Goal: Information Seeking & Learning: Learn about a topic

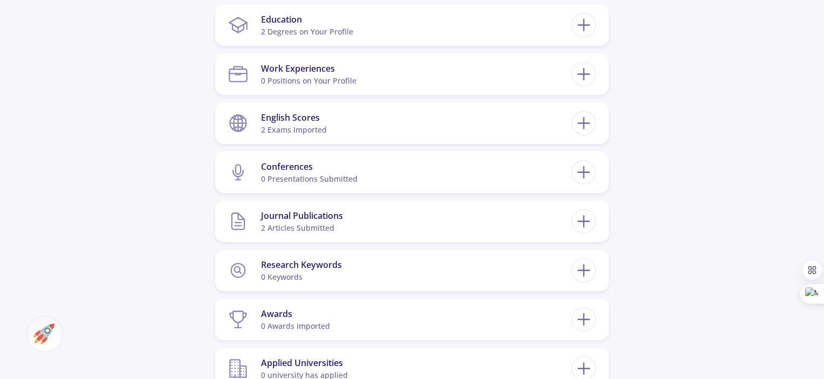
scroll to position [527, 0]
click at [486, 268] on section "Research Keywords 0 keywords" at bounding box center [400, 271] width 344 height 33
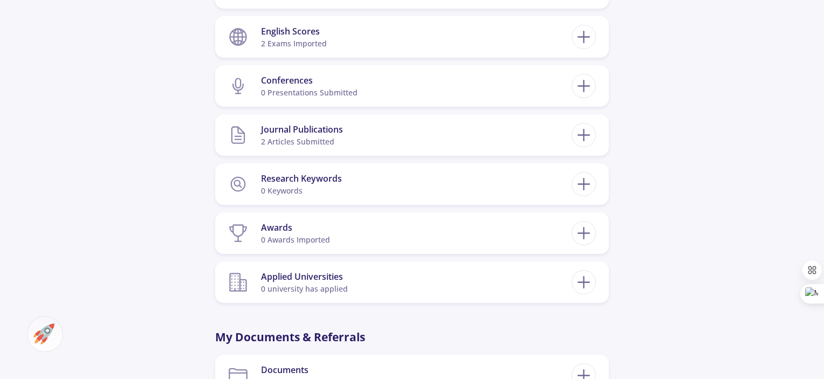
scroll to position [654, 0]
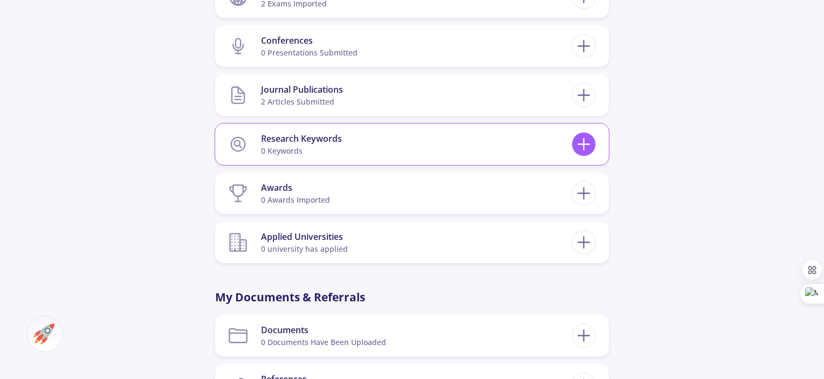
click at [586, 145] on line at bounding box center [583, 145] width 11 height 0
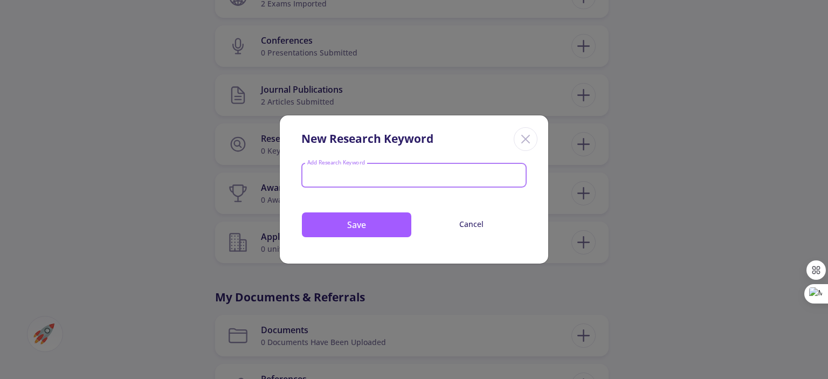
click at [325, 174] on input "Add Research Keyword" at bounding box center [414, 177] width 215 height 10
type input "Colorimetric Sensor"
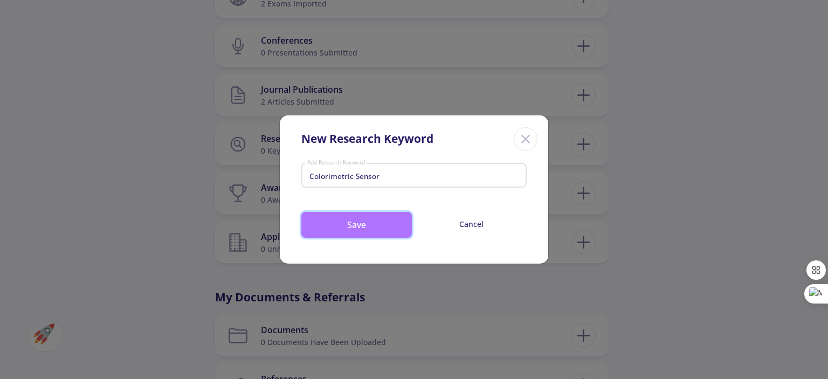
click at [367, 221] on button "Save" at bounding box center [356, 225] width 111 height 26
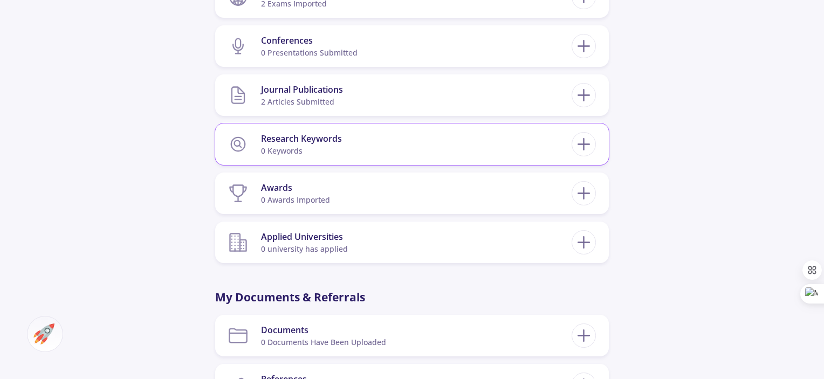
click at [354, 149] on section "Research Keywords 0 keywords" at bounding box center [400, 144] width 344 height 33
click at [585, 146] on icon at bounding box center [584, 144] width 20 height 20
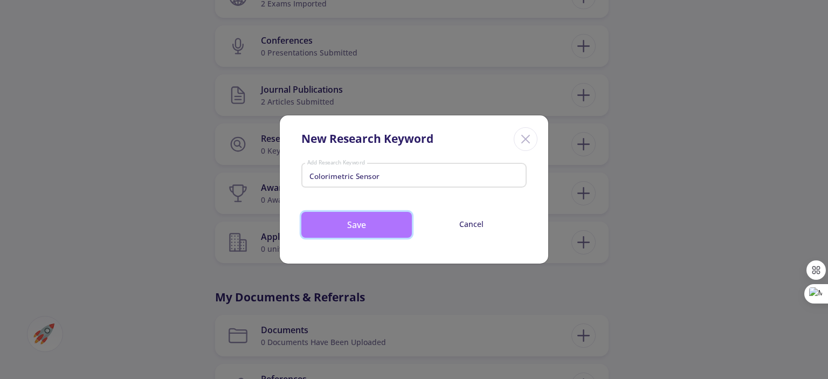
click at [347, 223] on button "Save" at bounding box center [356, 225] width 111 height 26
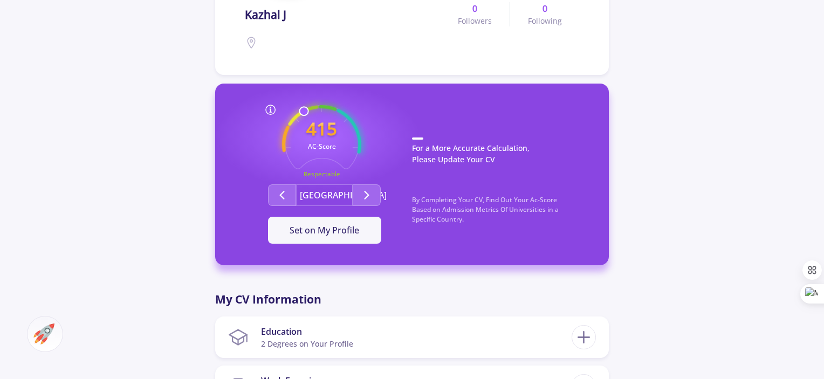
scroll to position [216, 0]
click at [366, 197] on polyline "Second group" at bounding box center [367, 195] width 4 height 8
click at [373, 198] on icon "Second group" at bounding box center [366, 194] width 13 height 13
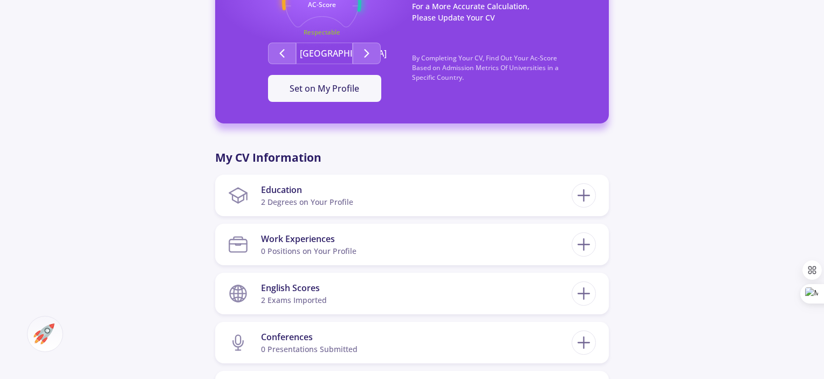
scroll to position [356, 0]
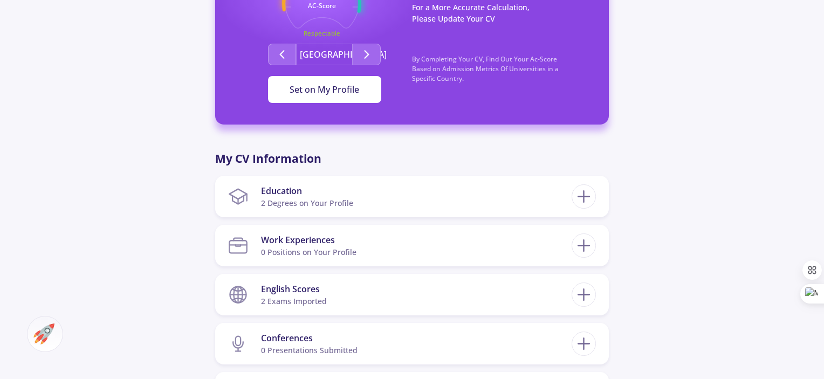
click at [304, 90] on span "Set on My Profile" at bounding box center [325, 90] width 70 height 12
click at [313, 92] on div "It Is Now Set" at bounding box center [324, 89] width 79 height 13
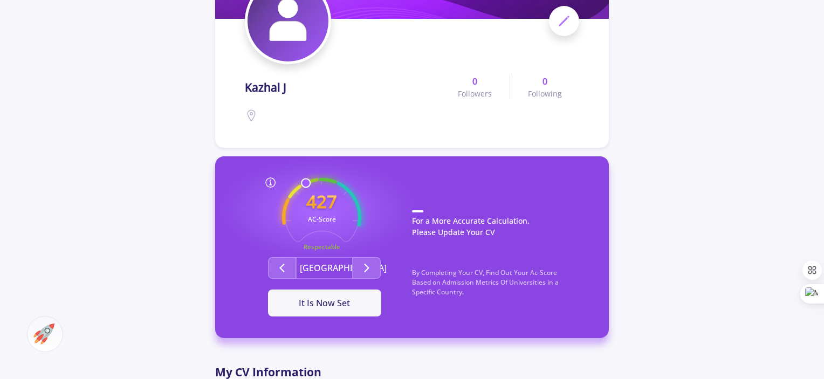
scroll to position [0, 0]
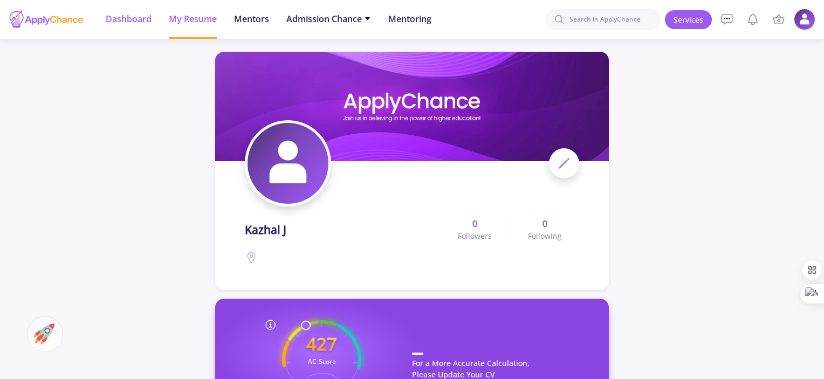
click at [123, 19] on span "Dashboard" at bounding box center [129, 18] width 46 height 13
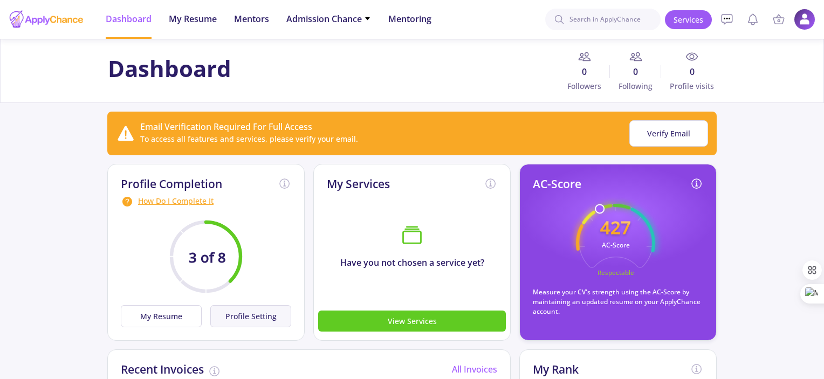
click at [249, 312] on button "Profile Setting" at bounding box center [250, 316] width 81 height 22
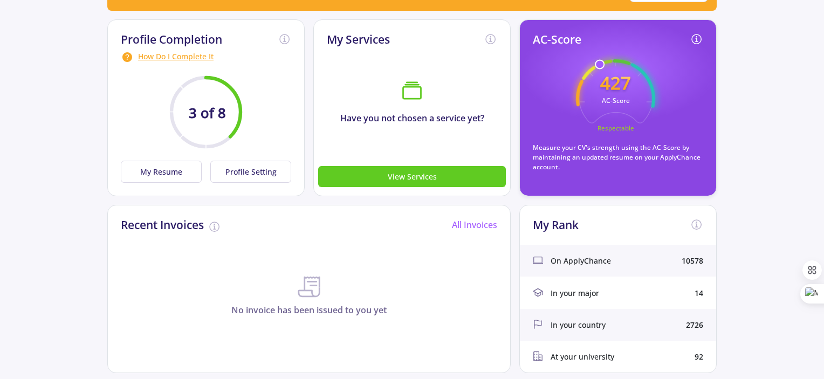
scroll to position [148, 0]
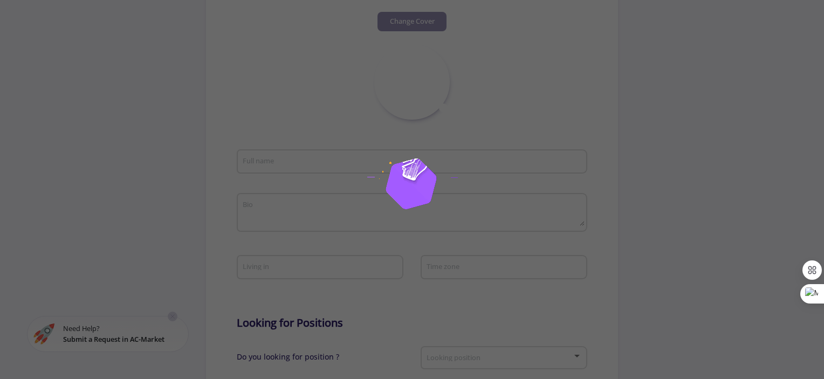
scroll to position [63, 0]
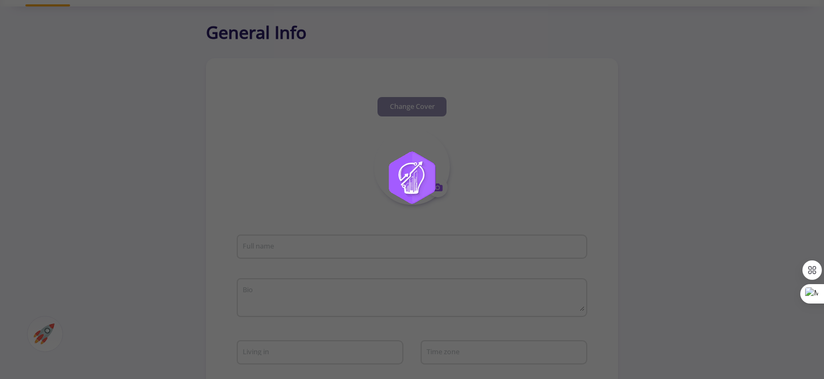
type input "Kazhal J"
type input "KazhalJ"
type input "Kazhal.jeidani78@gmail.com"
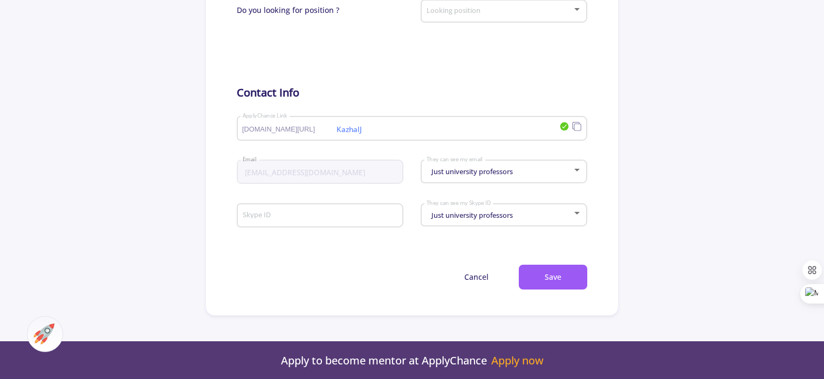
scroll to position [534, 0]
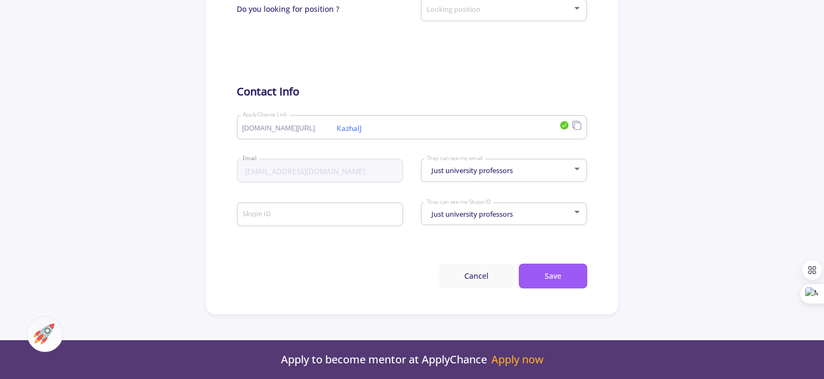
click at [481, 279] on button "Cancel" at bounding box center [476, 276] width 76 height 25
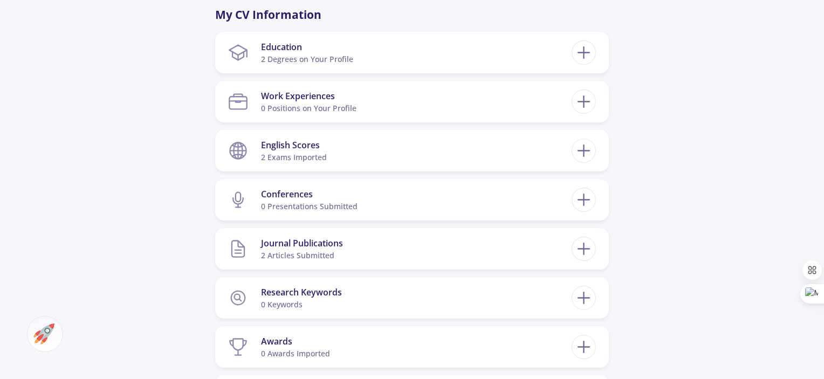
scroll to position [567, 0]
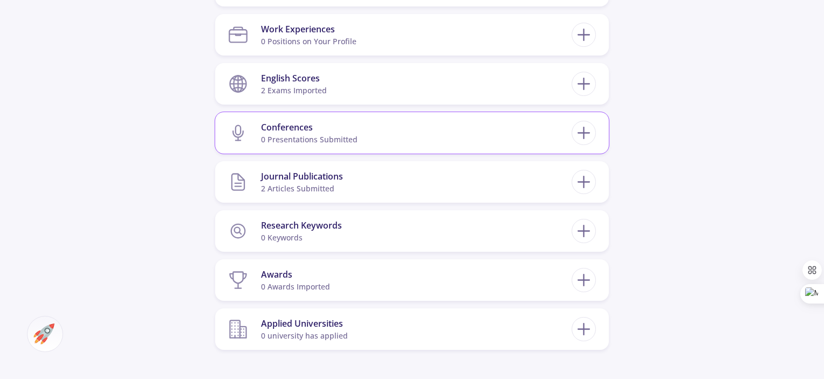
click at [303, 125] on div "Conferences" at bounding box center [309, 127] width 97 height 13
click at [588, 139] on icon at bounding box center [584, 133] width 20 height 20
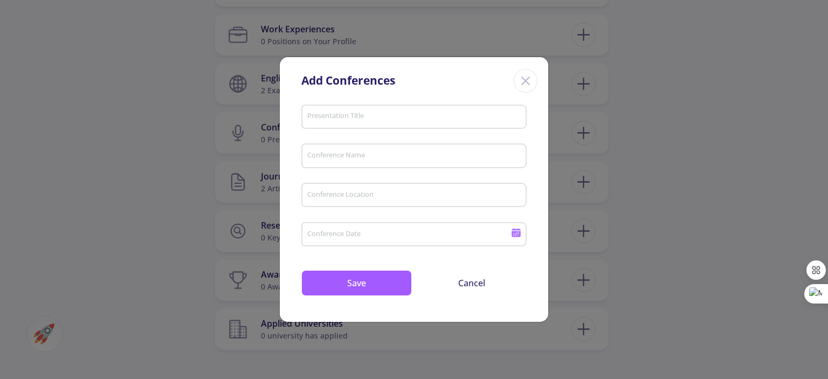
click at [333, 117] on input "Presentation Title" at bounding box center [416, 118] width 218 height 10
paste input "Babol Noshirvani University of Technology, Iran,"
type input "Babol Noshirvani University of Technology, Iran,"
click at [345, 195] on input "Conference Location" at bounding box center [416, 196] width 218 height 10
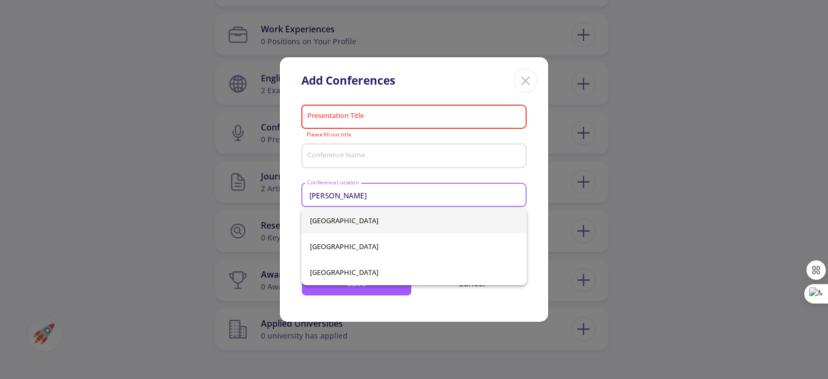
type input "Ira"
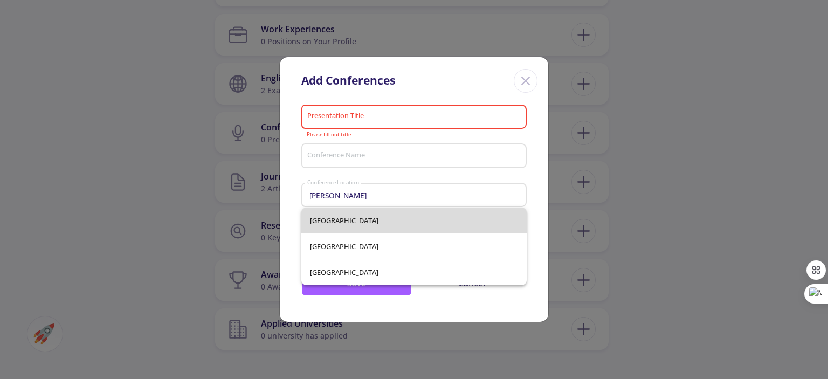
click at [310, 221] on div "Iran Iraq United Arab Emirates" at bounding box center [413, 247] width 225 height 78
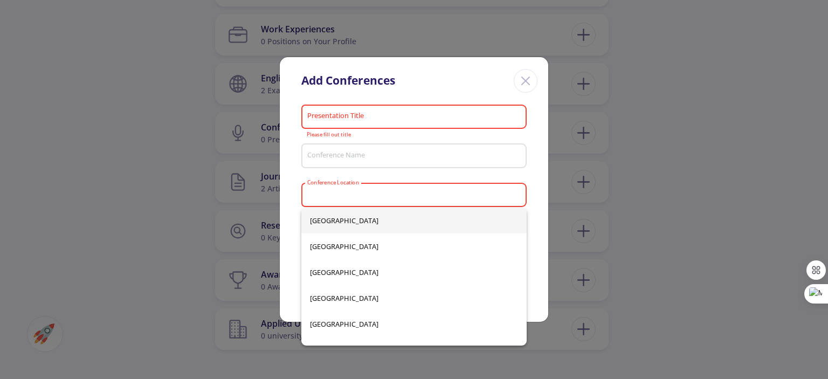
click at [327, 194] on input "Conference Location" at bounding box center [416, 196] width 218 height 10
paste input "Babol Noshirvani University of Technology, Iran,"
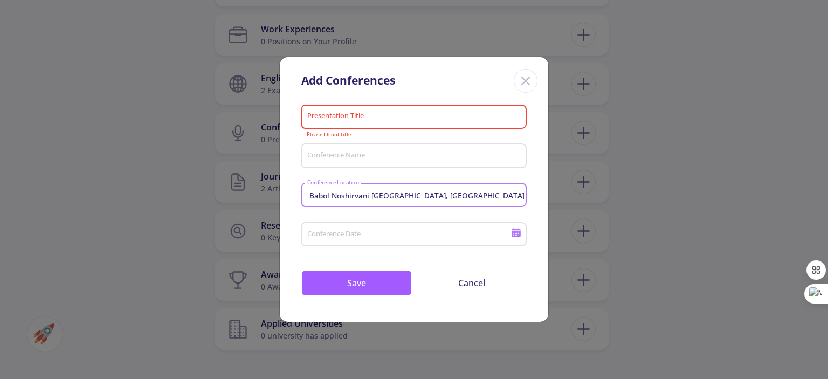
type input "Babol Noshirvani University of Technology, Iran,"
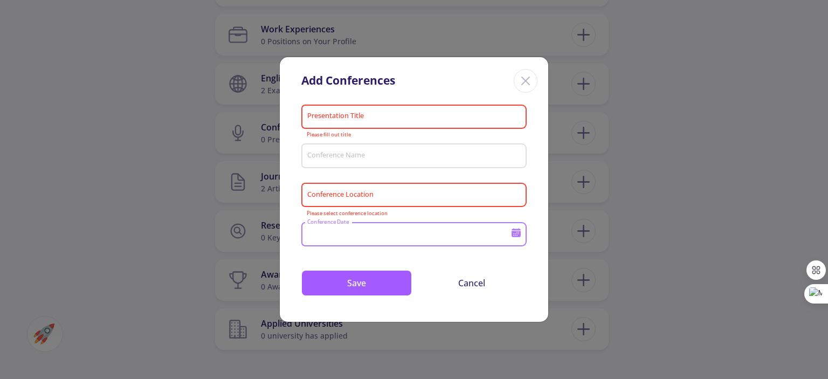
click at [372, 197] on input "Conference Location" at bounding box center [416, 196] width 218 height 10
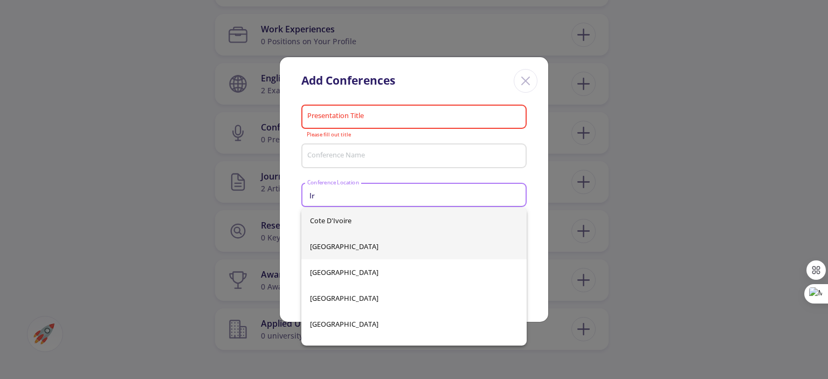
type input "Ir"
click at [312, 247] on div "Cote d'Ivoire Iran Iraq Ireland United Arab Emirates Virgin Islands" at bounding box center [413, 277] width 225 height 138
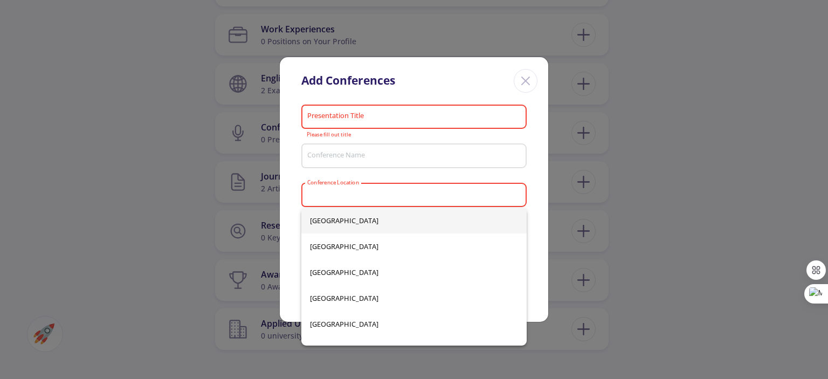
click at [338, 191] on input "Conference Location" at bounding box center [416, 196] width 218 height 10
click at [535, 82] on div "Close" at bounding box center [526, 81] width 24 height 24
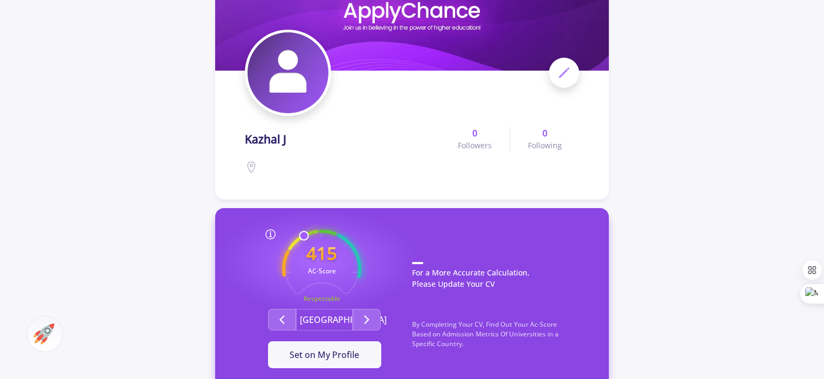
scroll to position [0, 0]
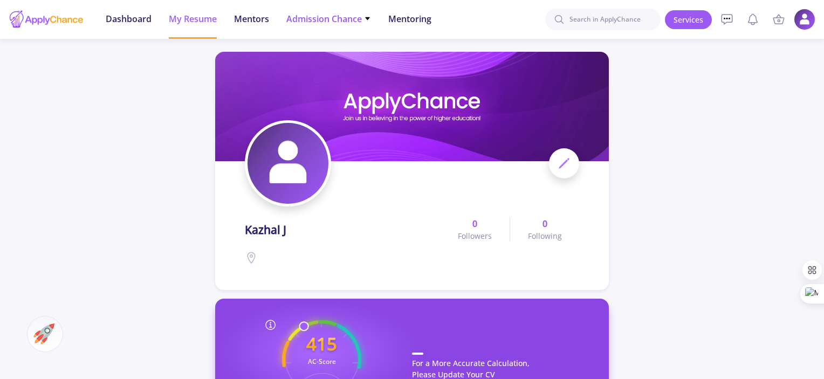
click at [368, 15] on span "Admission Chance" at bounding box center [328, 18] width 85 height 13
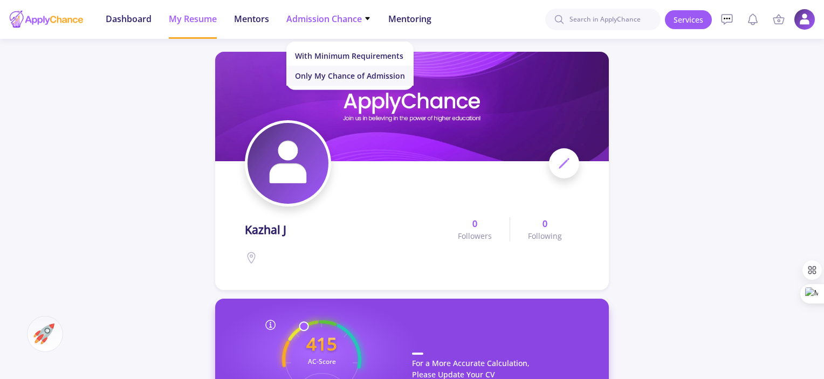
click at [359, 71] on link "Only My Chance of Admission" at bounding box center [349, 76] width 127 height 20
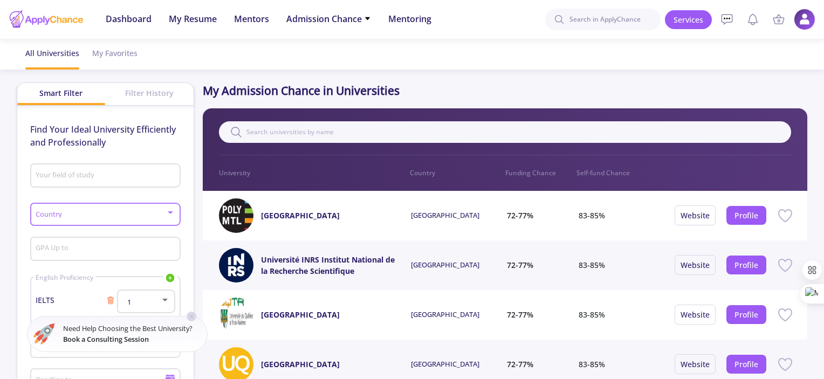
click at [168, 213] on div at bounding box center [170, 212] width 5 height 3
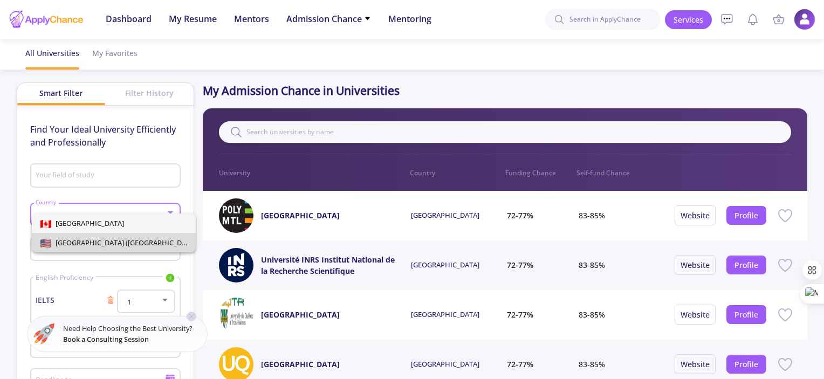
click at [121, 243] on span "[GEOGRAPHIC_DATA] ([GEOGRAPHIC_DATA])" at bounding box center [124, 243] width 147 height 10
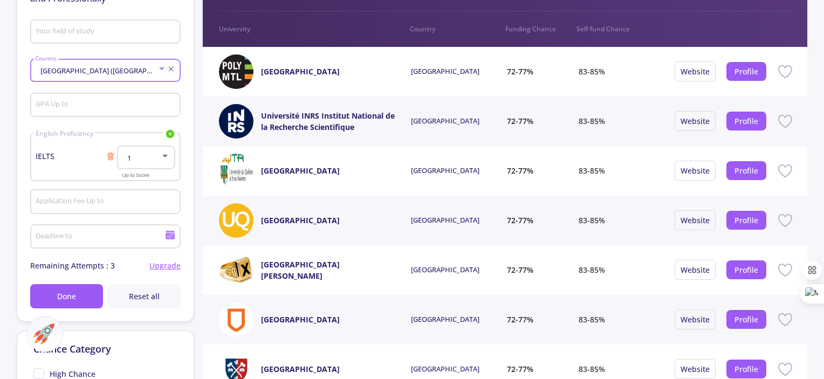
scroll to position [145, 0]
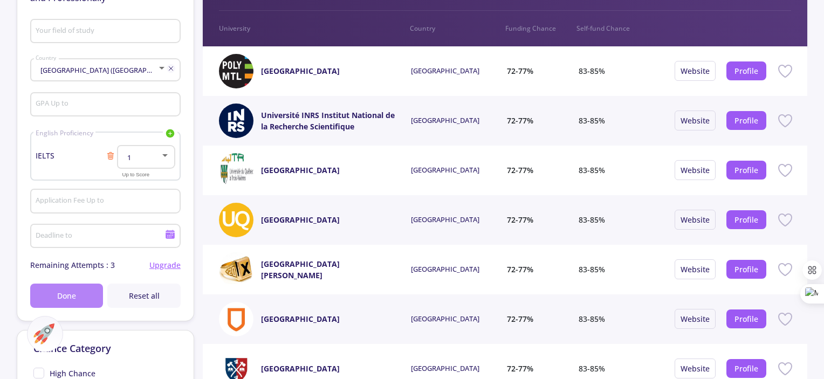
click at [86, 292] on button "Done" at bounding box center [66, 296] width 73 height 24
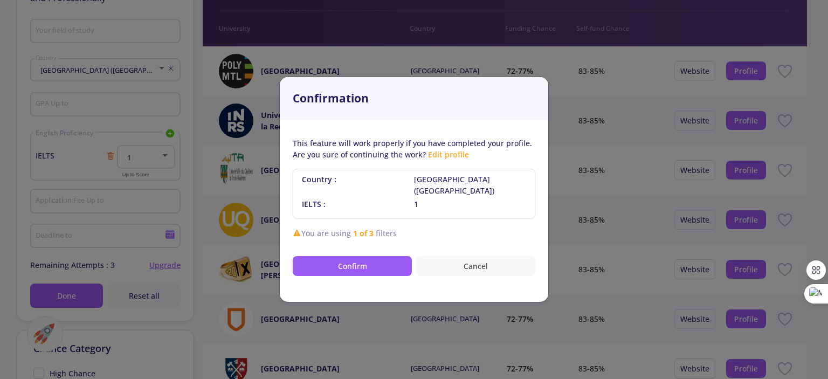
click at [475, 265] on button "Cancel" at bounding box center [475, 266] width 119 height 20
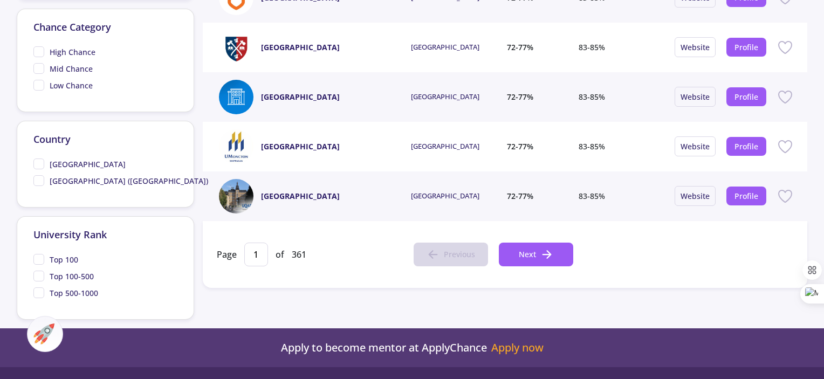
scroll to position [475, 0]
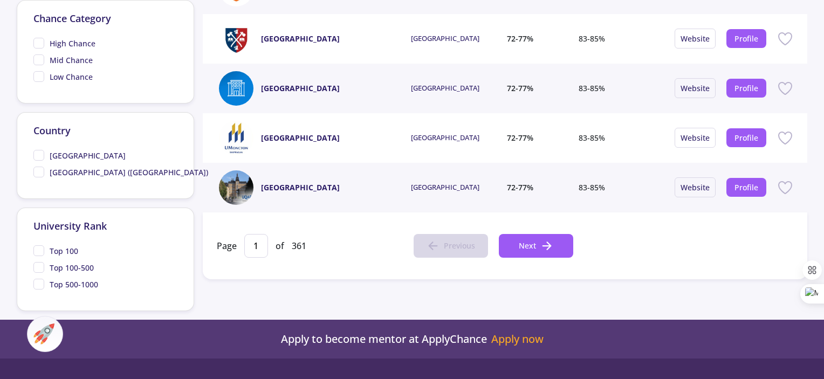
click at [40, 174] on span "[GEOGRAPHIC_DATA] ([GEOGRAPHIC_DATA])" at bounding box center [120, 172] width 175 height 11
click at [40, 174] on input "[GEOGRAPHIC_DATA] ([GEOGRAPHIC_DATA])" at bounding box center [36, 170] width 7 height 7
checkbox input "true"
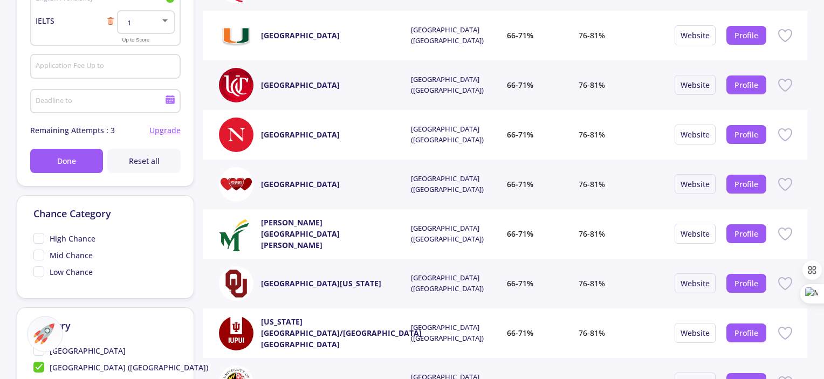
scroll to position [280, 0]
click at [35, 252] on span "Mid Chance" at bounding box center [62, 254] width 59 height 11
click at [35, 252] on input "Mid Chance" at bounding box center [36, 252] width 7 height 7
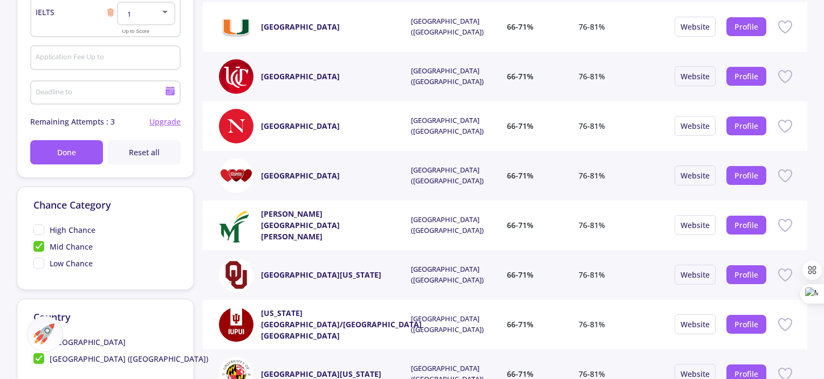
scroll to position [287, 0]
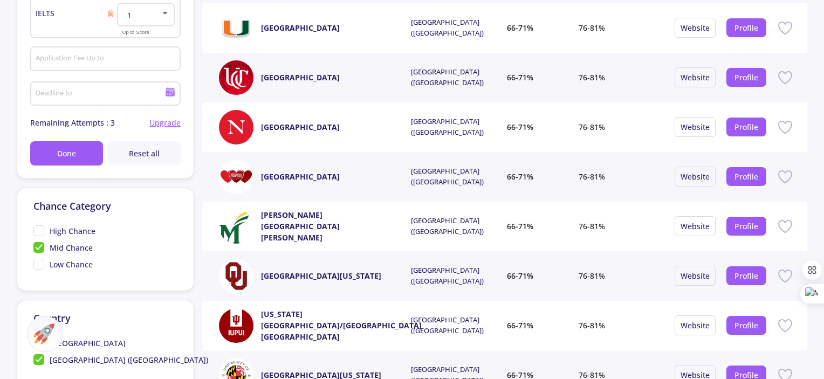
click at [42, 246] on span "Mid Chance" at bounding box center [62, 247] width 59 height 11
click at [40, 246] on input "Mid Chance" at bounding box center [36, 245] width 7 height 7
checkbox input "false"
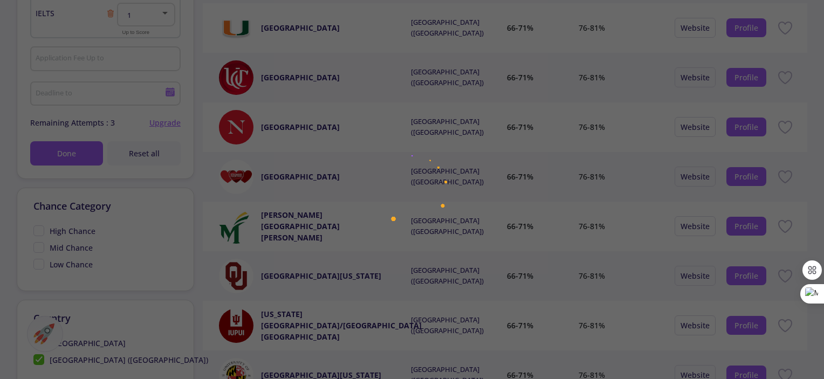
click at [36, 231] on div at bounding box center [412, 189] width 824 height 379
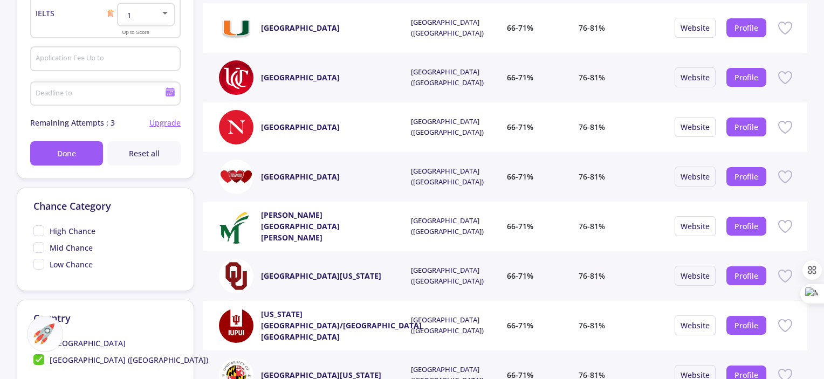
click at [36, 231] on span "High Chance" at bounding box center [64, 230] width 62 height 11
click at [36, 231] on input "High Chance" at bounding box center [36, 228] width 7 height 7
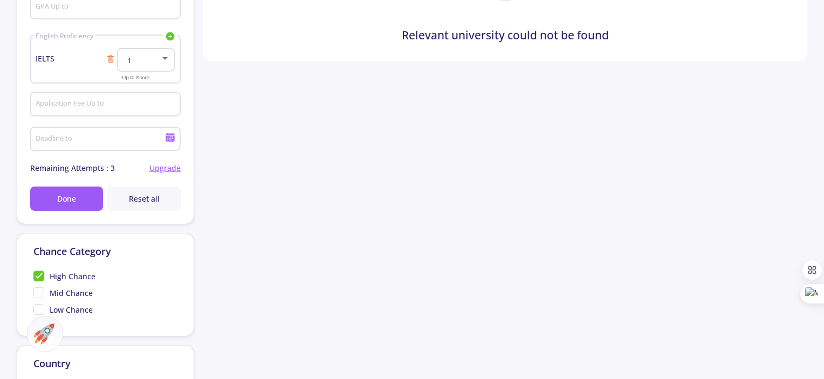
scroll to position [334, 0]
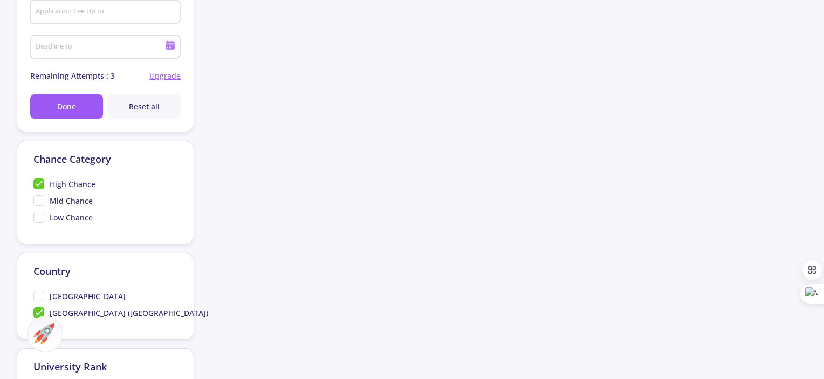
click at [38, 182] on span "High Chance" at bounding box center [64, 184] width 62 height 11
click at [38, 182] on input "High Chance" at bounding box center [36, 182] width 7 height 7
checkbox input "false"
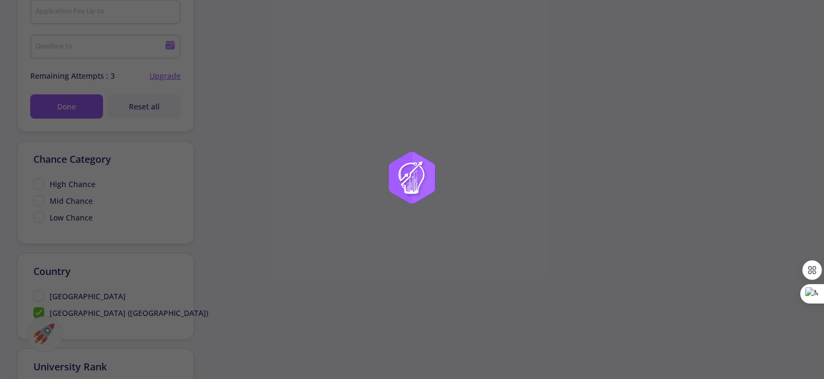
click at [39, 197] on div at bounding box center [412, 189] width 824 height 379
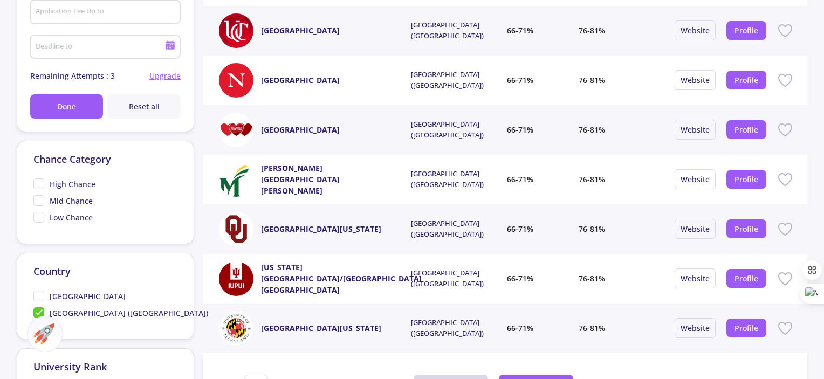
click at [41, 198] on span "Mid Chance" at bounding box center [62, 200] width 59 height 11
click at [40, 198] on input "Mid Chance" at bounding box center [36, 198] width 7 height 7
checkbox input "true"
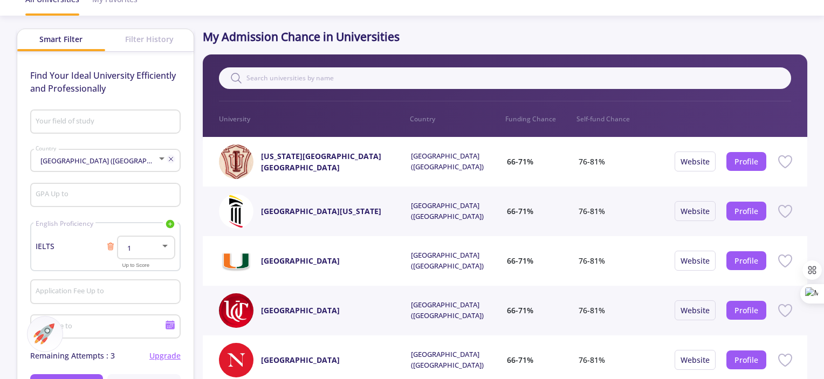
scroll to position [0, 0]
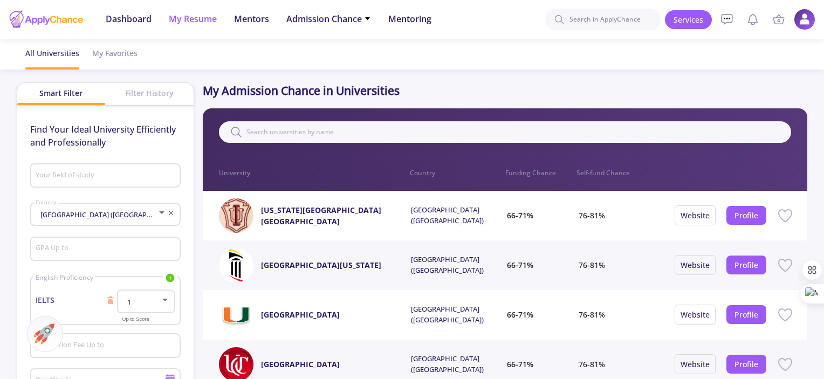
click at [204, 12] on span "My Resume" at bounding box center [193, 18] width 48 height 13
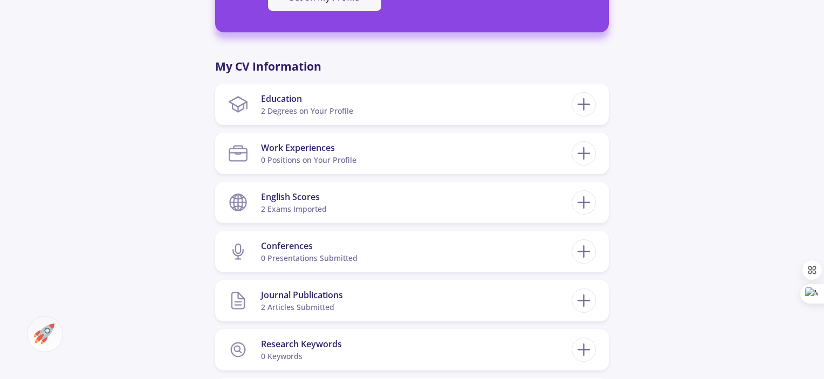
scroll to position [448, 0]
click at [583, 107] on icon at bounding box center [584, 105] width 20 height 20
checkbox input "false"
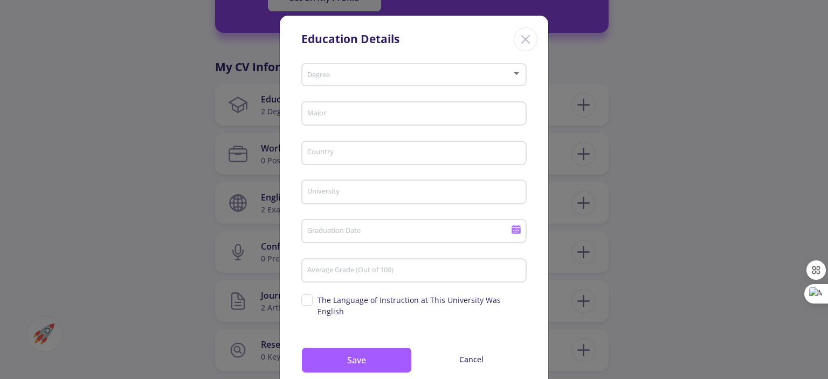
click at [525, 38] on line "Close" at bounding box center [526, 40] width 8 height 8
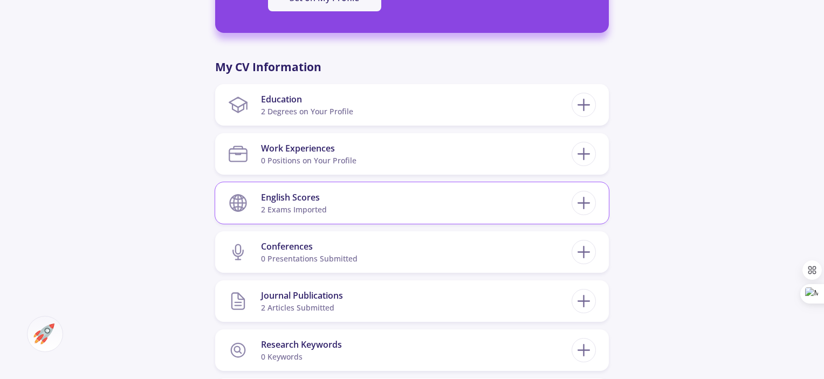
click at [329, 212] on section "English Scores 2 exams imported" at bounding box center [400, 203] width 344 height 33
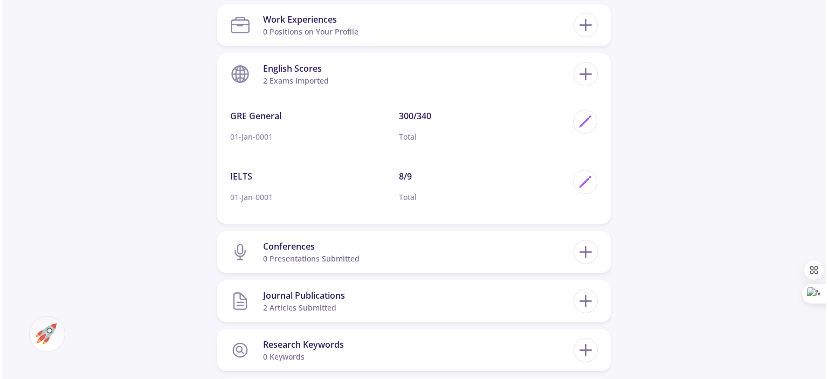
scroll to position [615, 0]
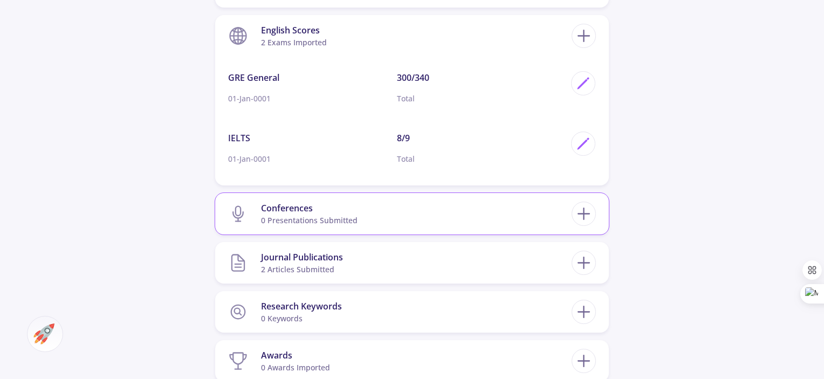
click at [458, 202] on section "Conferences 0 presentations submitted" at bounding box center [400, 213] width 344 height 33
click at [332, 202] on div "Conferences" at bounding box center [309, 208] width 97 height 13
click at [591, 213] on icon at bounding box center [584, 214] width 20 height 20
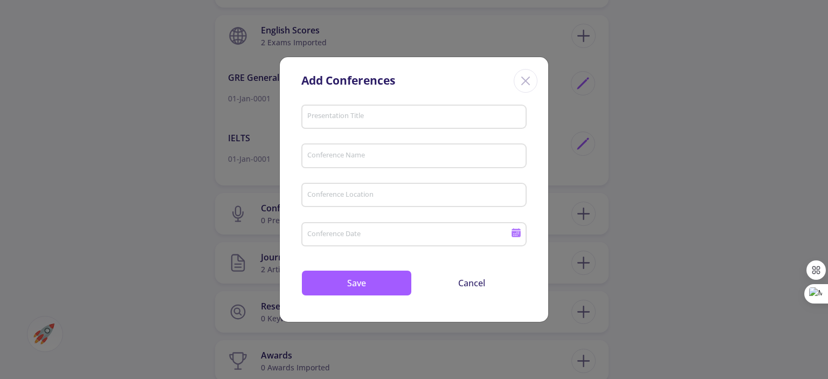
click at [360, 110] on div "Presentation Title" at bounding box center [414, 115] width 215 height 28
click at [337, 189] on div "Conference Location" at bounding box center [414, 193] width 215 height 28
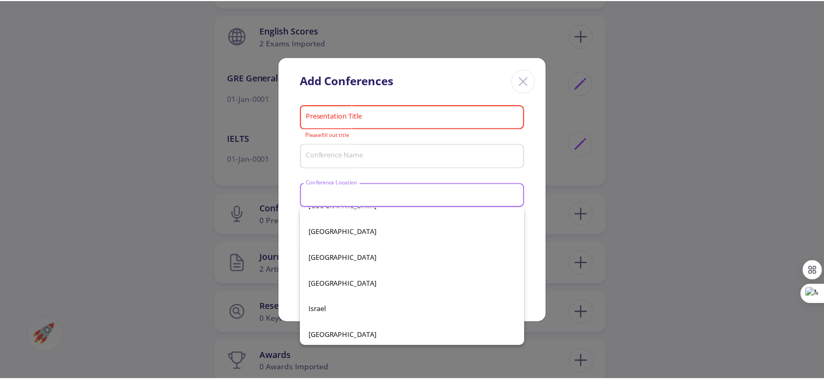
scroll to position [2248, 0]
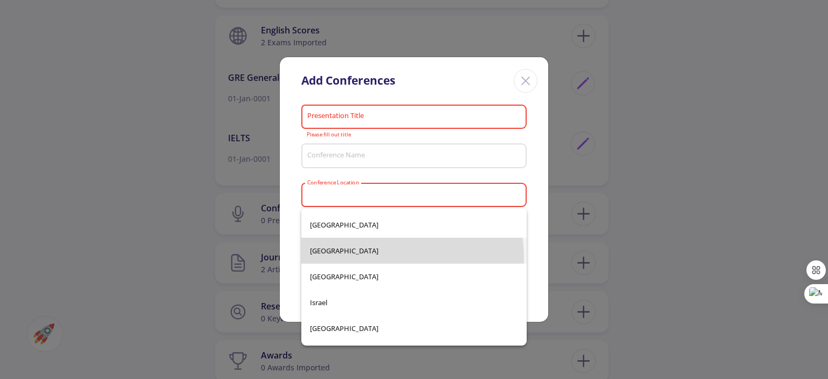
click at [370, 258] on span "Iraq" at bounding box center [414, 251] width 208 height 26
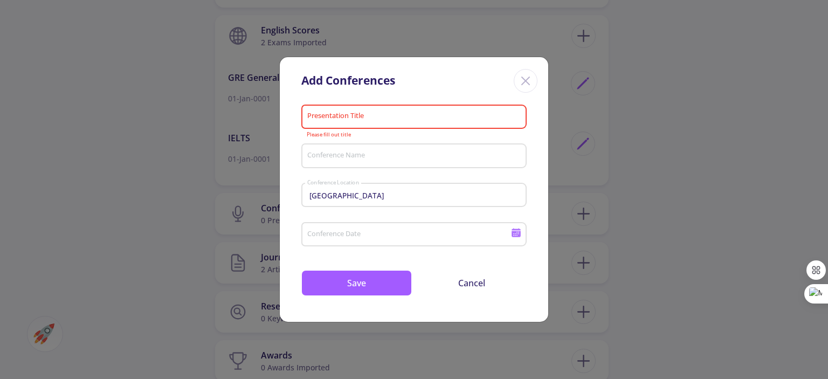
click at [353, 228] on div "Conference Date" at bounding box center [409, 232] width 205 height 28
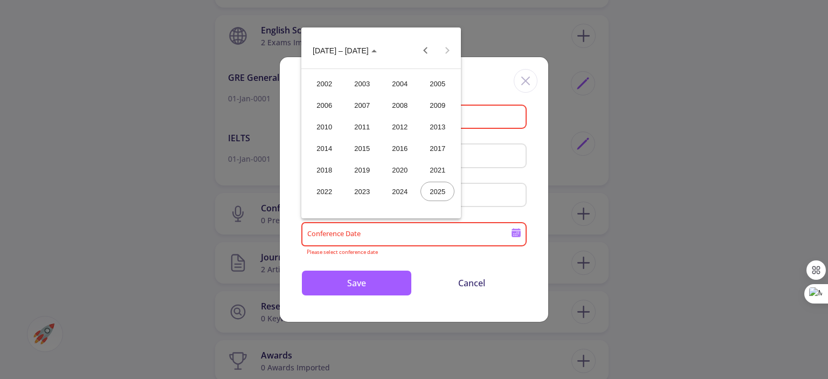
click at [491, 214] on div at bounding box center [414, 189] width 828 height 379
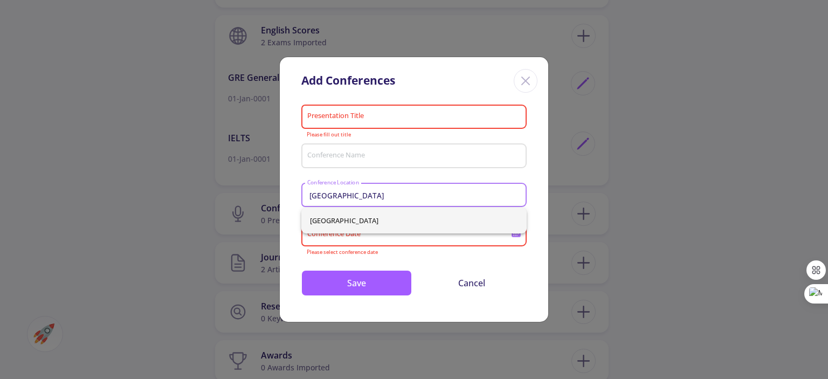
click at [350, 196] on input "Iraq" at bounding box center [416, 196] width 218 height 10
drag, startPoint x: 350, startPoint y: 196, endPoint x: 328, endPoint y: 193, distance: 21.9
click at [328, 193] on input "Iraq" at bounding box center [416, 196] width 218 height 10
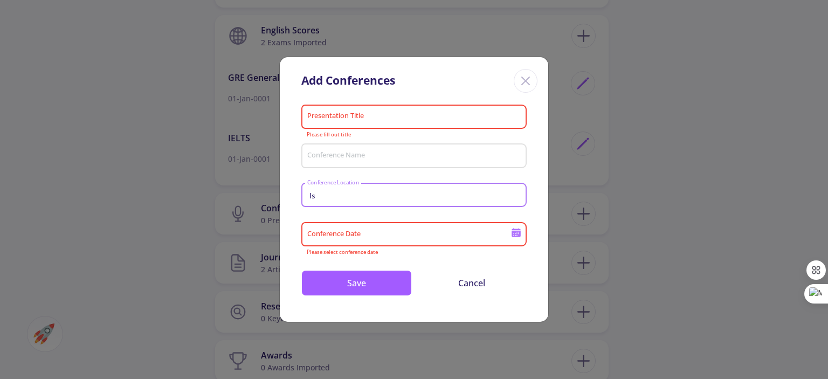
type input "I"
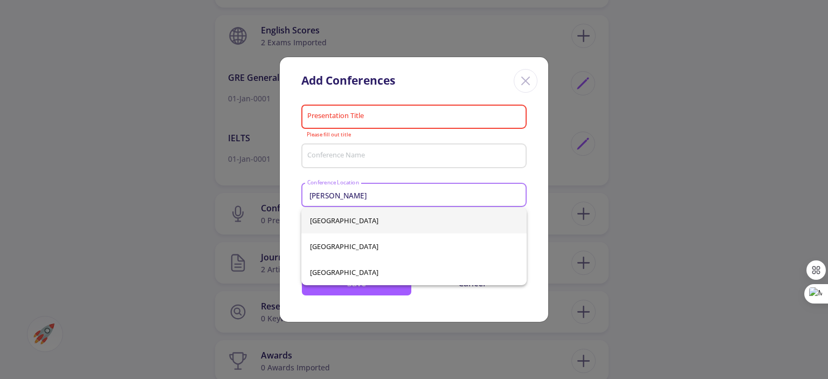
type input "Ira"
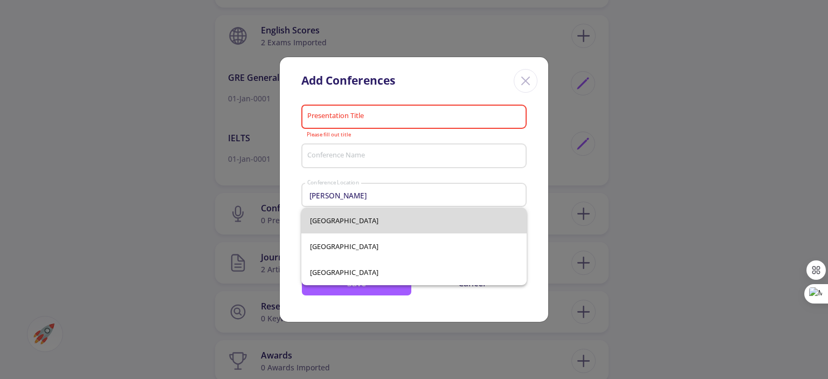
click at [313, 223] on div "Iran Iraq United Arab Emirates" at bounding box center [413, 247] width 225 height 78
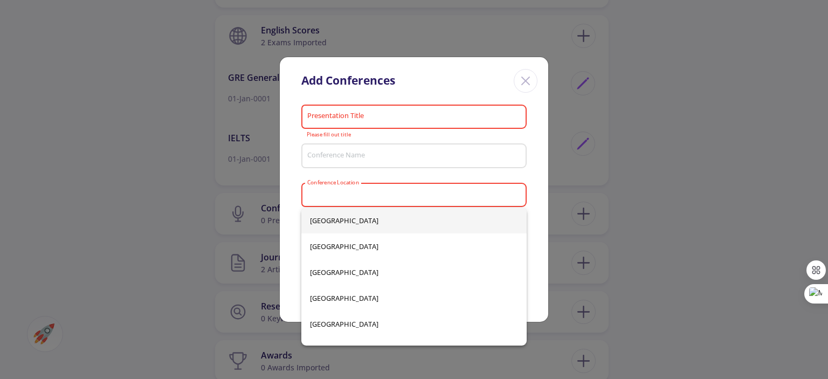
click at [289, 196] on div "Presentation Title Please fill out title Conference Name Conference Location Pl…" at bounding box center [414, 212] width 269 height 222
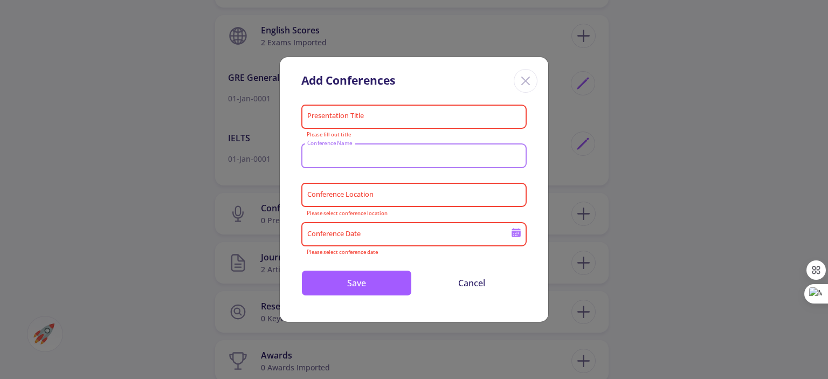
click at [358, 155] on input "Conference Name" at bounding box center [416, 157] width 218 height 10
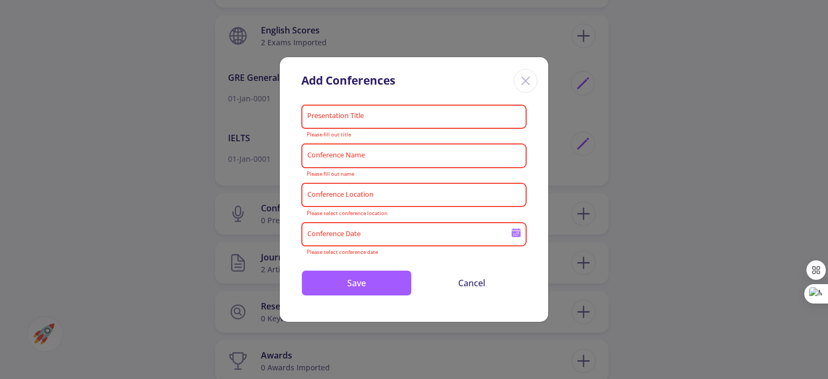
drag, startPoint x: 358, startPoint y: 155, endPoint x: 524, endPoint y: 85, distance: 180.8
click at [524, 85] on icon "Close" at bounding box center [525, 80] width 17 height 17
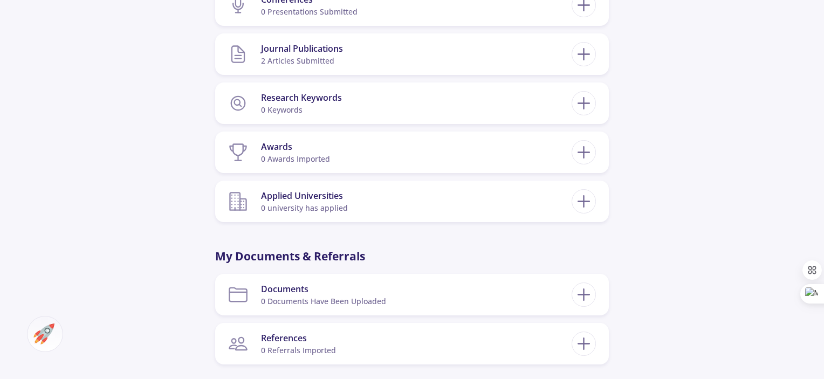
scroll to position [707, 0]
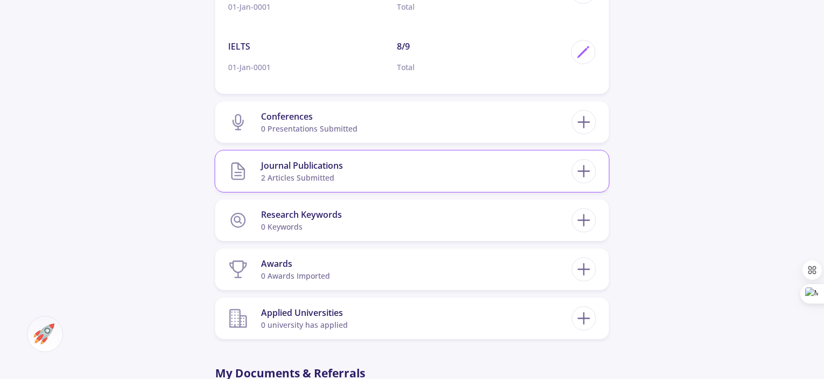
click at [327, 169] on div "Journal Publications" at bounding box center [302, 165] width 82 height 13
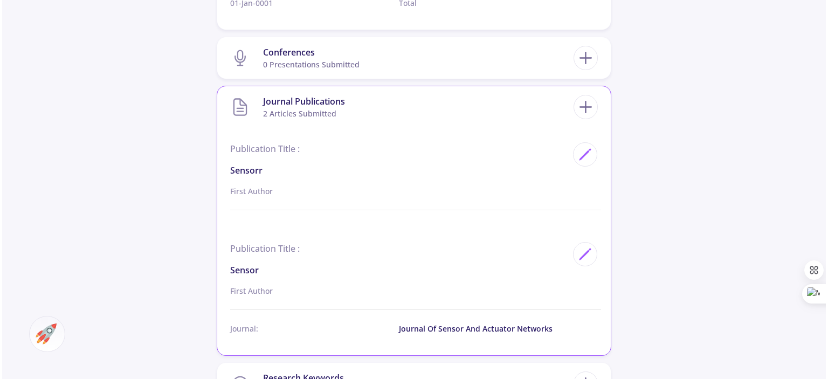
scroll to position [771, 0]
click at [485, 329] on p "Journal of Sensor and Actuator Networks" at bounding box center [481, 328] width 169 height 11
click at [587, 254] on icon at bounding box center [583, 253] width 15 height 15
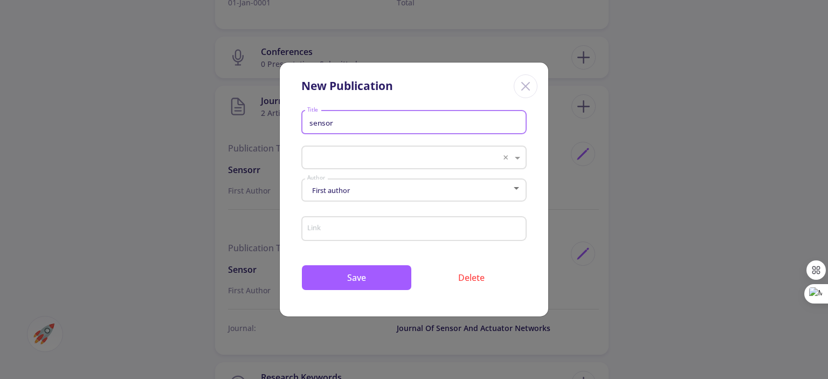
click at [344, 122] on input "sensor" at bounding box center [416, 123] width 218 height 10
type input "Colorimetric Sensor"
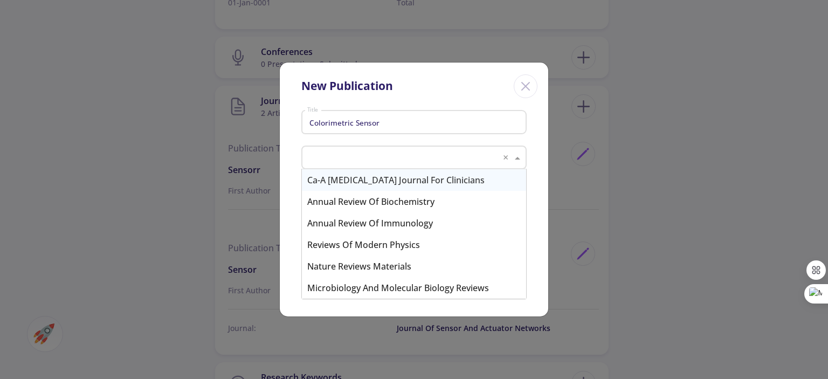
click at [341, 155] on input "text" at bounding box center [403, 158] width 191 height 13
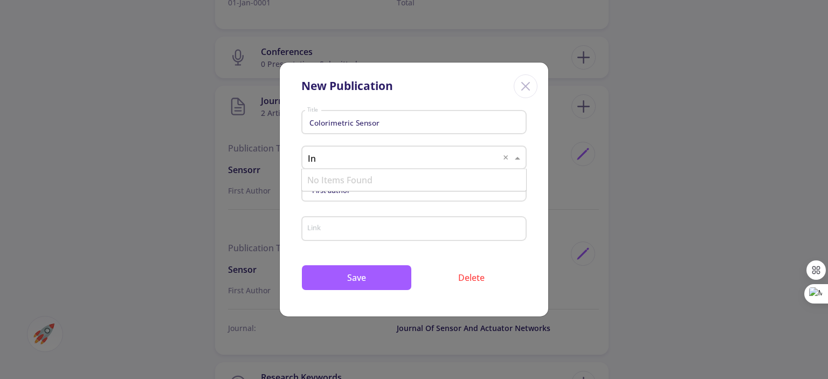
type input "I"
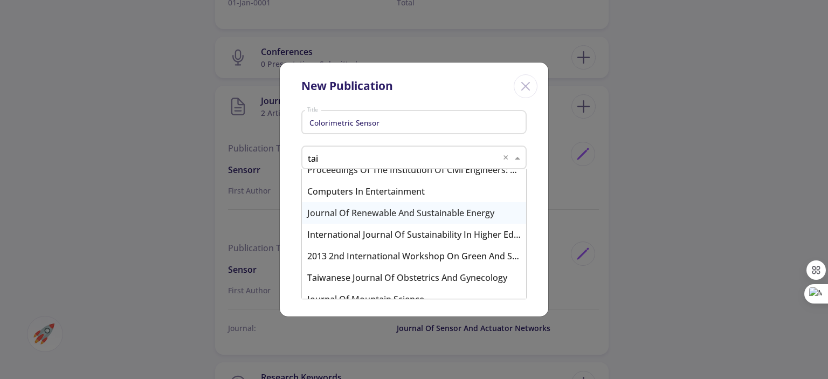
scroll to position [602, 0]
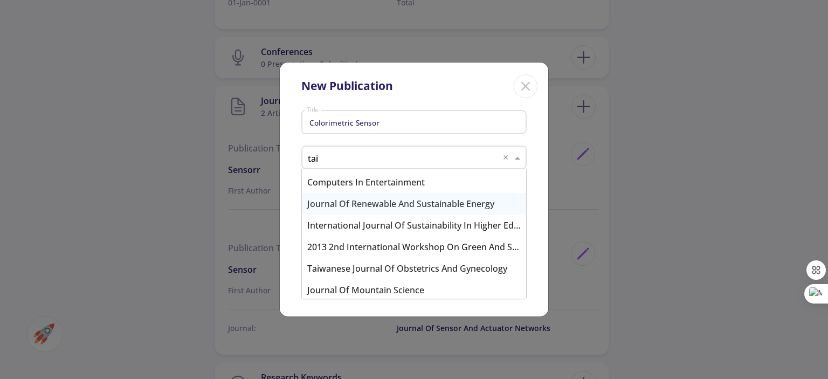
type input "taiw"
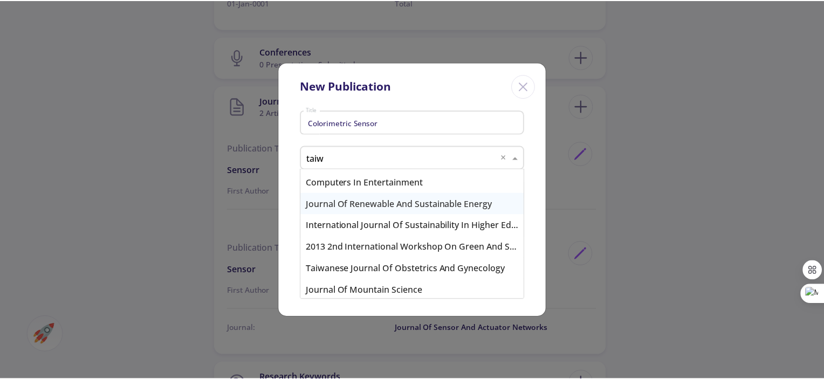
scroll to position [0, 0]
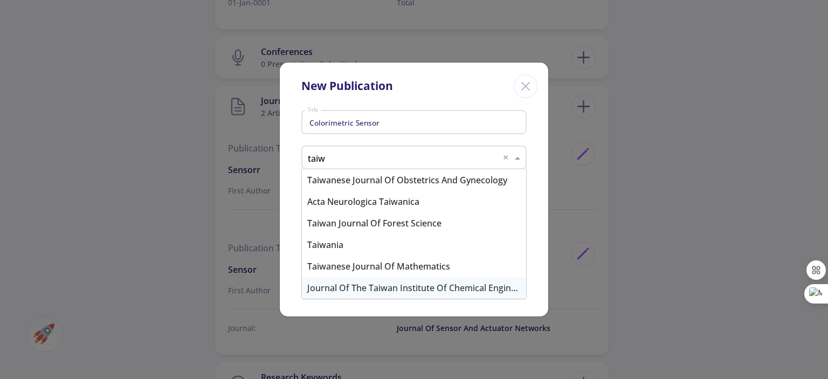
click at [450, 289] on div "Journal of the Taiwan Institute of Chemical Engineers" at bounding box center [414, 288] width 224 height 22
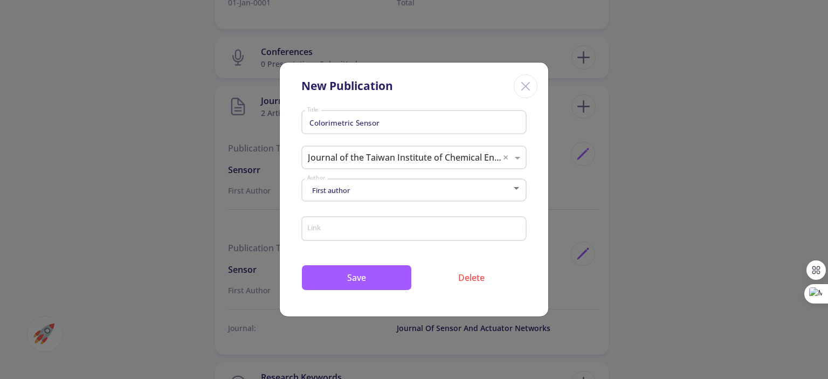
click at [407, 186] on div "First author Author" at bounding box center [414, 188] width 215 height 27
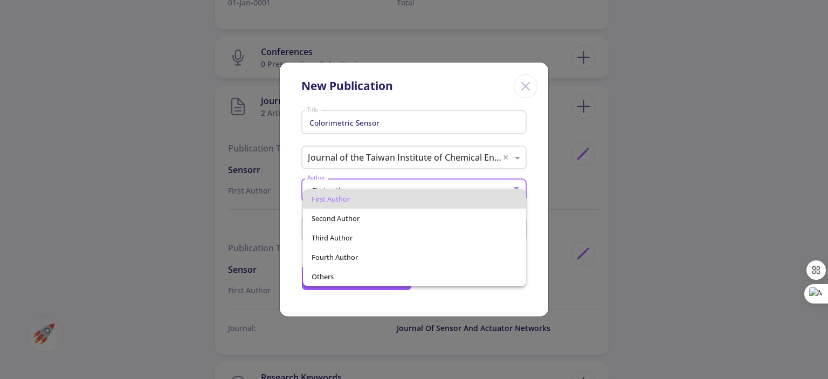
click at [407, 186] on div "First author Second author Third author Fourth author Others" at bounding box center [405, 233] width 215 height 105
click at [322, 196] on span "First author" at bounding box center [414, 198] width 205 height 19
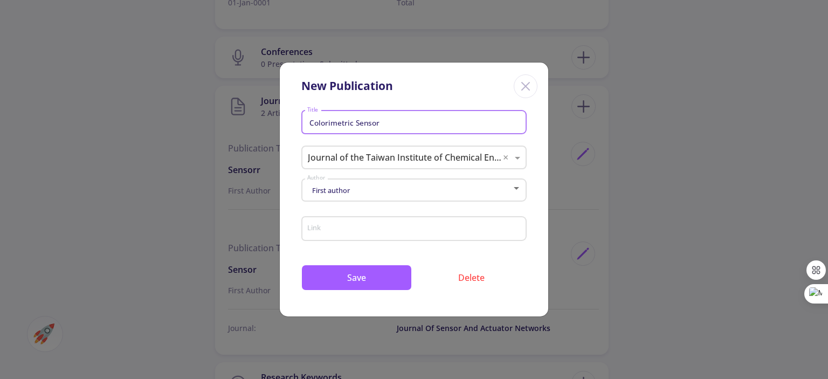
click at [311, 120] on input "Colorimetric Sensor" at bounding box center [416, 123] width 218 height 10
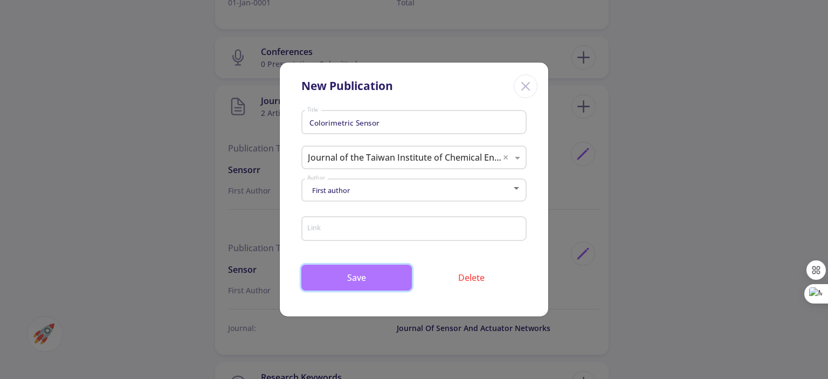
click at [376, 276] on button "Save" at bounding box center [356, 278] width 111 height 26
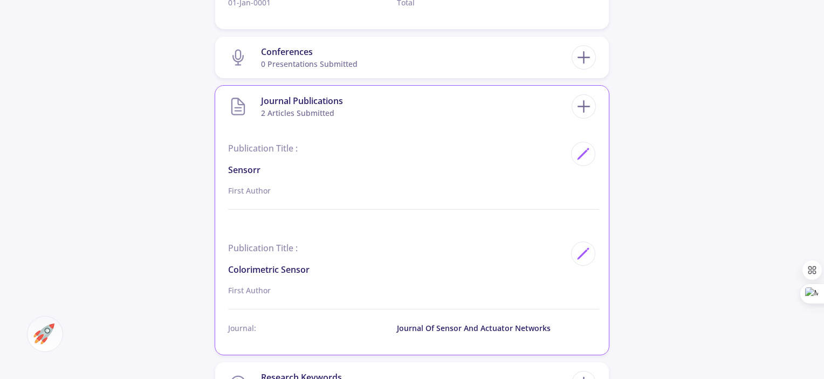
click at [428, 334] on div "Journal of Sensor and Actuator Networks" at bounding box center [481, 333] width 169 height 20
click at [576, 263] on div at bounding box center [583, 254] width 24 height 24
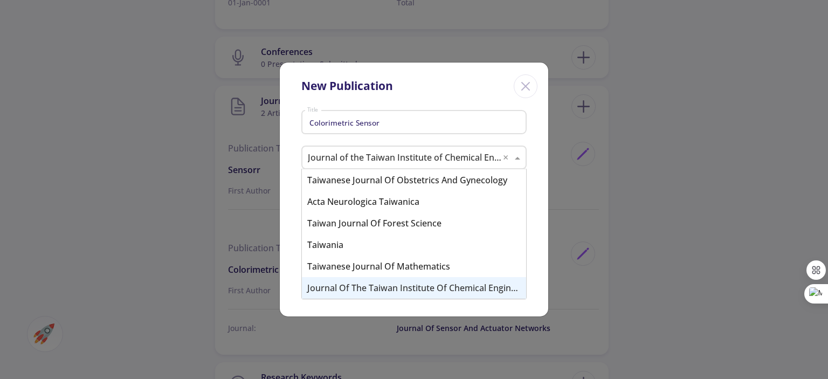
click at [406, 160] on input "text" at bounding box center [403, 158] width 191 height 13
click at [346, 285] on div "Journal of the Taiwan Institute of Chemical Engineers" at bounding box center [414, 288] width 224 height 22
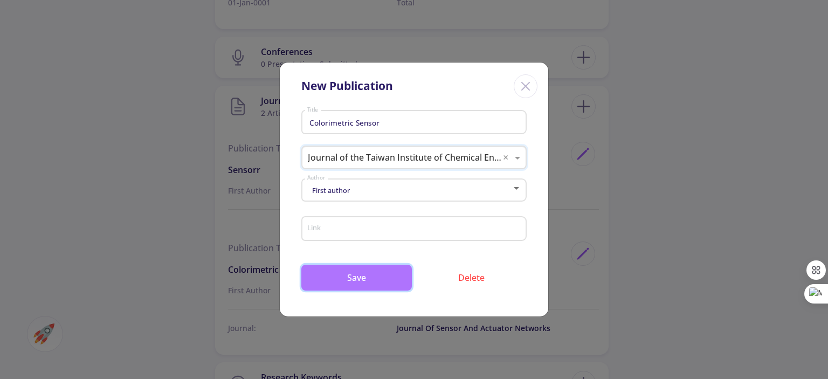
click at [369, 284] on button "Save" at bounding box center [356, 278] width 111 height 26
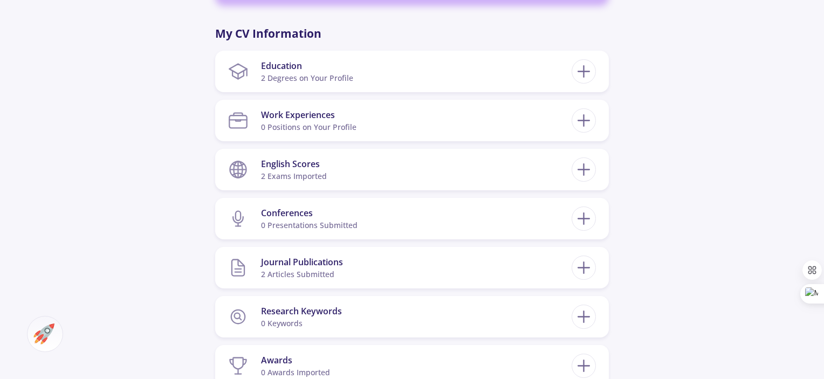
scroll to position [556, 0]
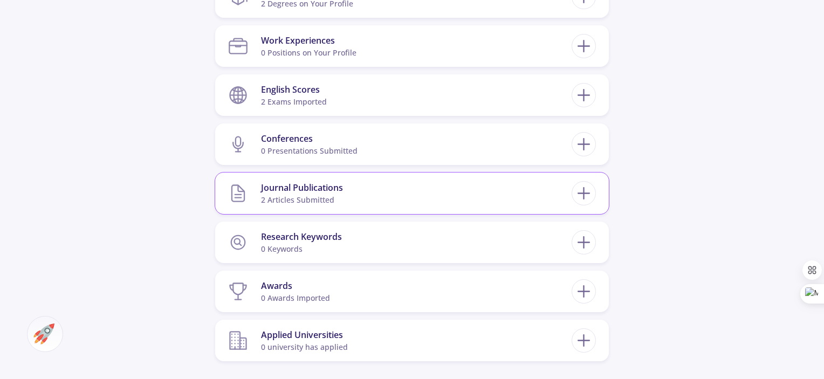
click at [382, 193] on section "Journal Publications 2 articles submitted" at bounding box center [400, 193] width 344 height 33
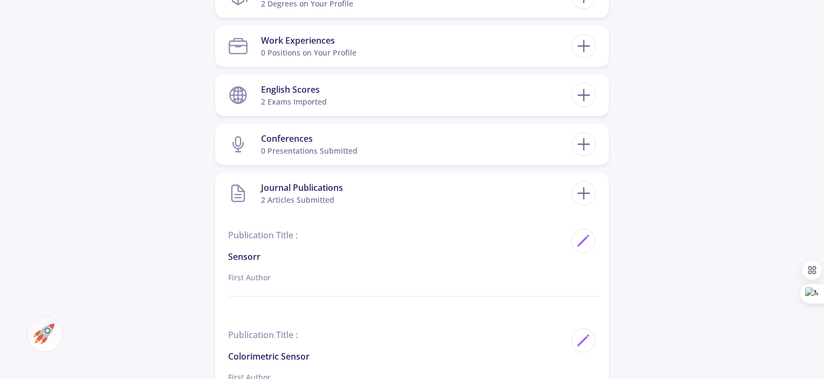
scroll to position [663, 0]
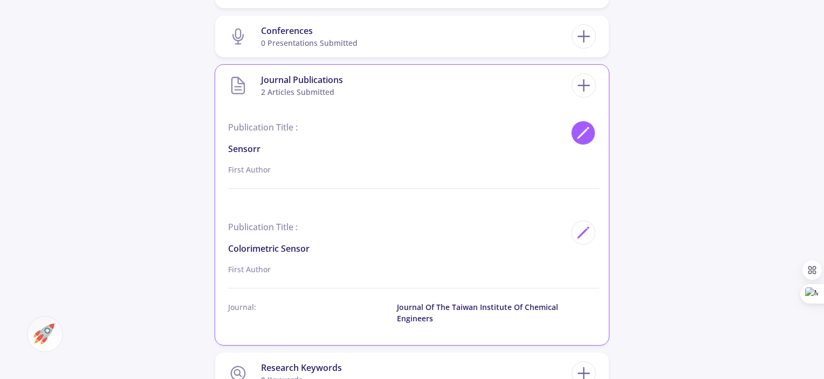
click at [589, 129] on icon at bounding box center [583, 133] width 15 height 15
type input "Sensorr"
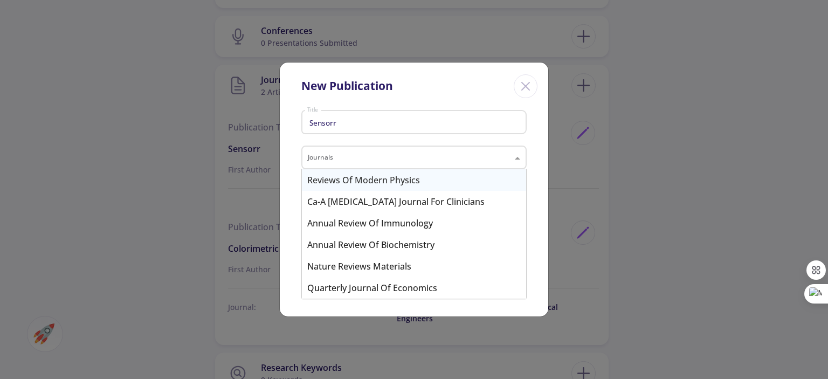
click at [356, 151] on div "Journals" at bounding box center [413, 158] width 225 height 24
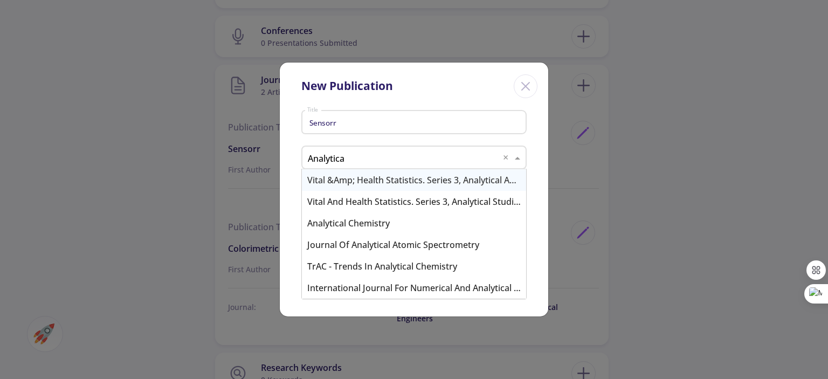
type input "Analytica"
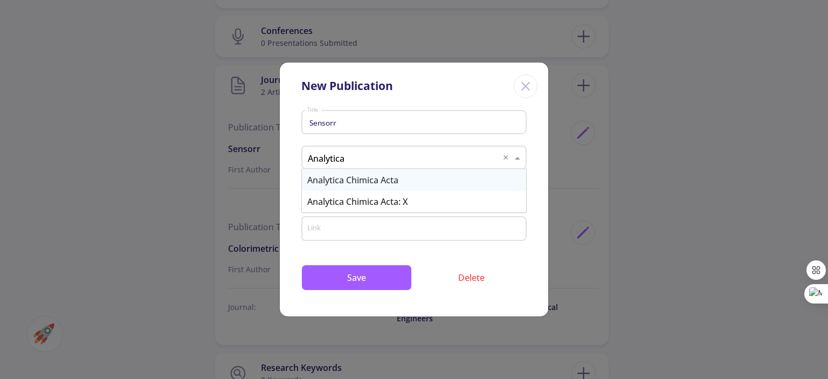
click at [358, 182] on div "Analytica Chimica Acta" at bounding box center [414, 180] width 224 height 22
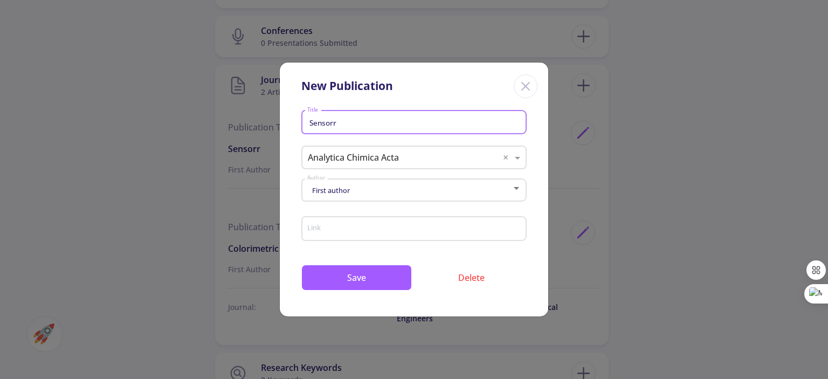
click at [337, 126] on input "Sensorr" at bounding box center [416, 123] width 218 height 10
click at [324, 122] on input "Sensorr" at bounding box center [416, 123] width 218 height 10
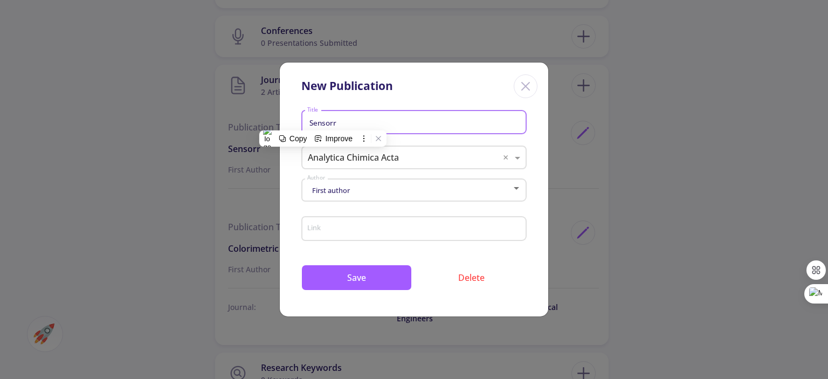
click at [324, 122] on input "Sensorr" at bounding box center [416, 123] width 218 height 10
click at [301, 246] on div "Link" at bounding box center [413, 233] width 225 height 36
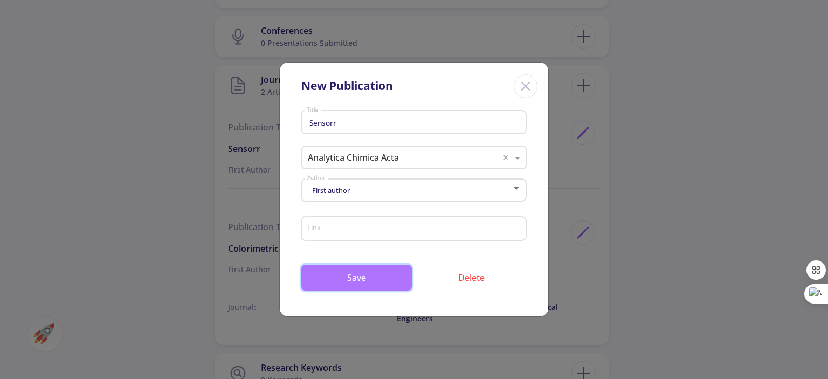
click at [325, 283] on button "Save" at bounding box center [356, 278] width 111 height 26
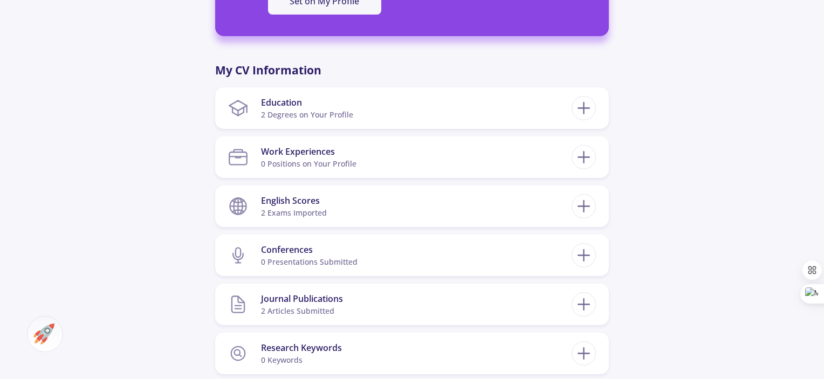
scroll to position [489, 0]
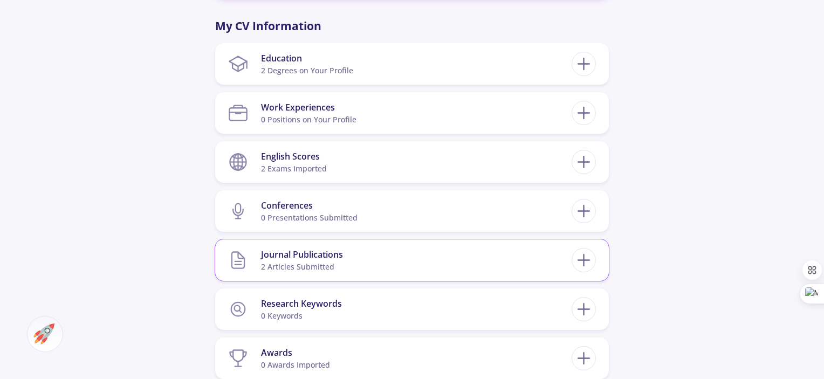
click at [458, 263] on section "Journal Publications 2 articles submitted" at bounding box center [400, 260] width 344 height 33
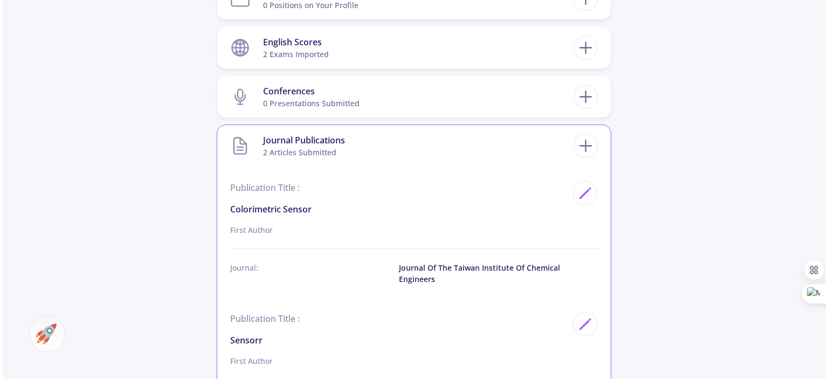
scroll to position [685, 0]
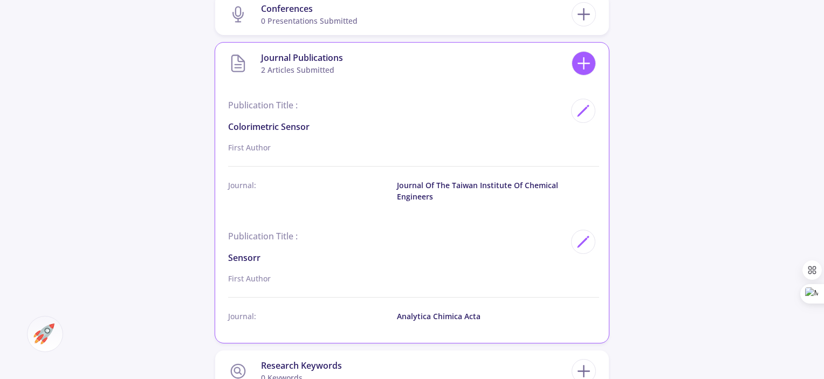
click at [585, 66] on icon at bounding box center [584, 63] width 20 height 20
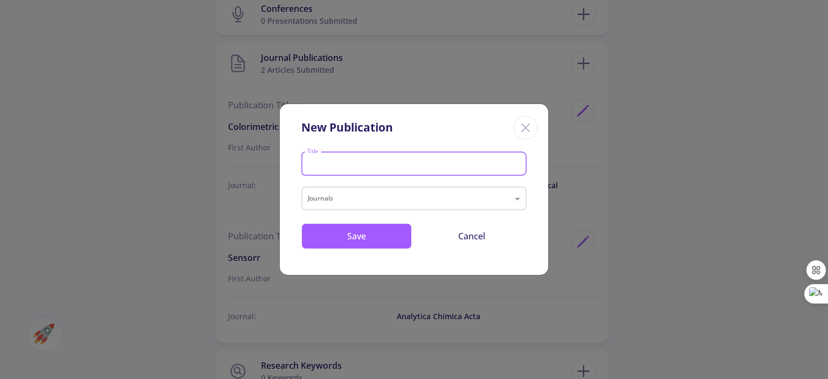
click at [337, 167] on input "Title" at bounding box center [416, 165] width 218 height 10
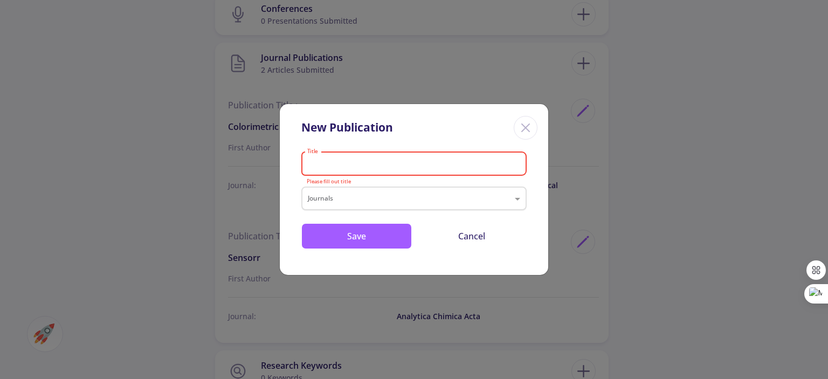
paste input "Application of Wearable Devices in the Diagnosis, Monitoring and Treatment of […"
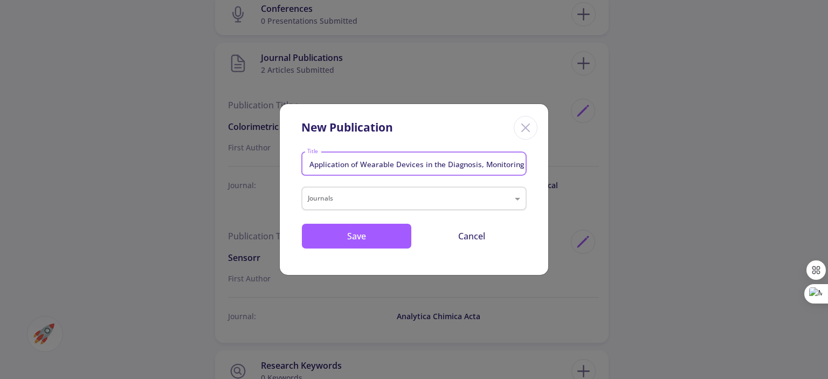
scroll to position [0, 163]
type input "Application of Wearable Devices in the Diagnosis, Monitoring and Treatment of […"
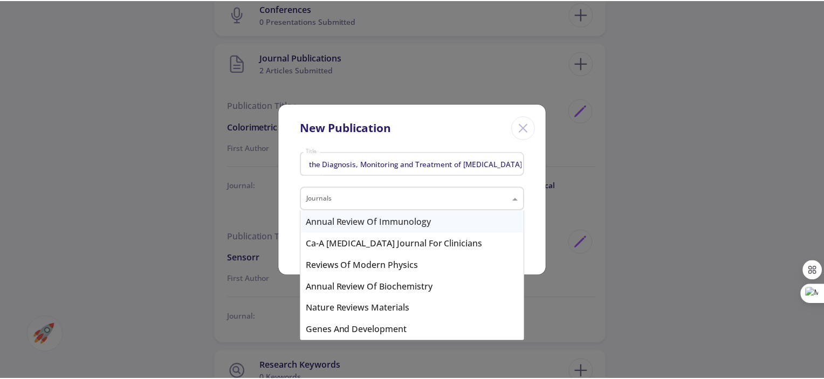
scroll to position [0, 0]
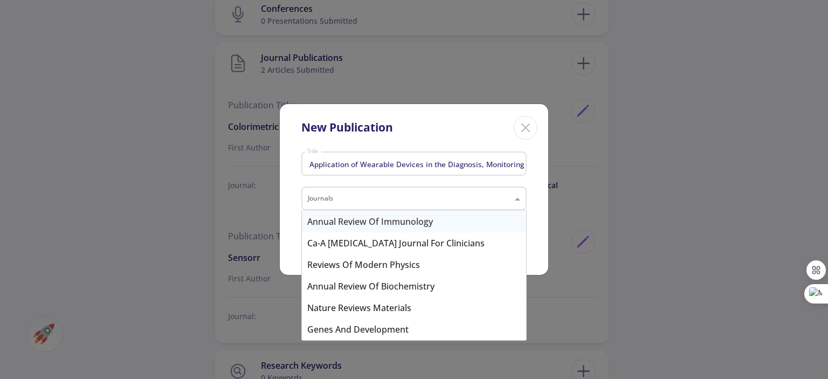
click at [339, 198] on input "text" at bounding box center [403, 200] width 191 height 13
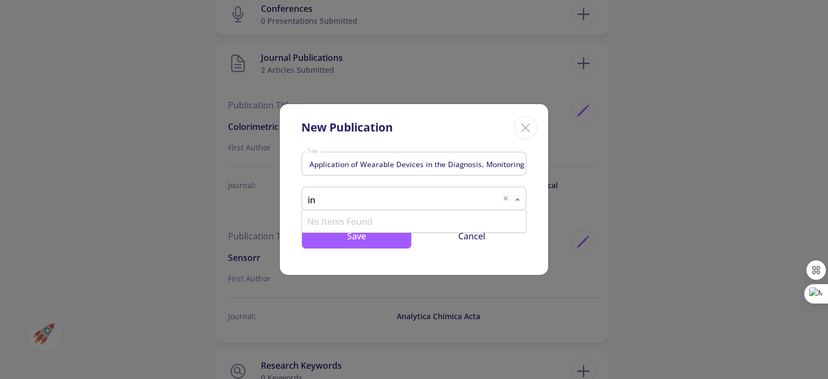
type input "i"
type input "n"
click at [522, 127] on icon "Close" at bounding box center [525, 127] width 17 height 17
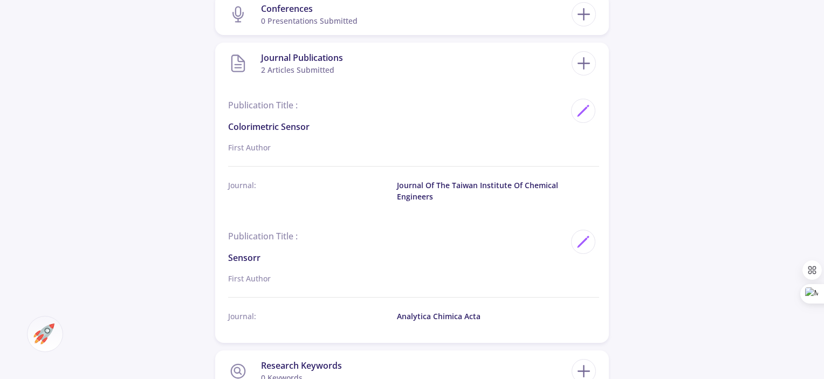
scroll to position [822, 0]
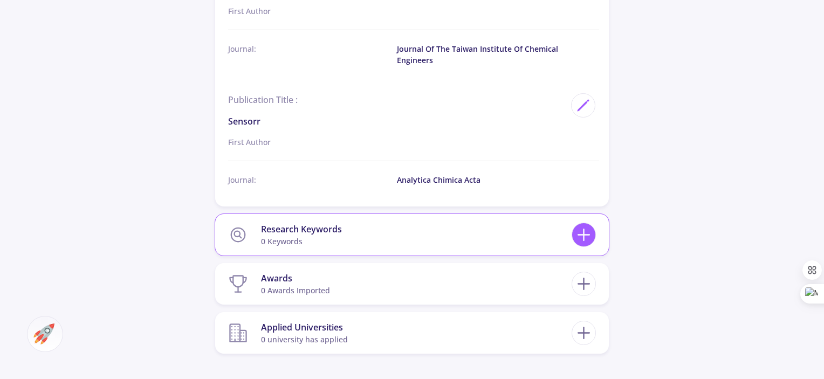
click at [580, 239] on icon at bounding box center [584, 235] width 20 height 20
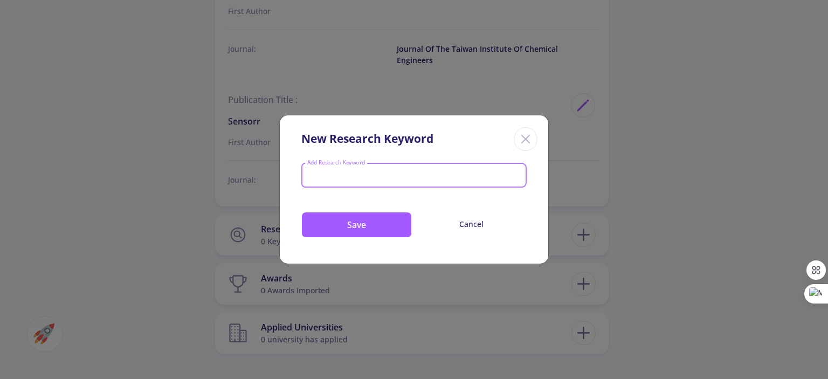
click at [365, 175] on input "Add Research Keyword" at bounding box center [414, 177] width 215 height 10
type input "Colorimetric Sensor"
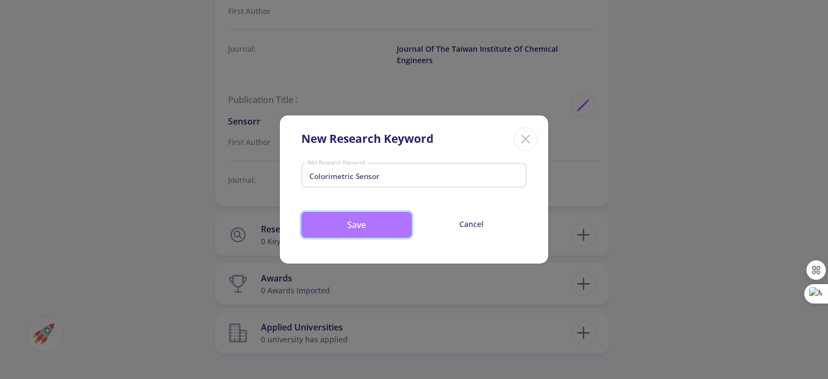
click at [371, 221] on button "Save" at bounding box center [356, 225] width 111 height 26
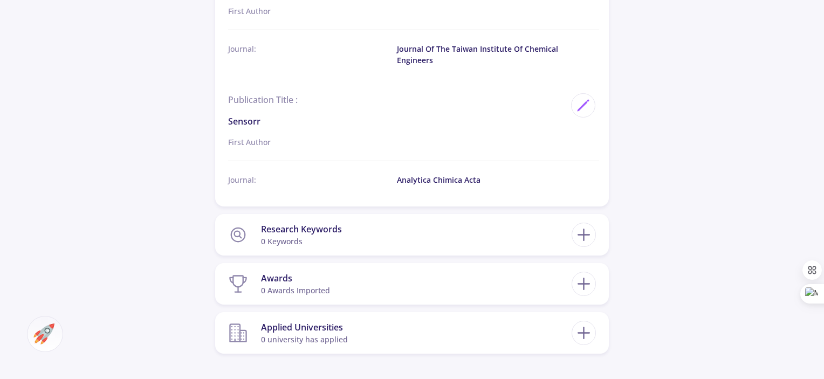
click at [371, 221] on section "Research Keywords 0 keywords" at bounding box center [400, 234] width 344 height 33
click at [293, 221] on div "Research Keywords 0 keywords" at bounding box center [301, 234] width 81 height 33
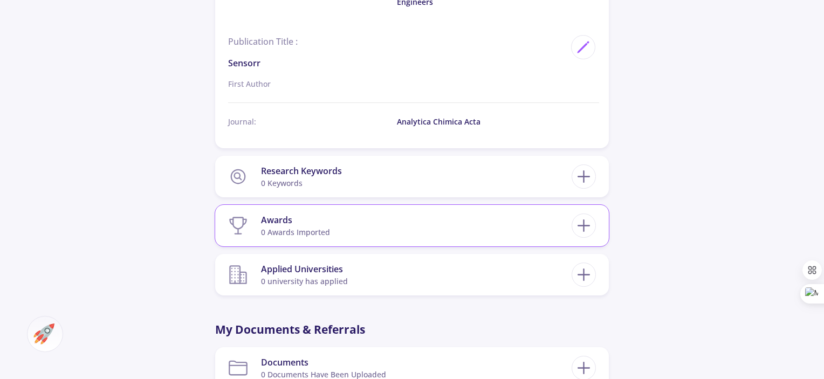
scroll to position [880, 0]
click at [385, 228] on section "Awards 0 awards imported" at bounding box center [400, 226] width 344 height 33
click at [580, 223] on icon at bounding box center [584, 226] width 20 height 20
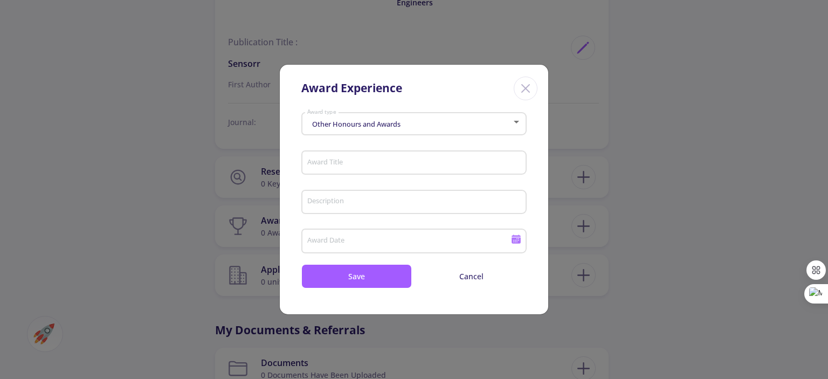
click at [518, 122] on div at bounding box center [516, 122] width 5 height 3
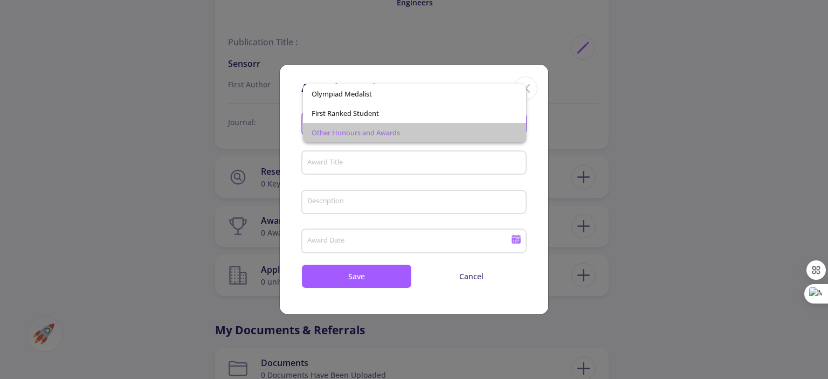
click at [518, 123] on mat-option "Other Honours and Awards" at bounding box center [414, 132] width 223 height 19
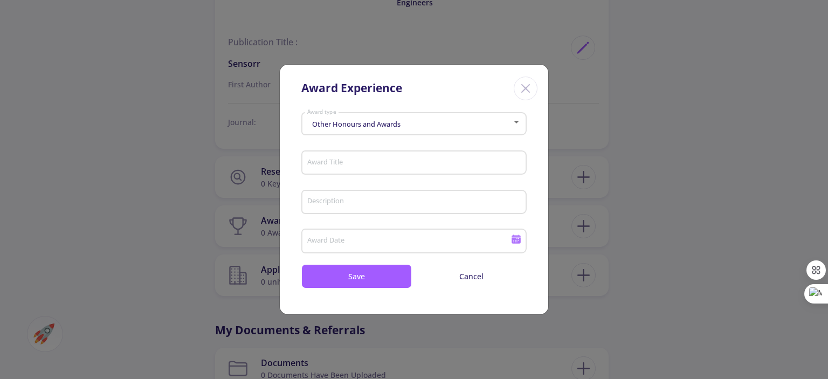
click at [525, 89] on line "Close" at bounding box center [526, 89] width 8 height 8
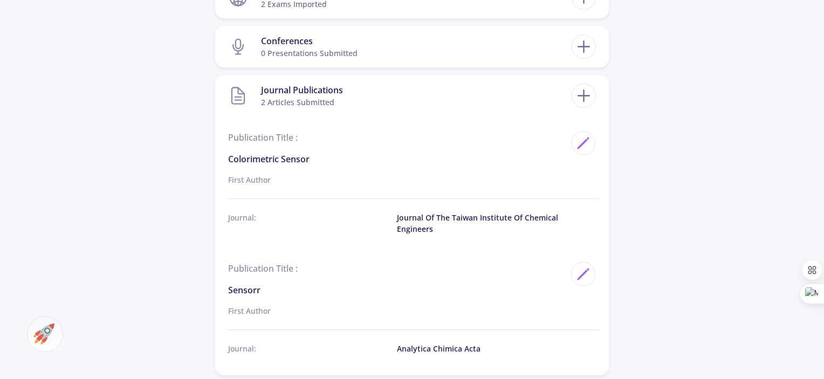
scroll to position [654, 0]
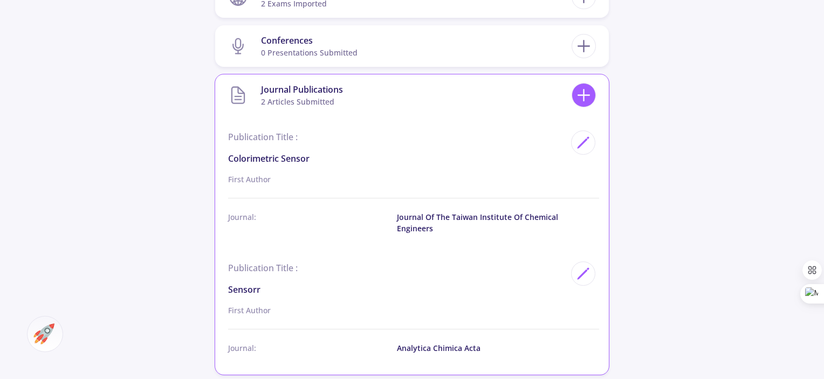
click at [582, 101] on icon at bounding box center [584, 95] width 20 height 20
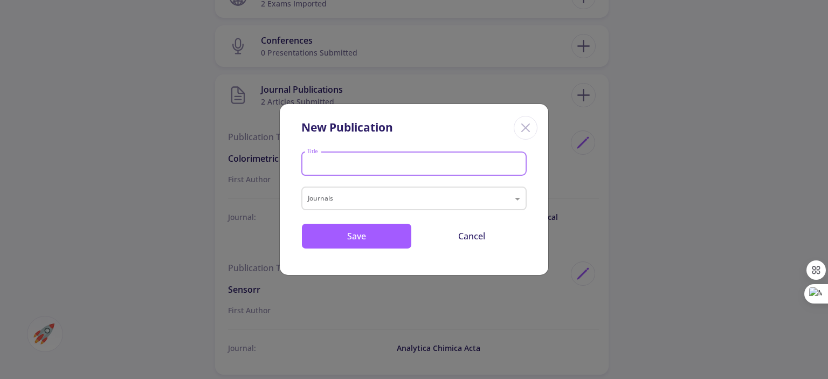
click at [334, 161] on input "Title" at bounding box center [416, 165] width 218 height 10
type input "t"
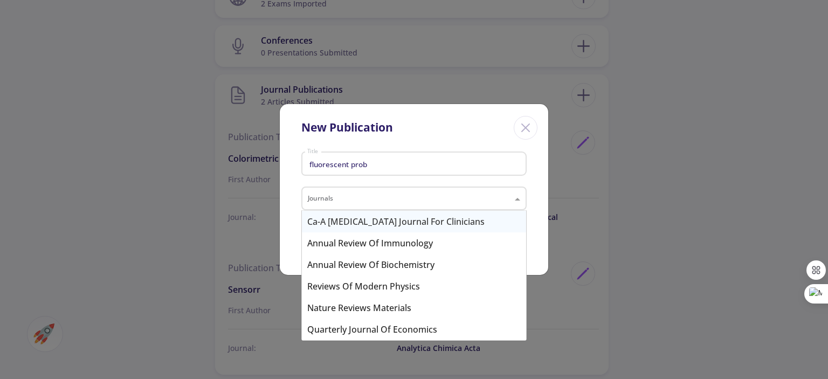
click at [371, 197] on input "text" at bounding box center [403, 200] width 191 height 13
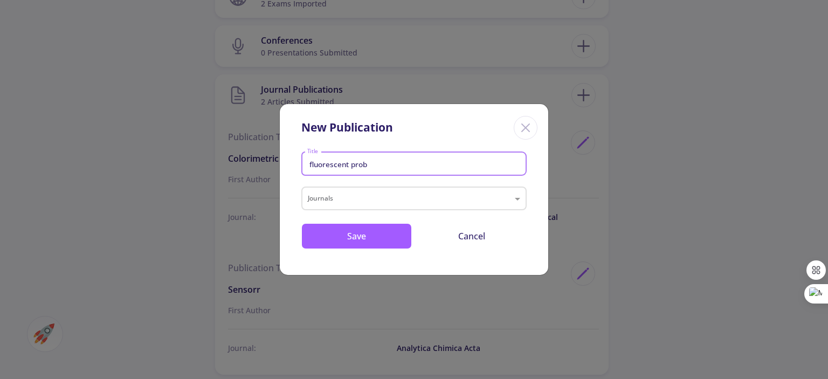
click at [366, 164] on input "fluorescent prob" at bounding box center [416, 165] width 218 height 10
type input "fluorescent probe"
click at [347, 198] on input "text" at bounding box center [403, 200] width 191 height 13
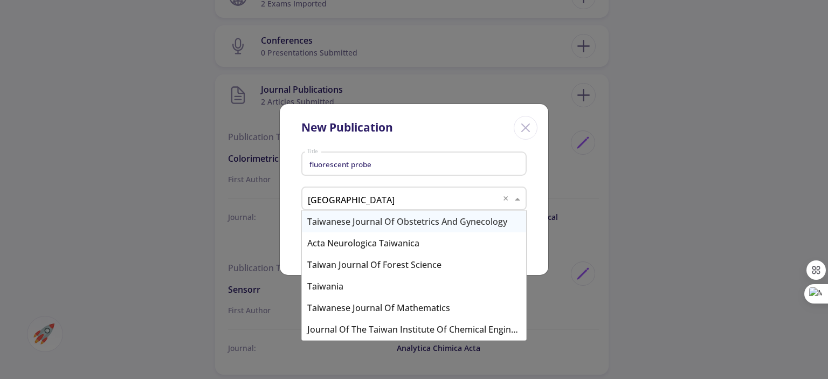
type input "taiwa"
click at [359, 327] on div "Journal of the Taiwan Institute of Chemical Engineers" at bounding box center [414, 330] width 224 height 22
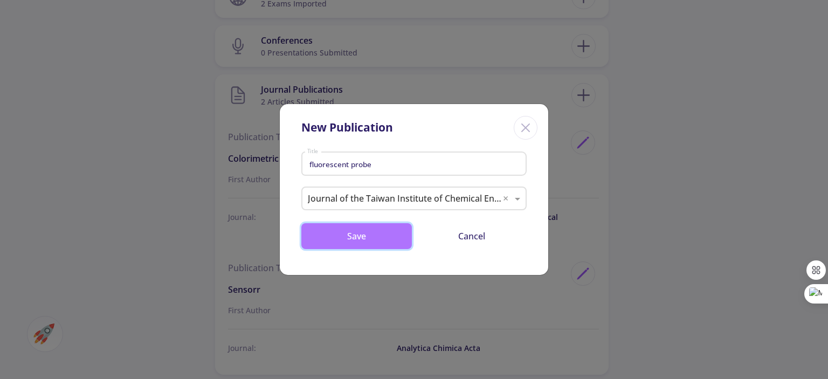
click at [380, 239] on button "Save" at bounding box center [356, 236] width 111 height 26
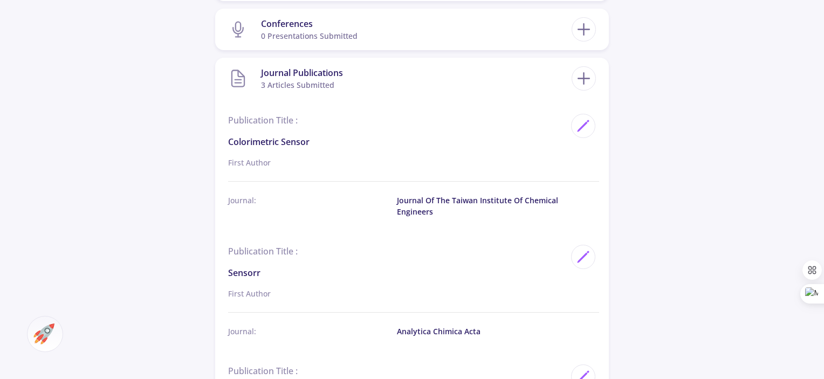
scroll to position [670, 0]
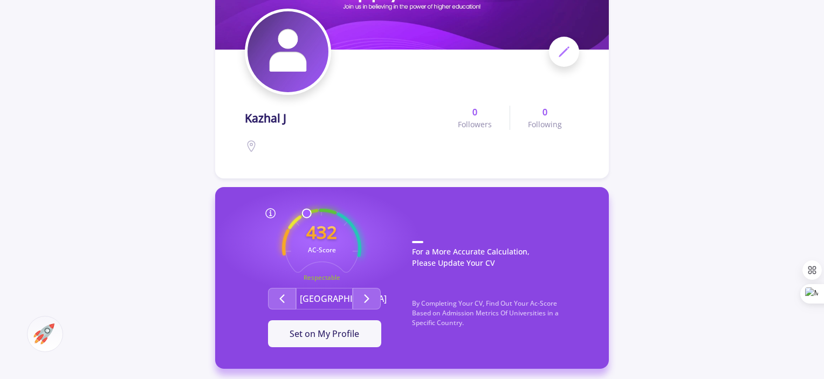
scroll to position [112, 0]
click at [282, 301] on icon "Second group" at bounding box center [282, 298] width 13 height 13
click at [367, 297] on polyline "Second group" at bounding box center [367, 298] width 4 height 8
click at [288, 300] on icon "Second group" at bounding box center [282, 298] width 13 height 13
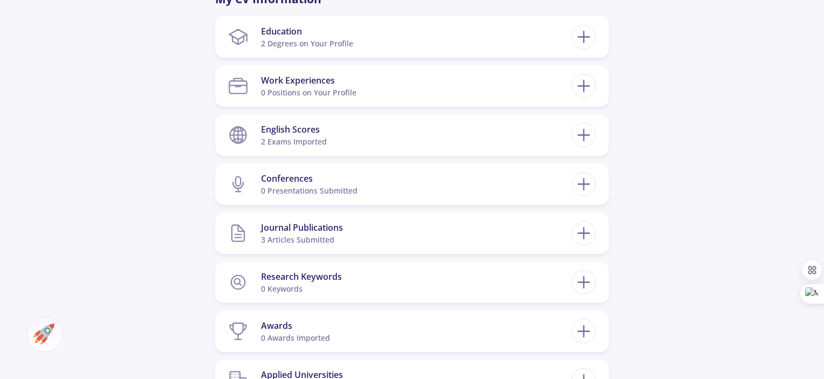
scroll to position [517, 0]
click at [274, 243] on div "3 articles submitted" at bounding box center [302, 237] width 82 height 11
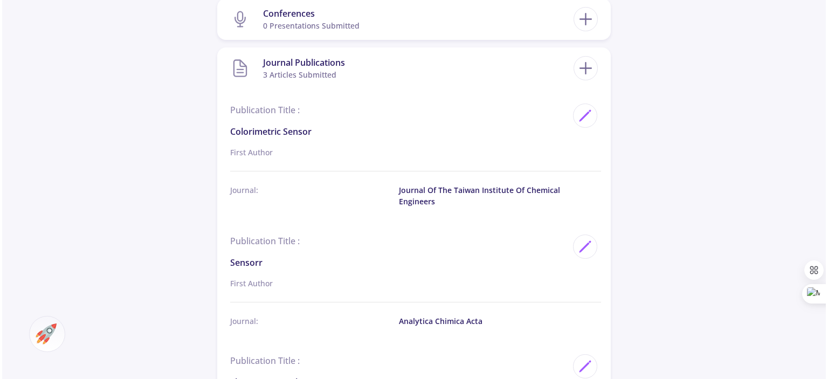
scroll to position [680, 0]
click at [591, 72] on icon at bounding box center [584, 69] width 20 height 20
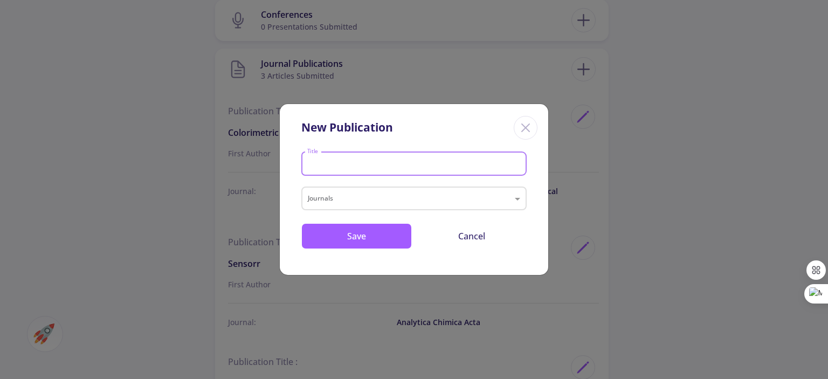
drag, startPoint x: 591, startPoint y: 72, endPoint x: 429, endPoint y: 167, distance: 187.3
click at [429, 167] on input "Title" at bounding box center [416, 165] width 218 height 10
type input "j"
type input "book chapter"
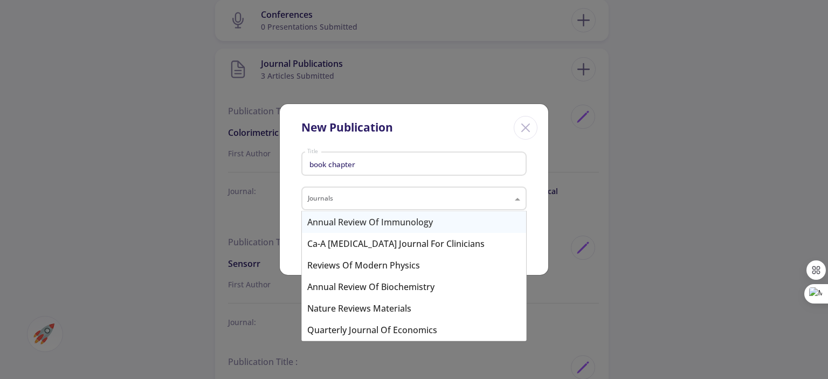
click at [331, 193] on div "Journals" at bounding box center [413, 199] width 225 height 24
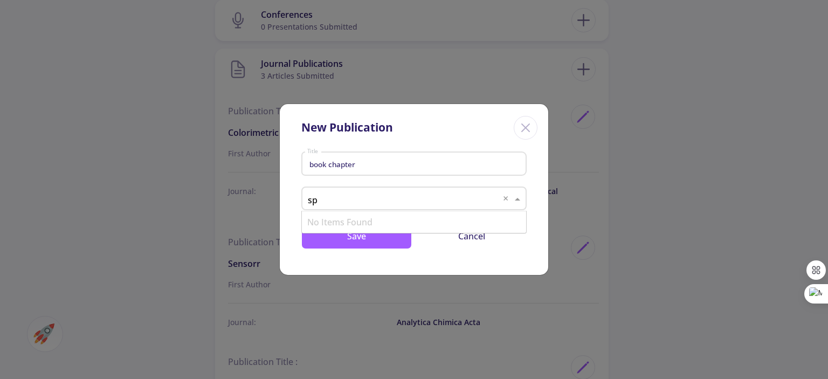
type input "s"
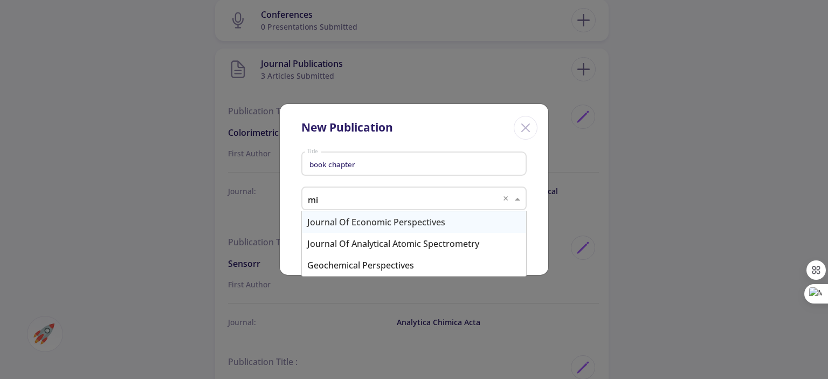
type input "m"
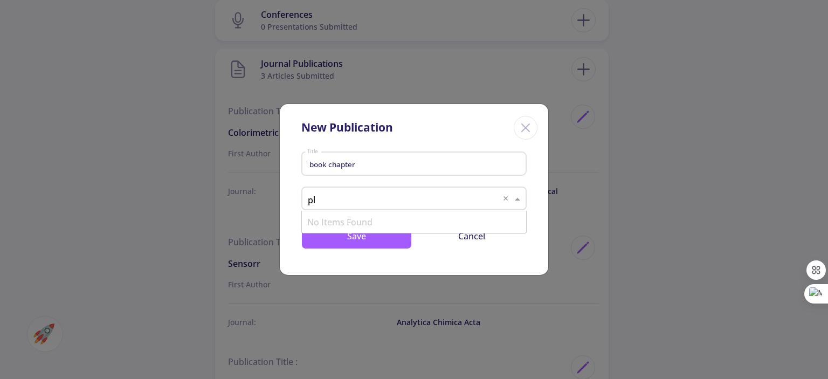
type input "p"
type input "envi"
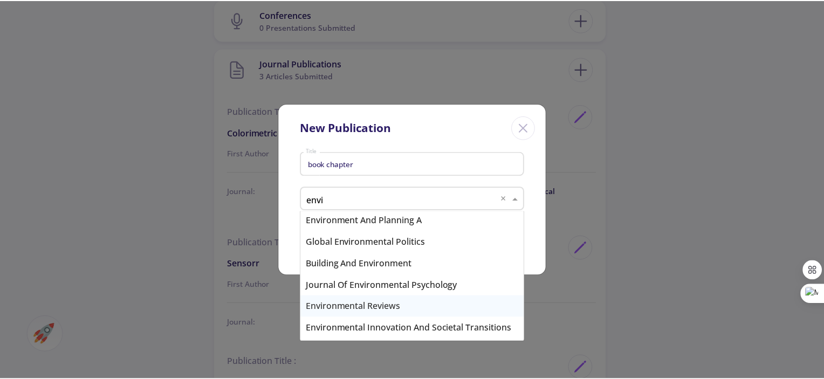
scroll to position [453, 0]
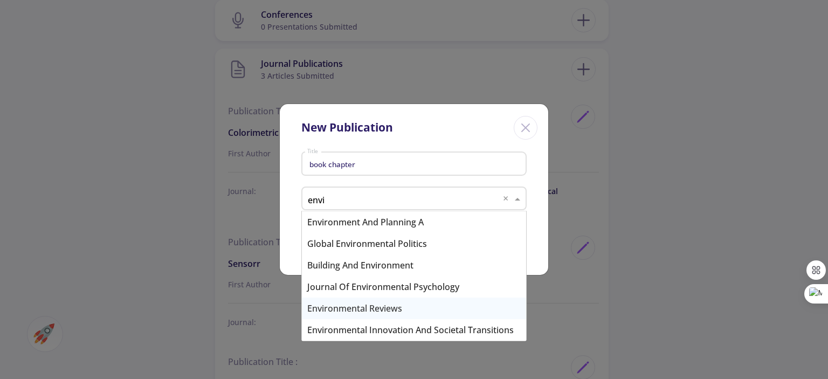
click at [352, 310] on div "Environmental Reviews" at bounding box center [414, 309] width 224 height 22
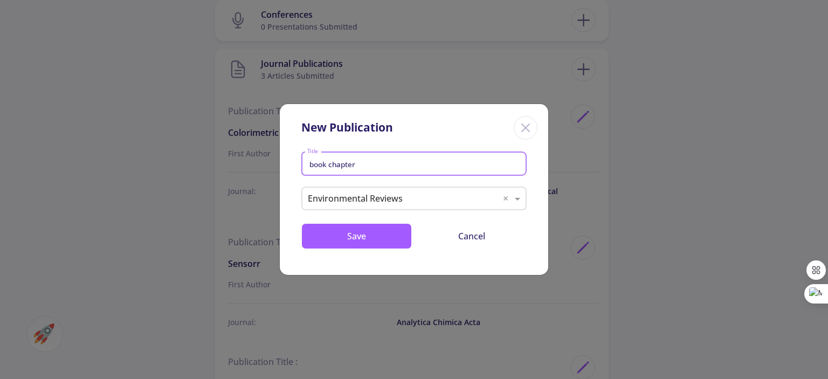
click at [354, 166] on input "book chapter" at bounding box center [416, 165] width 218 height 10
type input "book chapter microplastic"
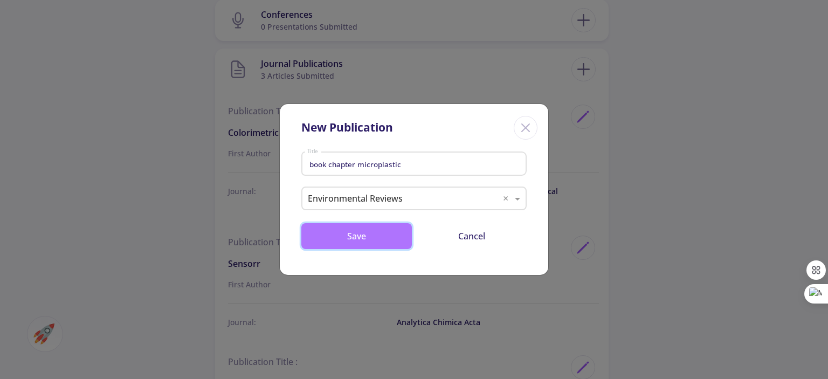
click at [337, 237] on button "Save" at bounding box center [356, 236] width 111 height 26
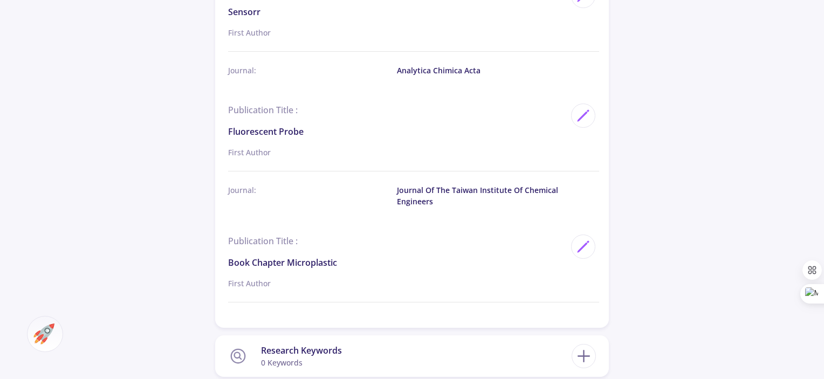
scroll to position [930, 0]
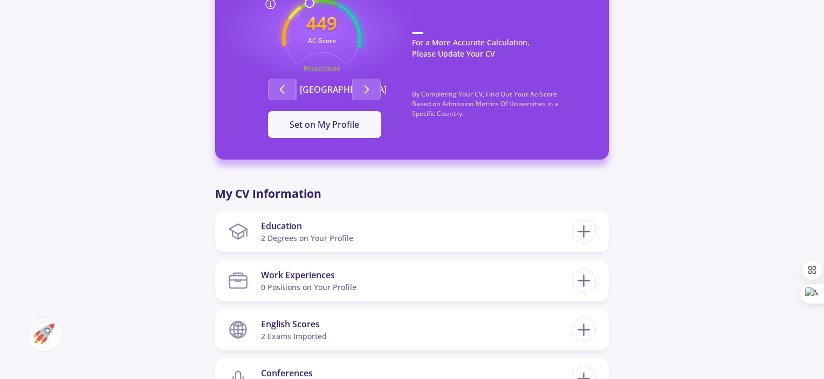
scroll to position [311, 0]
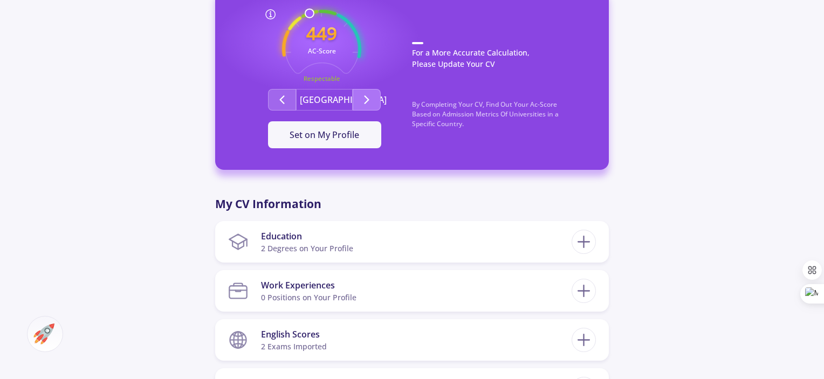
click at [367, 94] on icon "Second group" at bounding box center [366, 99] width 13 height 13
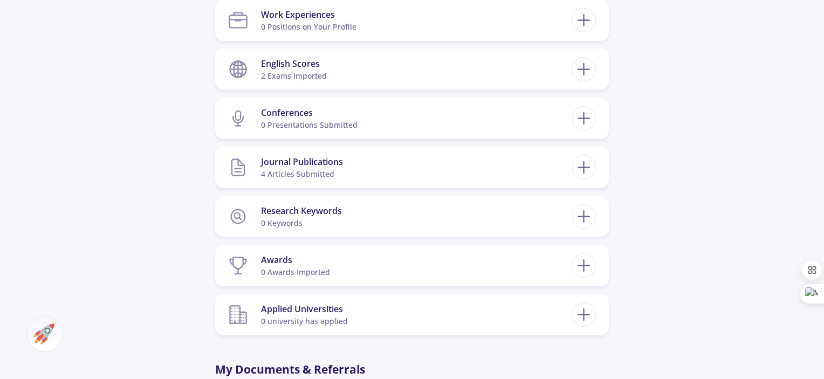
scroll to position [537, 0]
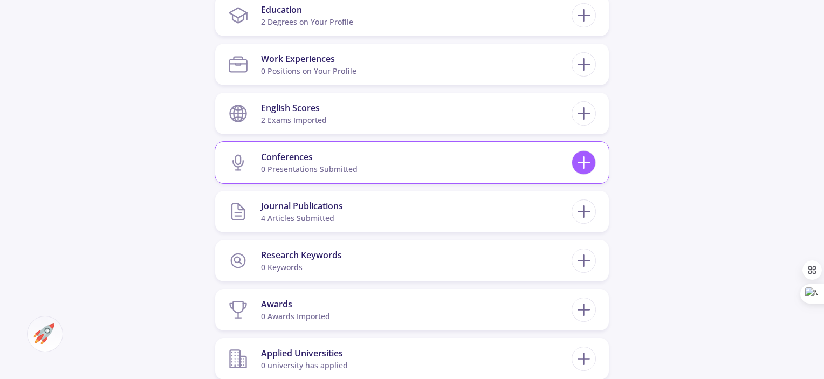
click at [576, 153] on icon at bounding box center [584, 163] width 20 height 20
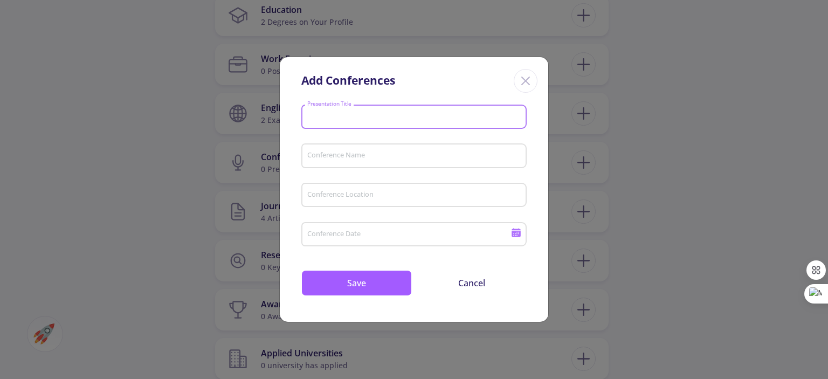
click at [425, 113] on input "Presentation Title" at bounding box center [416, 118] width 218 height 10
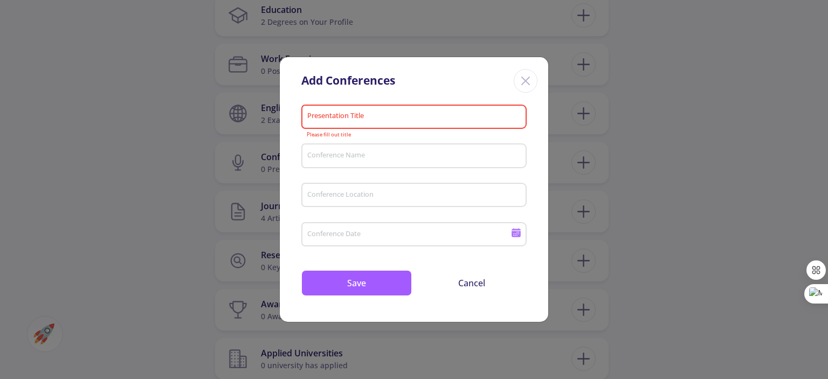
click at [412, 168] on div "Conference Name" at bounding box center [414, 154] width 215 height 28
type input "c"
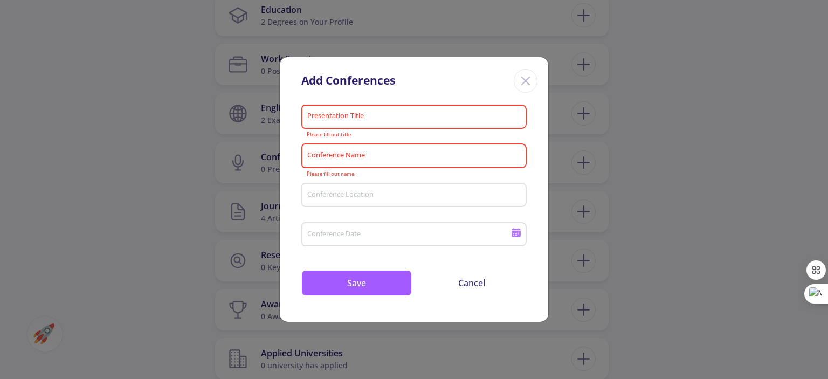
click at [362, 202] on div "Conference Location" at bounding box center [414, 193] width 215 height 28
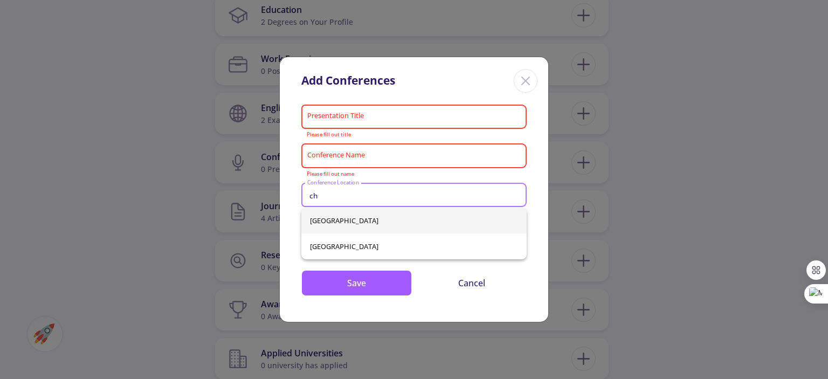
type input "c"
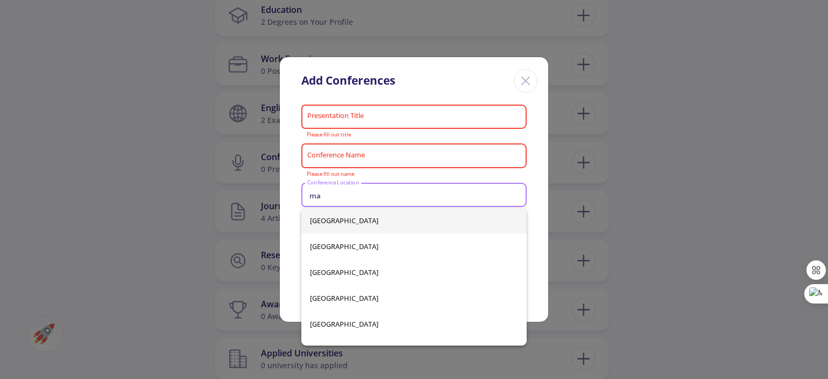
type input "m"
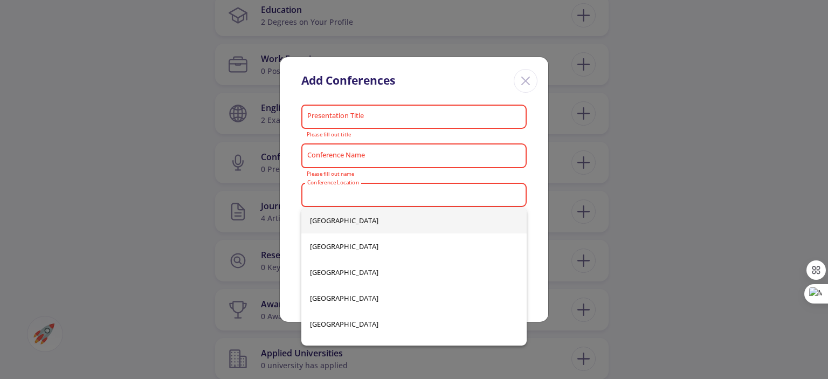
click at [530, 77] on icon "Close" at bounding box center [525, 80] width 17 height 17
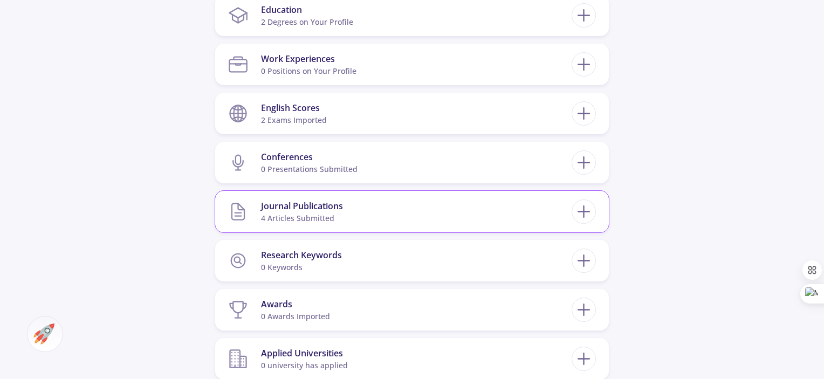
click at [451, 215] on section "Journal Publications 4 articles submitted" at bounding box center [400, 211] width 344 height 33
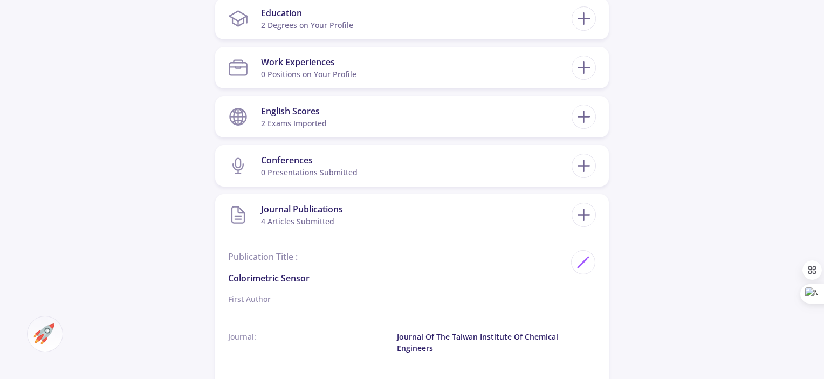
scroll to position [515, 0]
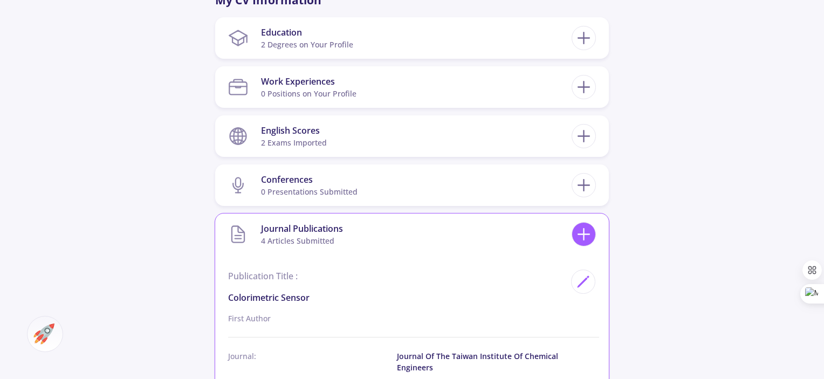
click at [580, 232] on icon at bounding box center [584, 234] width 20 height 20
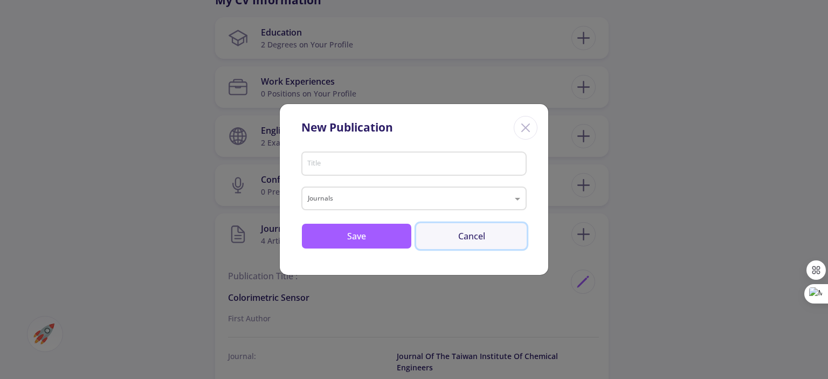
click at [473, 238] on button "Cancel" at bounding box center [471, 236] width 111 height 26
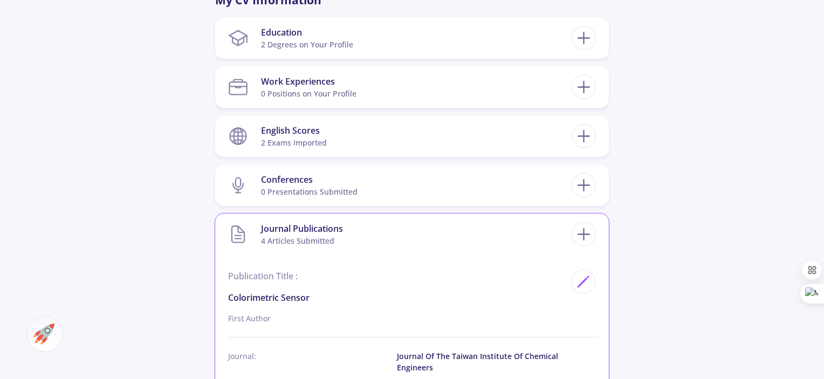
click at [493, 293] on p "Colorimetric Sensor" at bounding box center [396, 297] width 337 height 13
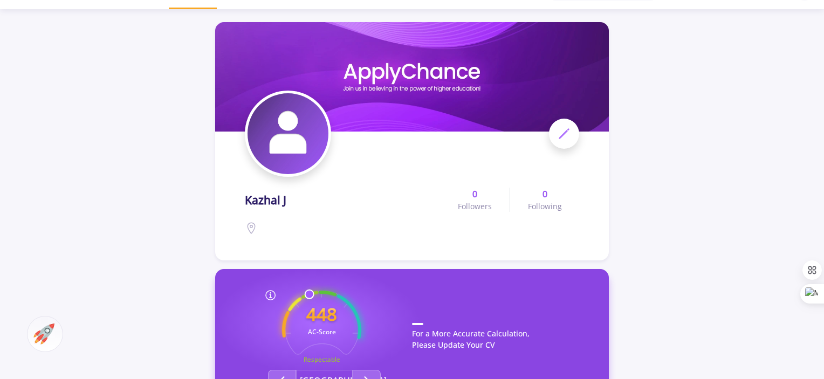
scroll to position [0, 0]
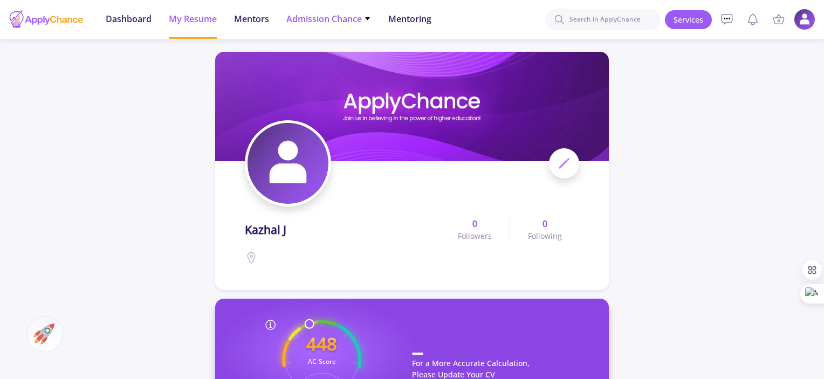
click at [347, 17] on span "Admission Chance" at bounding box center [328, 18] width 85 height 13
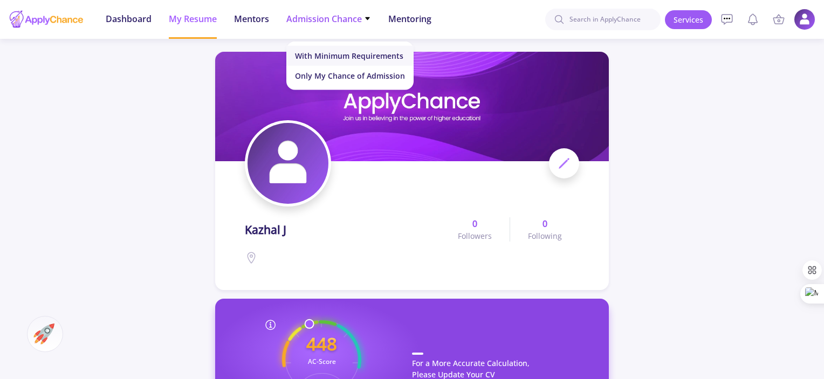
click at [345, 53] on link "With Minimum Requirements" at bounding box center [349, 56] width 127 height 20
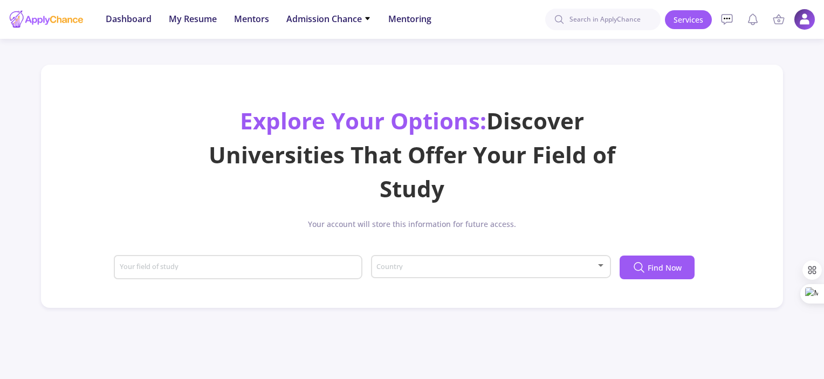
click at [299, 259] on div "Your field of study" at bounding box center [238, 265] width 238 height 28
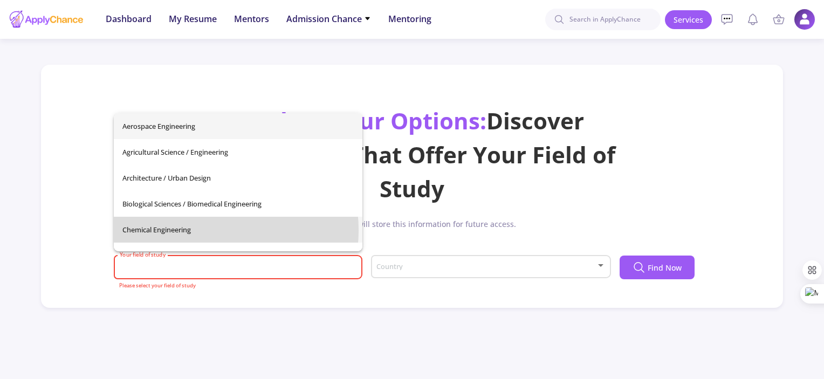
click at [198, 230] on span "Chemical Engineering" at bounding box center [237, 230] width 231 height 26
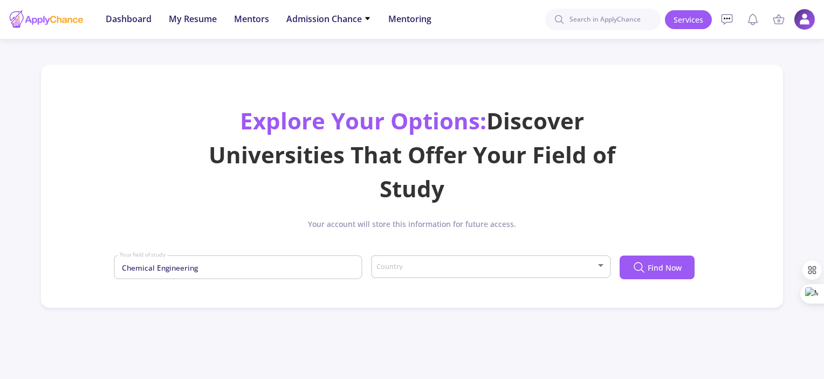
click at [387, 263] on div "Country" at bounding box center [491, 264] width 230 height 27
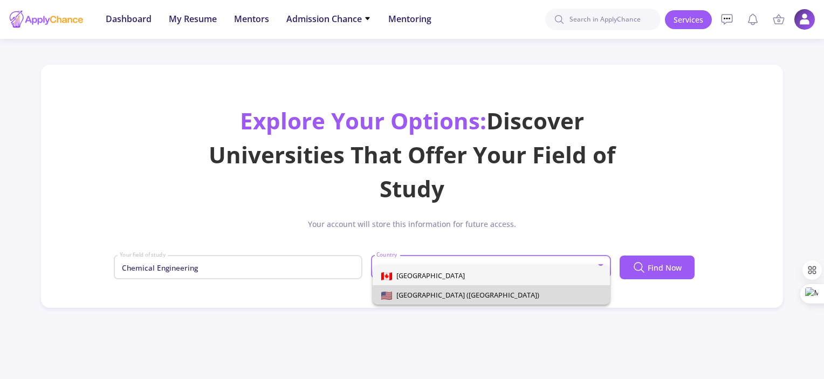
click at [407, 297] on span "[GEOGRAPHIC_DATA] ([GEOGRAPHIC_DATA])" at bounding box center [465, 295] width 147 height 10
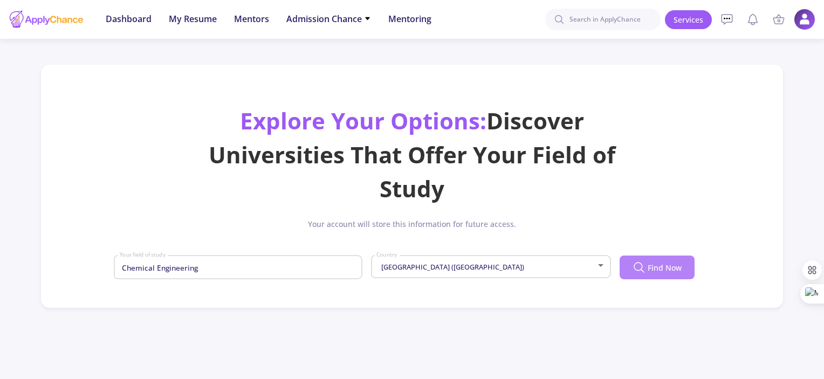
click at [667, 272] on span "Find Now" at bounding box center [665, 267] width 34 height 11
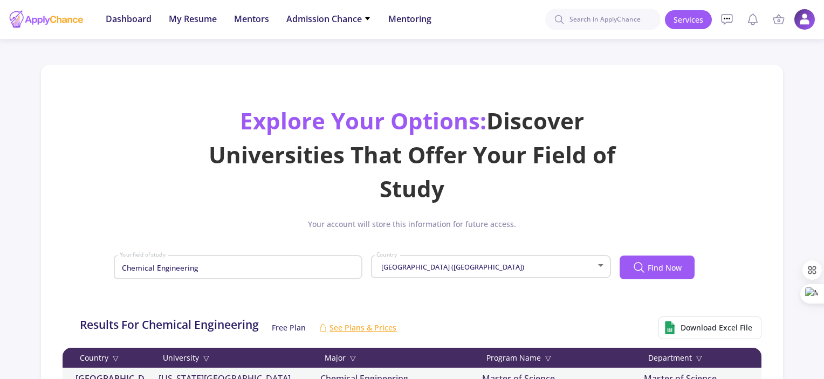
click at [314, 276] on div "Chemical Engineering Your field of study" at bounding box center [238, 265] width 238 height 28
type input "Chemical Engineering"
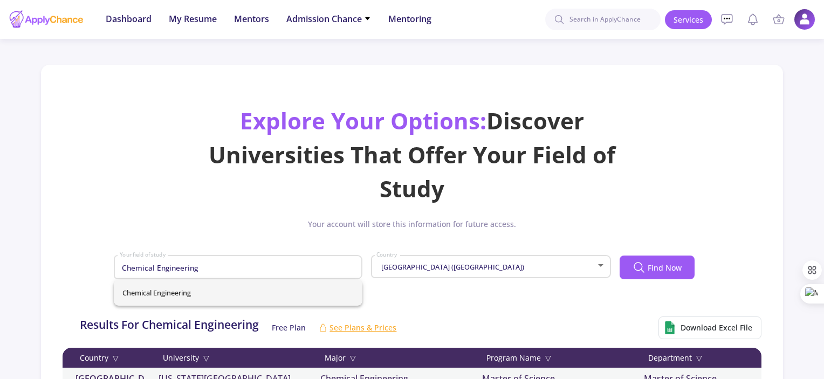
click at [224, 228] on div "Your account will store this information for future access." at bounding box center [412, 228] width 716 height 20
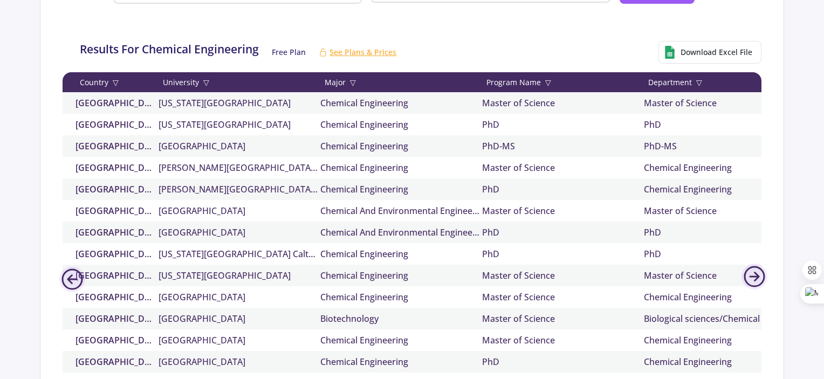
scroll to position [276, 0]
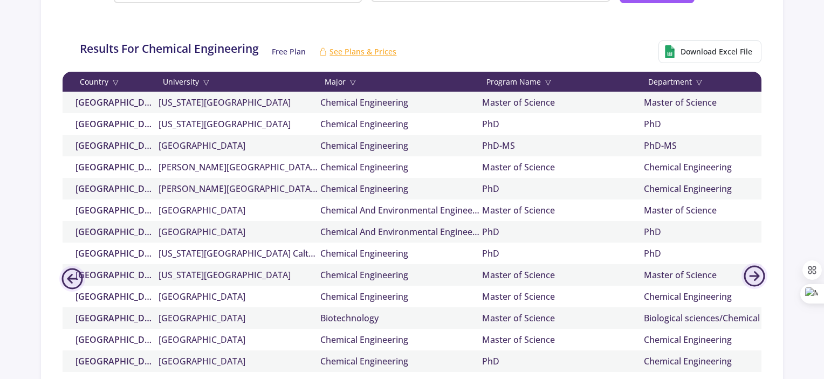
click at [541, 89] on div "Country ▽ University ▽ Major ▽ Program Name ▽ Department ▽ Admission Chance Fun…" at bounding box center [613, 82] width 1101 height 20
click at [548, 80] on span "▽" at bounding box center [548, 81] width 6 height 11
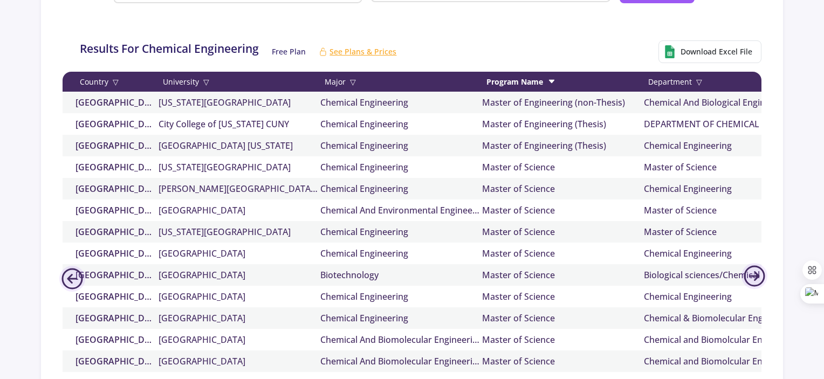
click at [548, 80] on icon at bounding box center [551, 81] width 9 height 9
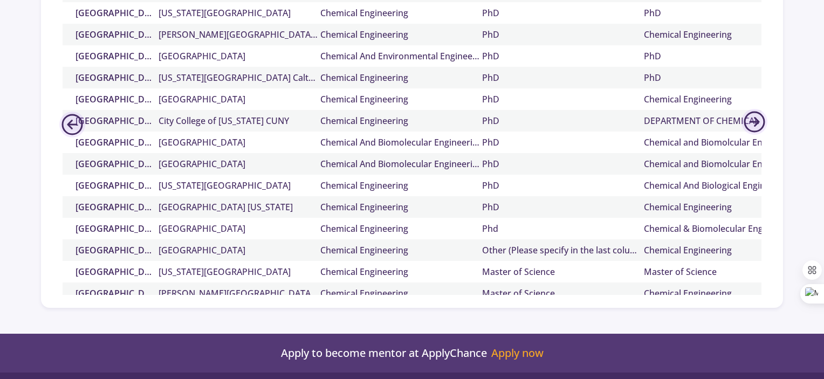
scroll to position [0, 0]
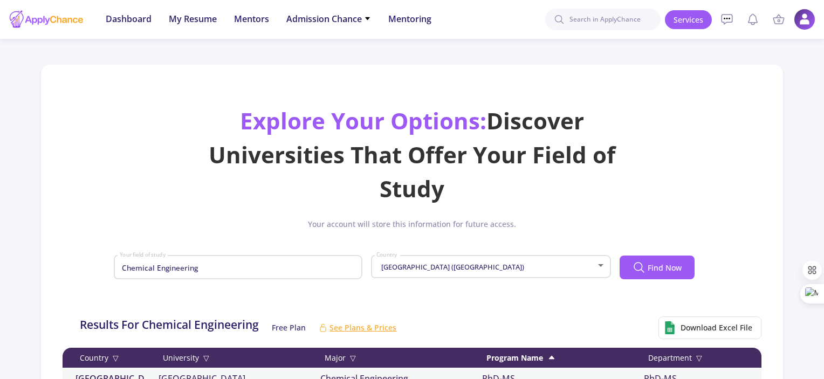
click at [372, 20] on ul "Recent mazandaran mazandaran mazandaran mazandaran Babol Dashboard My Resume Me…" at bounding box center [268, 19] width 343 height 39
click at [371, 18] on icon at bounding box center [367, 18] width 7 height 7
click at [341, 73] on link "Only My Chance of Admission" at bounding box center [349, 76] width 127 height 20
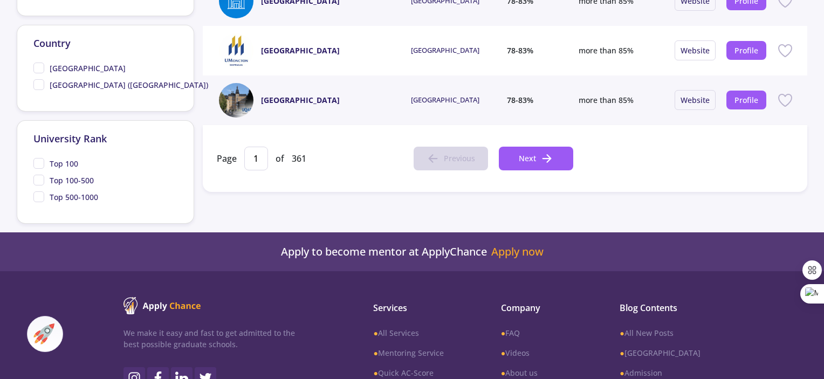
scroll to position [561, 0]
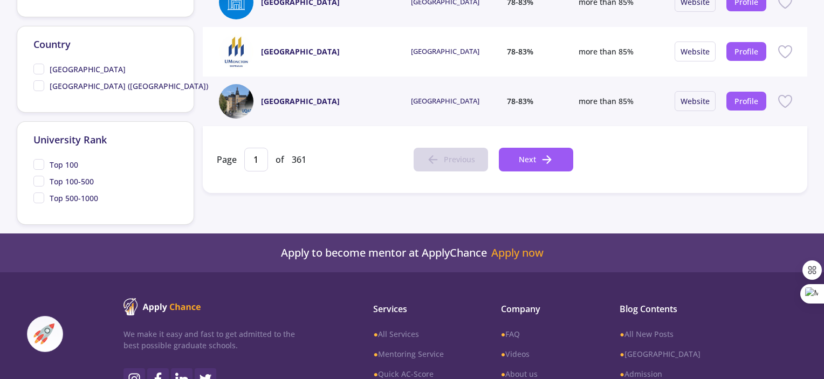
click at [42, 87] on span "[GEOGRAPHIC_DATA] ([GEOGRAPHIC_DATA])" at bounding box center [120, 85] width 175 height 11
click at [40, 87] on input "[GEOGRAPHIC_DATA] ([GEOGRAPHIC_DATA])" at bounding box center [36, 83] width 7 height 7
checkbox input "true"
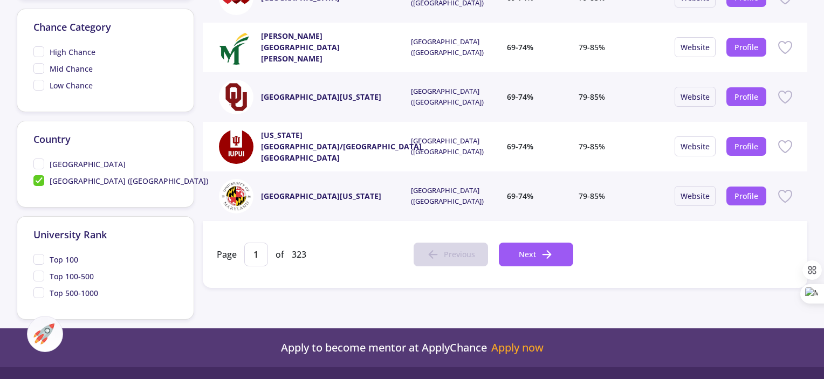
scroll to position [467, 0]
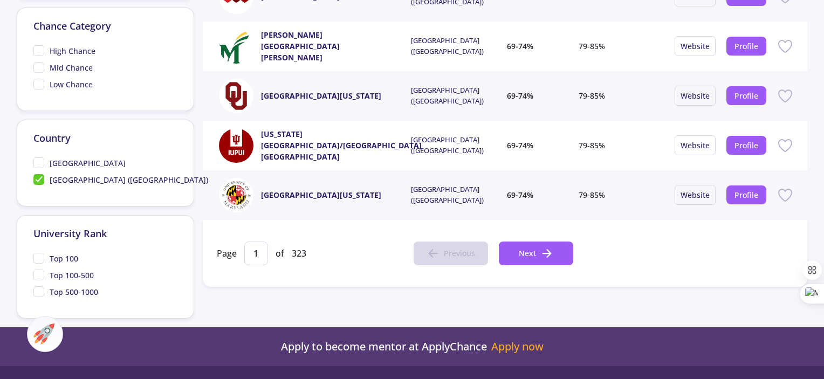
click at [41, 290] on span "Top 500-1000" at bounding box center [65, 291] width 65 height 11
click at [40, 290] on input "Top 500-1000" at bounding box center [36, 289] width 7 height 7
checkbox input "true"
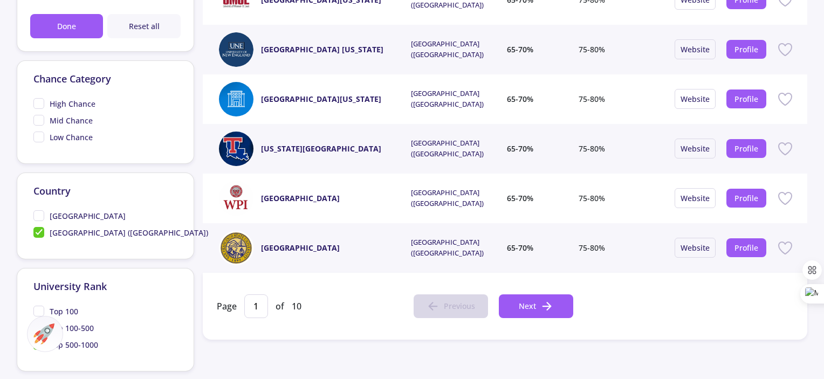
scroll to position [419, 0]
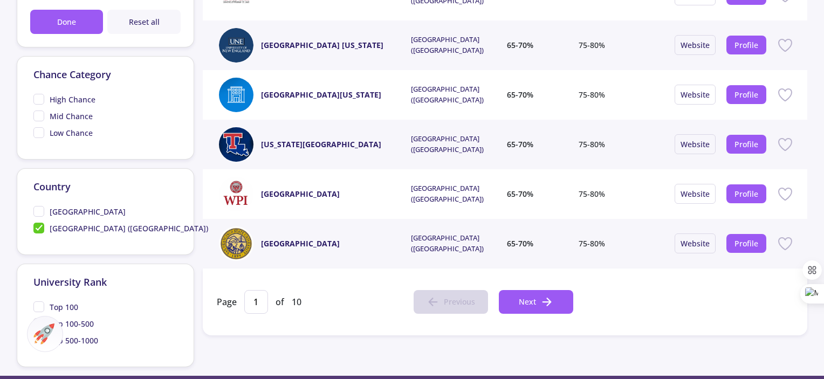
click at [71, 320] on span "Top 100-500" at bounding box center [72, 323] width 44 height 11
click at [40, 320] on input "Top 100-500" at bounding box center [36, 321] width 7 height 7
checkbox input "true"
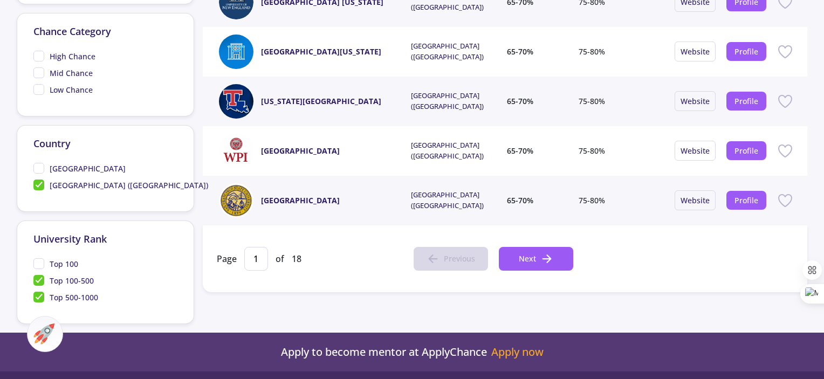
click at [37, 295] on span "Top 500-1000" at bounding box center [65, 297] width 65 height 11
click at [37, 295] on input "Top 500-1000" at bounding box center [36, 295] width 7 height 7
checkbox input "false"
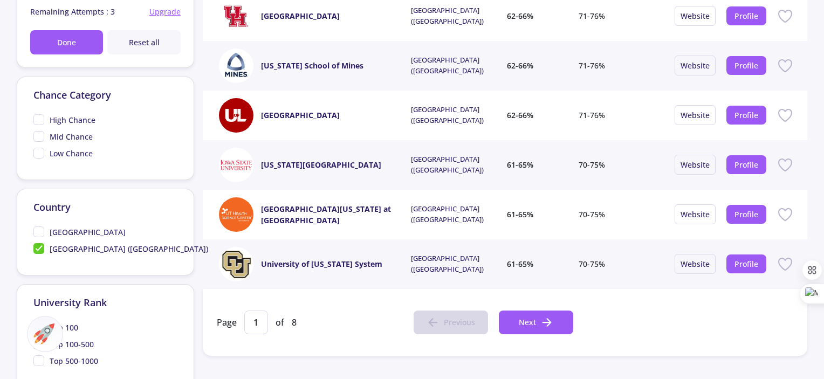
scroll to position [399, 0]
click at [539, 314] on button "Next" at bounding box center [536, 322] width 74 height 24
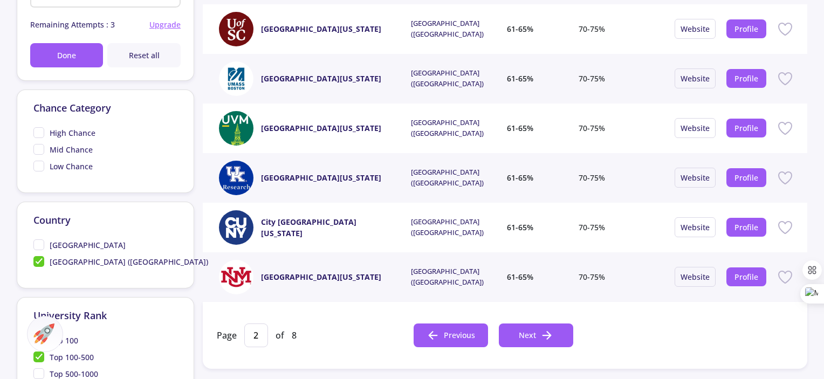
scroll to position [386, 0]
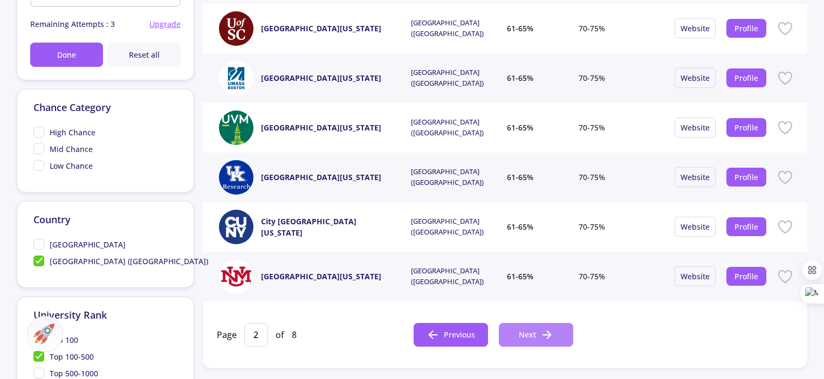
click at [541, 332] on icon at bounding box center [546, 334] width 13 height 13
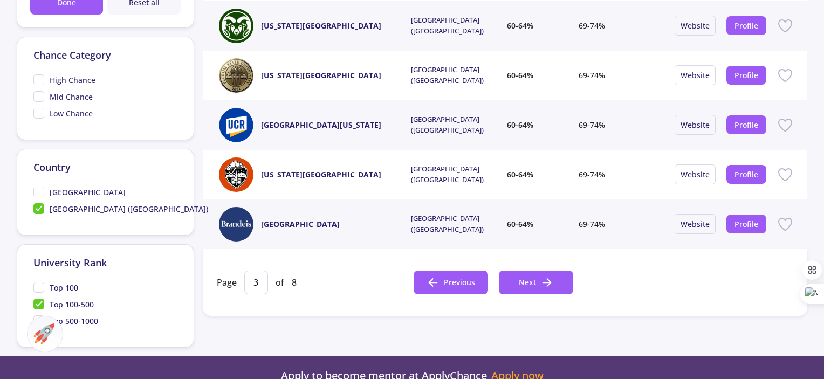
scroll to position [495, 0]
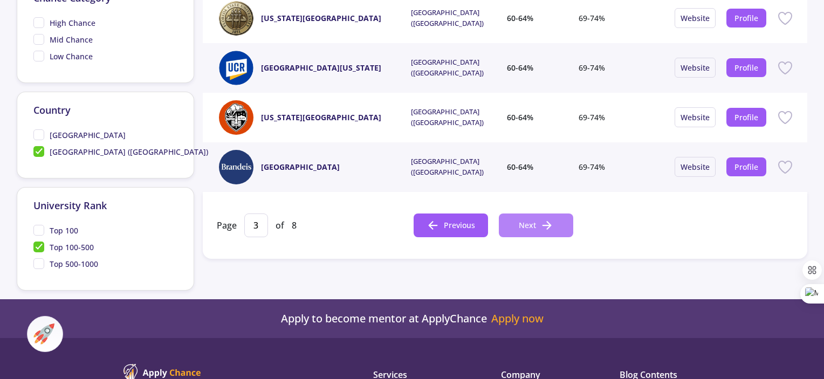
click at [512, 231] on button "Next" at bounding box center [536, 226] width 74 height 24
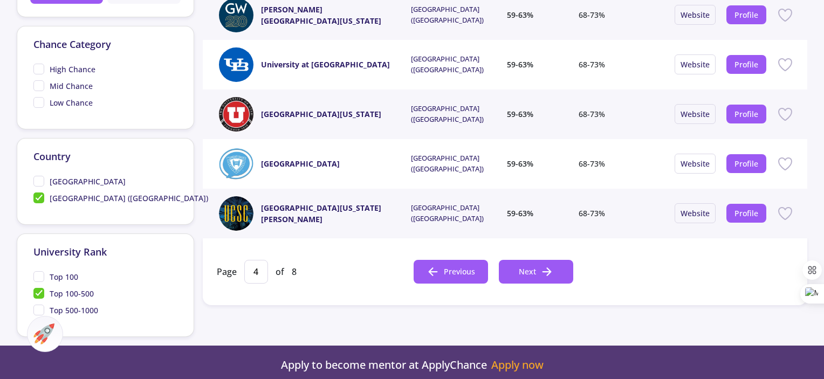
scroll to position [449, 0]
click at [553, 273] on button "Next" at bounding box center [536, 272] width 74 height 24
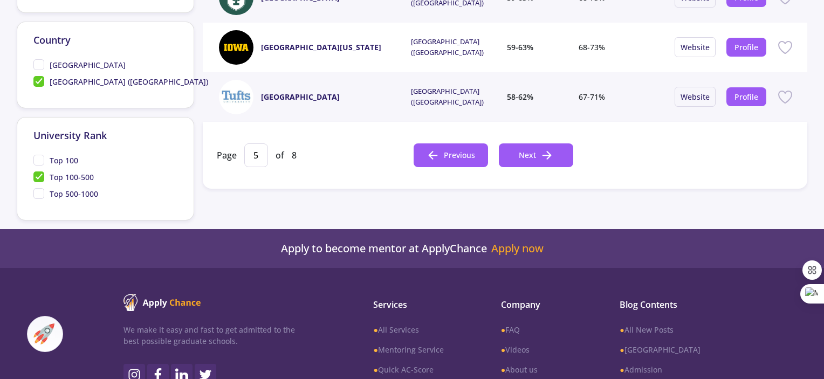
scroll to position [565, 0]
click at [529, 147] on button "Next" at bounding box center [536, 155] width 74 height 24
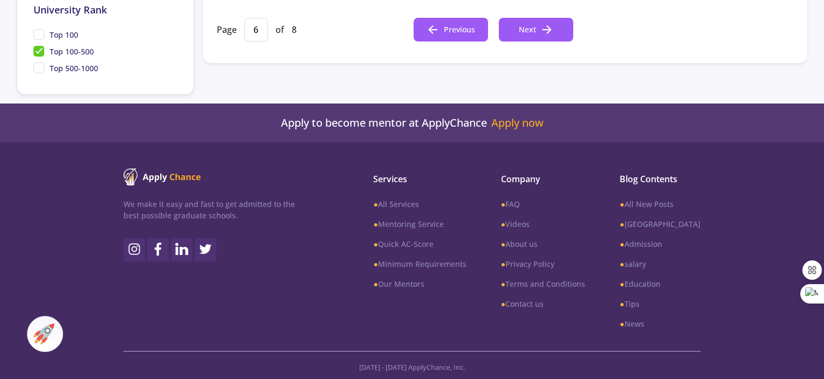
scroll to position [690, 0]
click at [532, 30] on span "Next" at bounding box center [527, 29] width 17 height 11
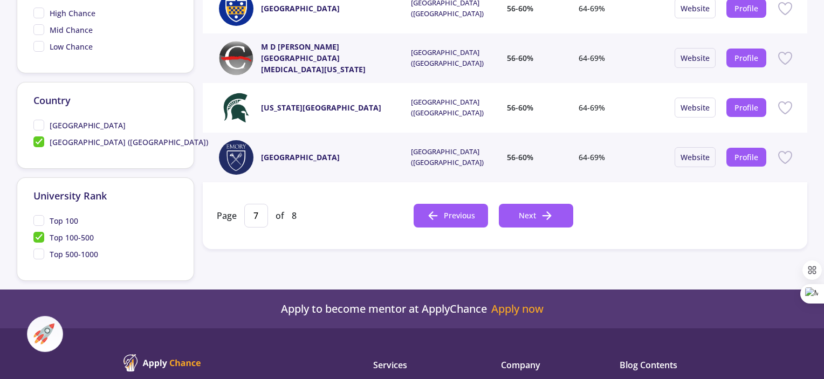
scroll to position [561, 0]
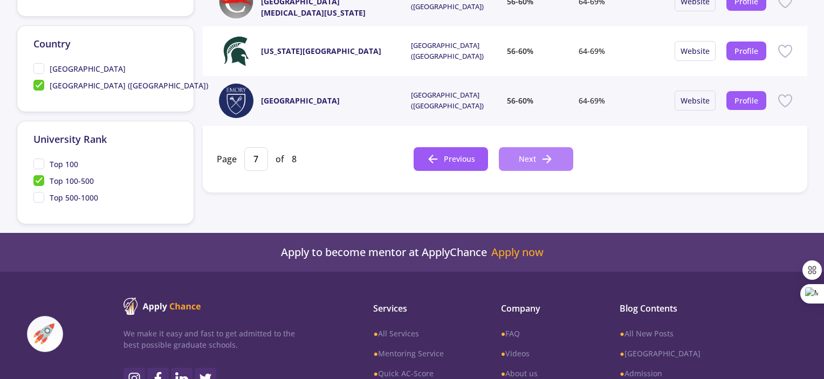
click at [540, 159] on icon at bounding box center [546, 159] width 13 height 13
type input "8"
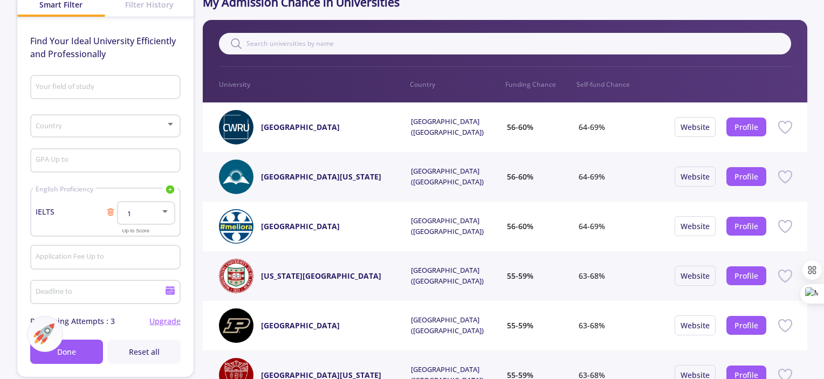
scroll to position [0, 0]
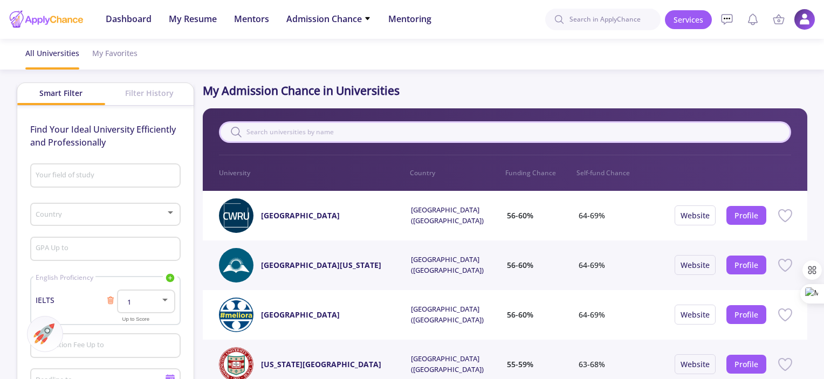
click at [260, 126] on input "text" at bounding box center [505, 132] width 572 height 22
type input "UC"
type input "1"
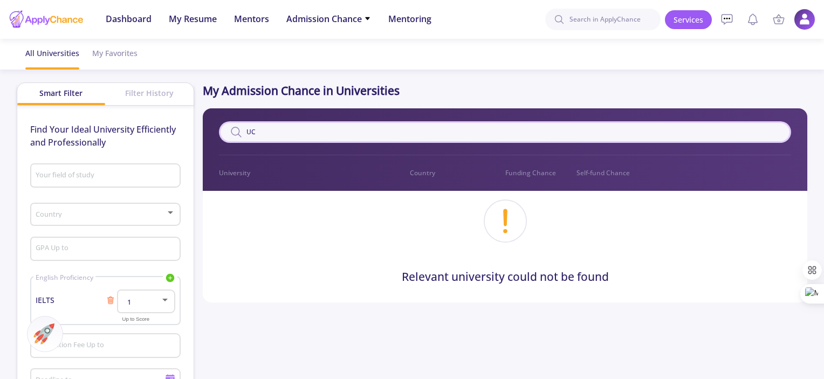
type input "U"
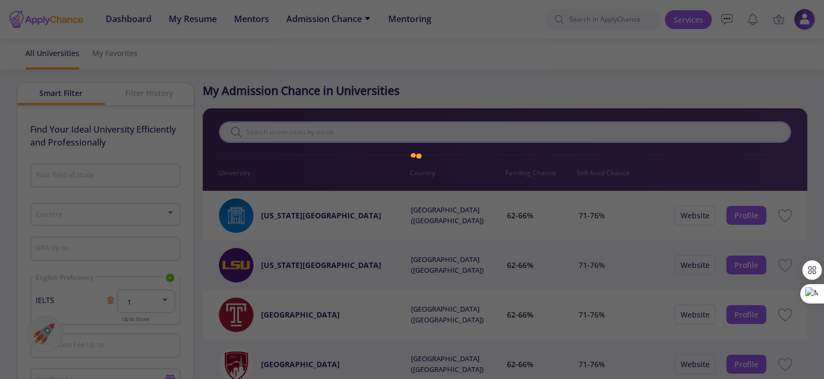
type input "v"
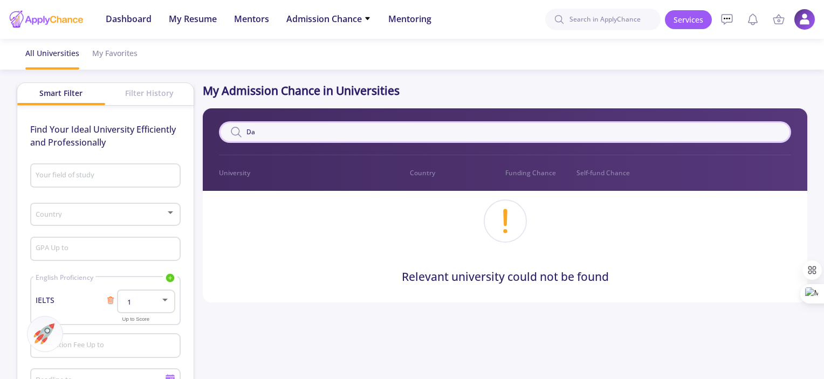
type input "D"
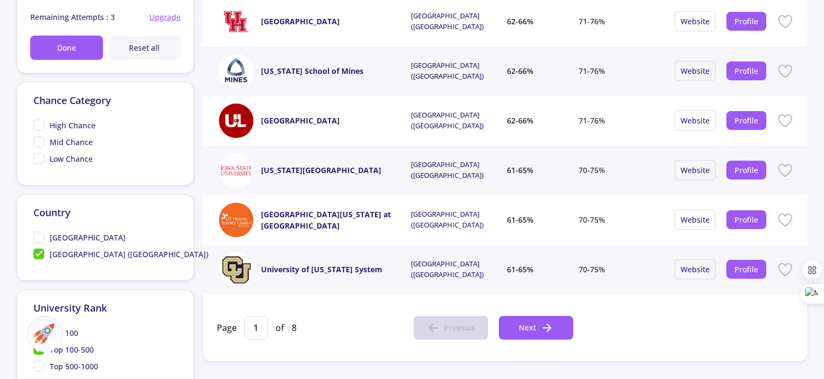
scroll to position [440, 0]
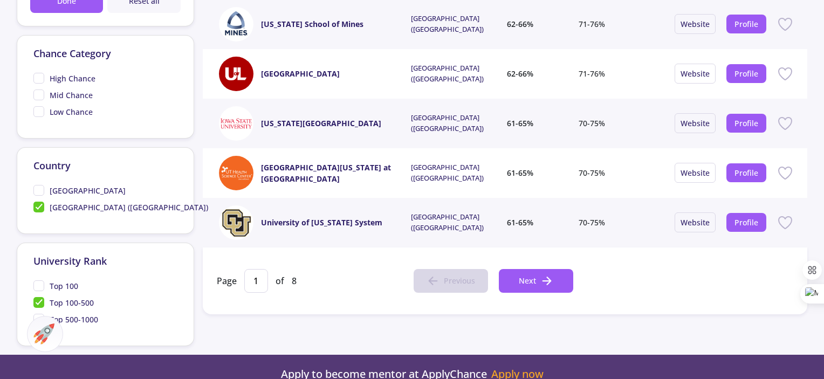
click at [37, 298] on span "Top 100-500" at bounding box center [63, 302] width 60 height 11
click at [37, 298] on input "Top 100-500" at bounding box center [36, 300] width 7 height 7
checkbox input "false"
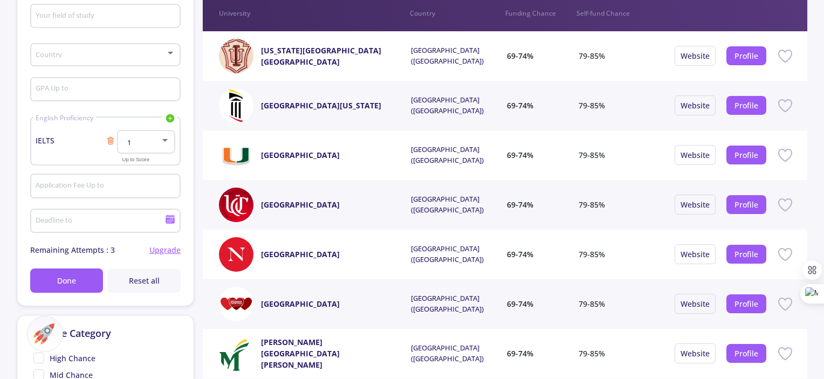
scroll to position [0, 0]
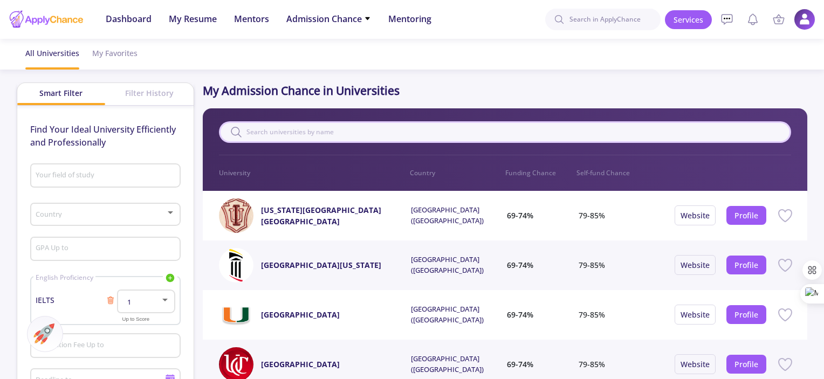
click at [331, 129] on input "text" at bounding box center [505, 132] width 572 height 22
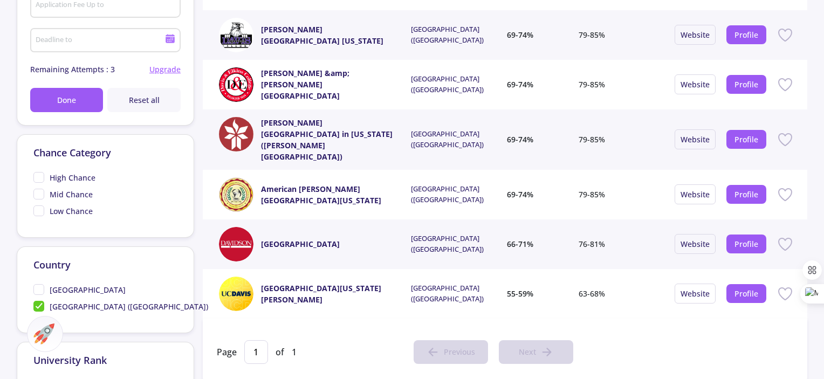
scroll to position [341, 0]
type input "Dav"
click at [340, 282] on link "[GEOGRAPHIC_DATA][US_STATE][PERSON_NAME]" at bounding box center [329, 293] width 137 height 23
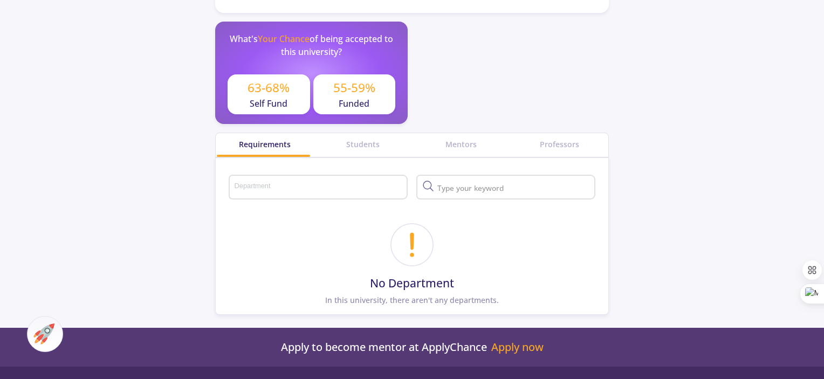
scroll to position [369, 0]
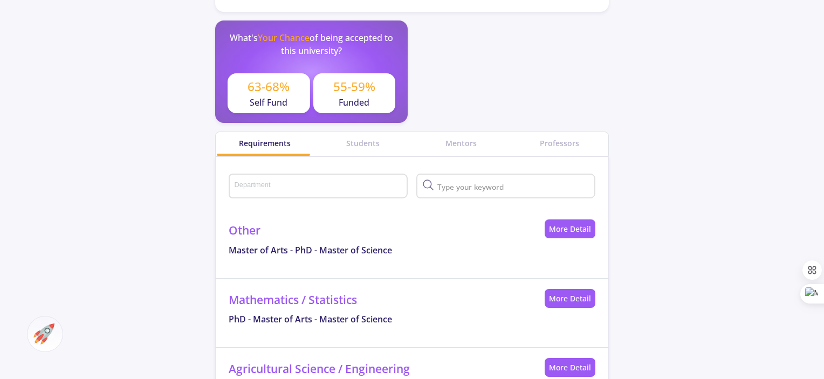
click at [278, 170] on div "Department" at bounding box center [318, 184] width 169 height 28
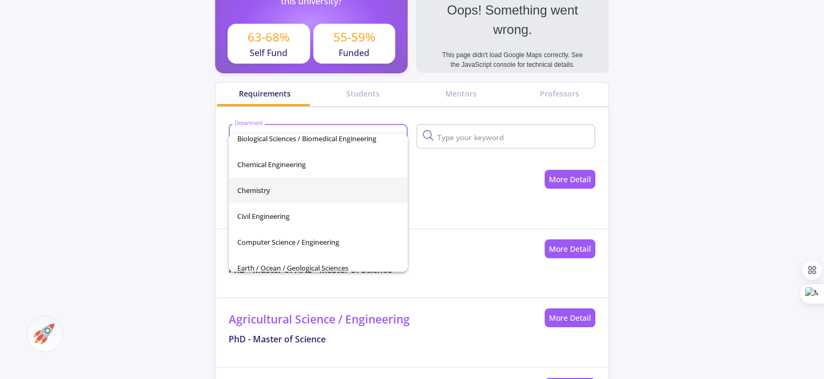
scroll to position [76, 0]
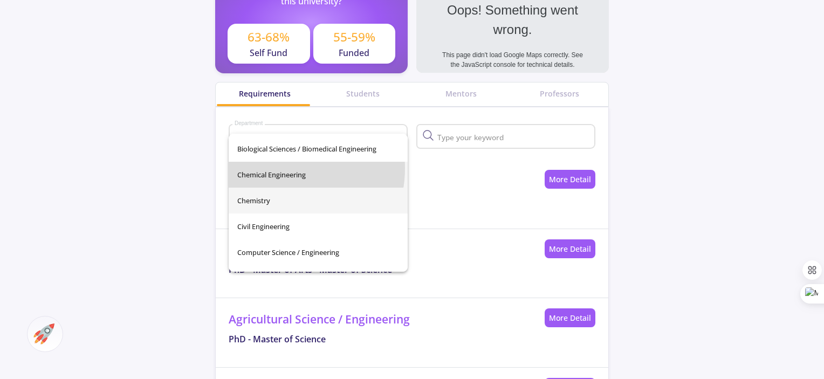
click at [281, 168] on span "Chemical Engineering" at bounding box center [318, 175] width 162 height 26
type input "Chemical Engineering"
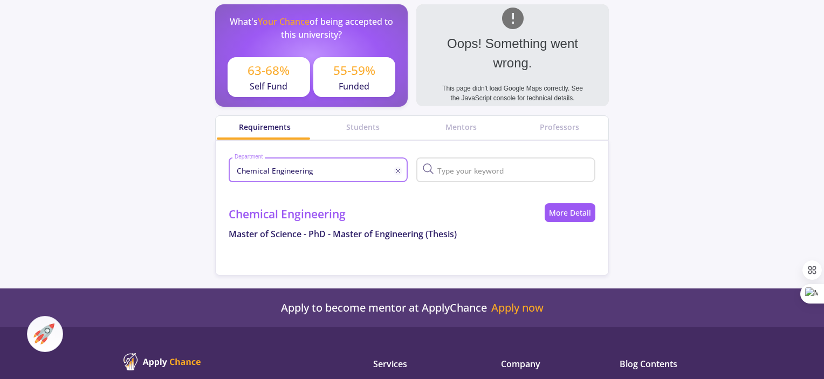
scroll to position [384, 0]
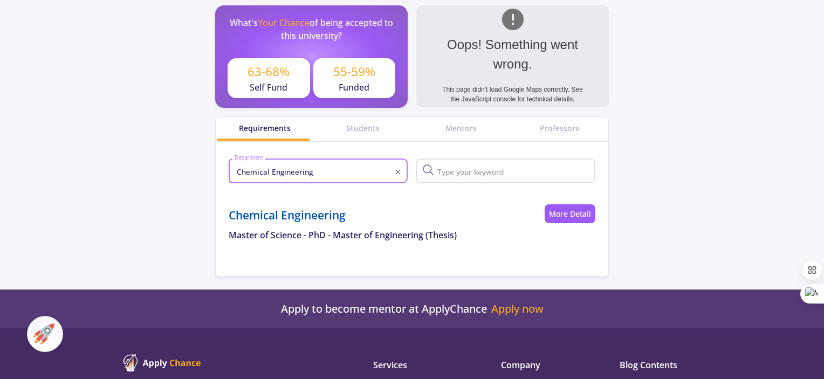
click at [301, 208] on link "Chemical Engineering" at bounding box center [287, 215] width 117 height 15
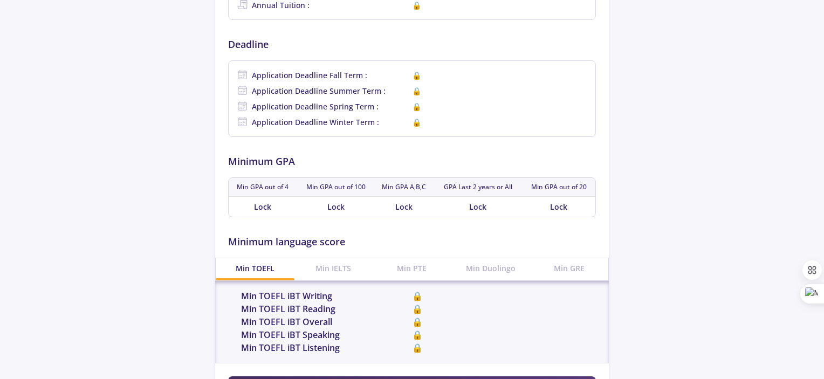
scroll to position [389, 0]
click at [338, 271] on div "Min IELTS" at bounding box center [333, 269] width 79 height 20
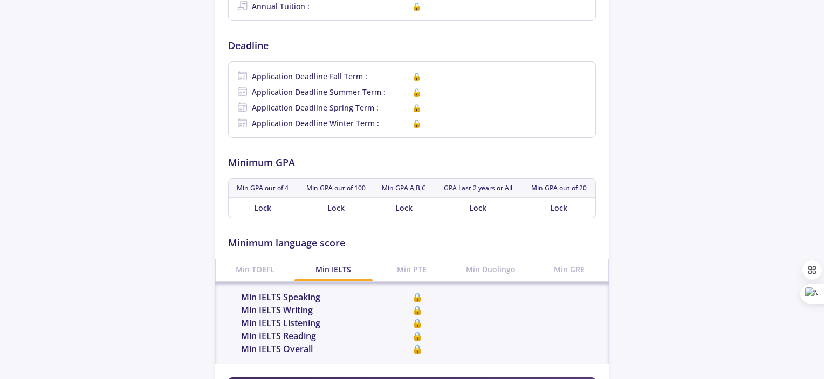
click at [419, 271] on div "Min PTE" at bounding box center [412, 269] width 79 height 20
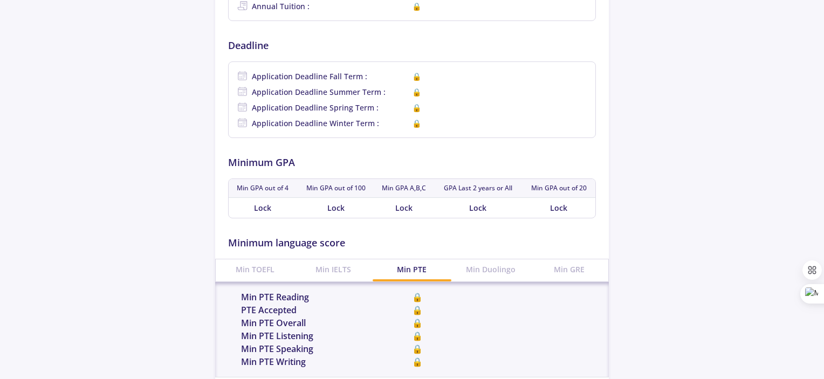
click at [513, 271] on div "Min Duolingo" at bounding box center [490, 269] width 79 height 20
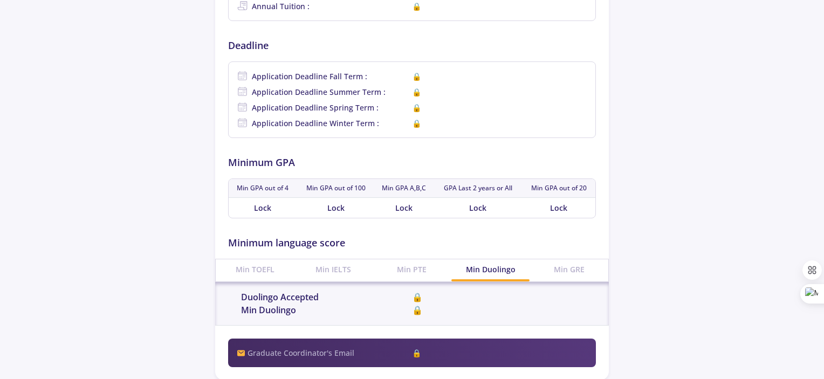
click at [578, 268] on div "Min GRE" at bounding box center [569, 269] width 79 height 20
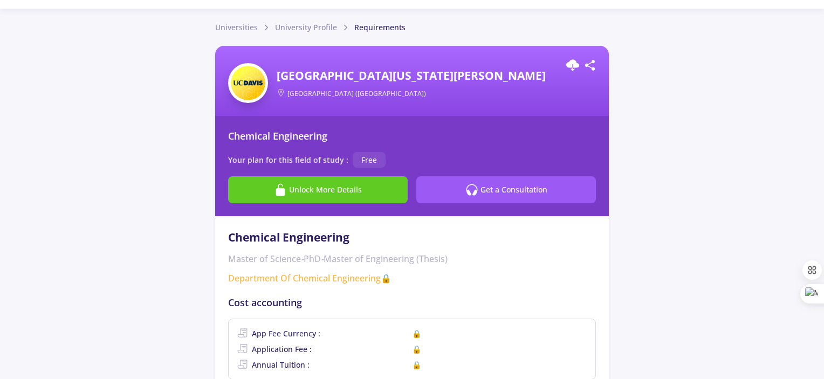
scroll to position [30, 0]
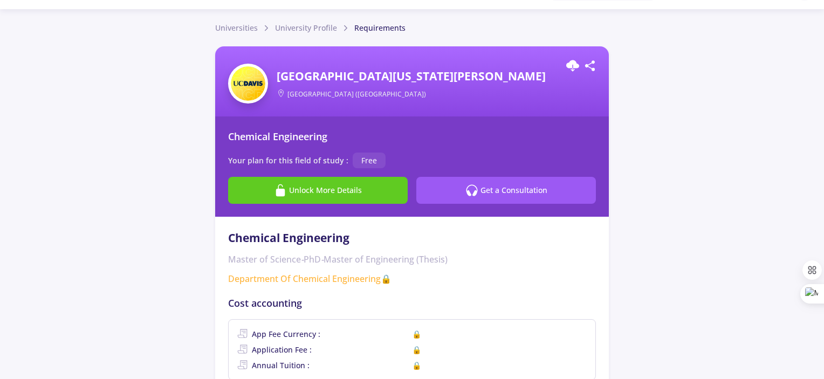
click at [364, 159] on span "Free" at bounding box center [369, 161] width 33 height 16
click at [457, 92] on span "[GEOGRAPHIC_DATA] ([GEOGRAPHIC_DATA])" at bounding box center [426, 92] width 298 height 14
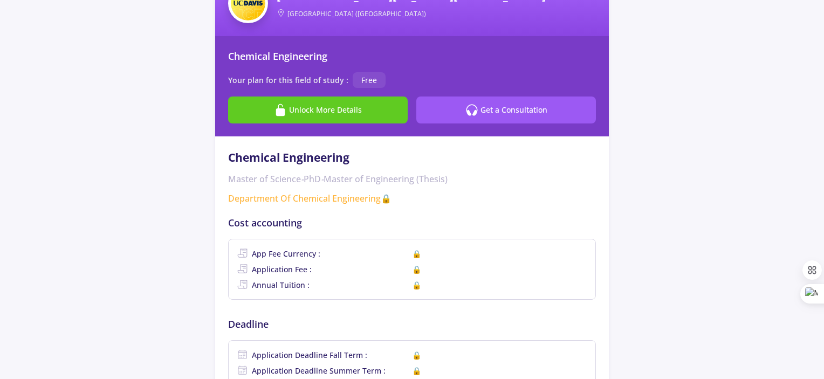
scroll to position [0, 0]
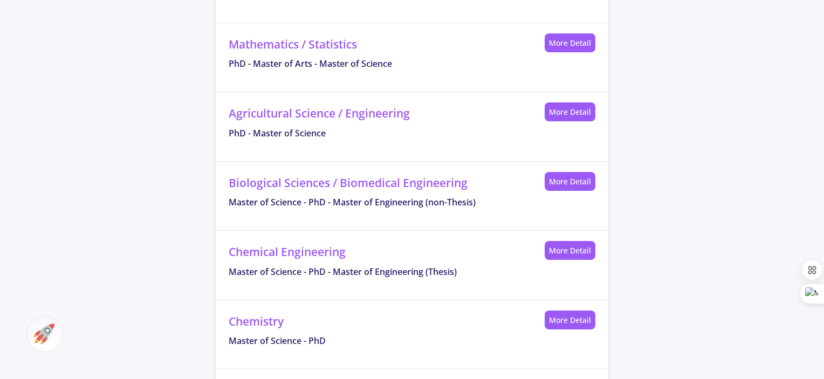
scroll to position [625, 0]
click at [314, 175] on link "Biological Sciences / Biomedical Engineering" at bounding box center [348, 182] width 239 height 15
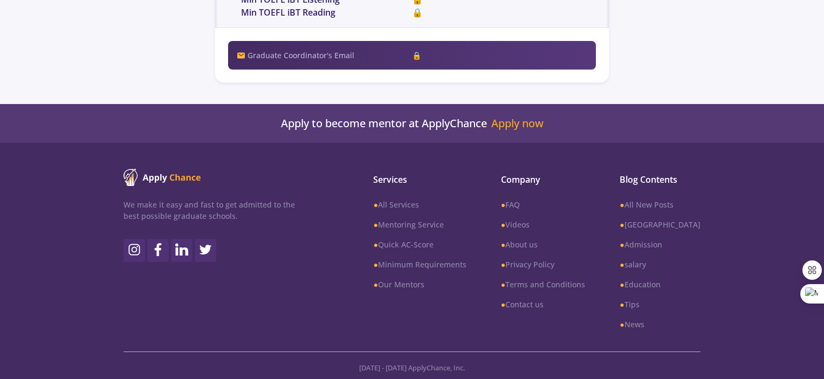
scroll to position [759, 0]
click at [436, 259] on link "● Minimum Requirements" at bounding box center [419, 264] width 93 height 11
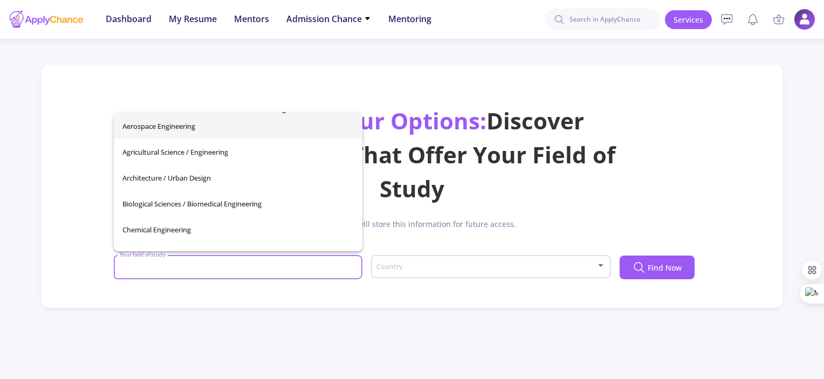
click at [263, 271] on input "Your field of study" at bounding box center [239, 268] width 241 height 10
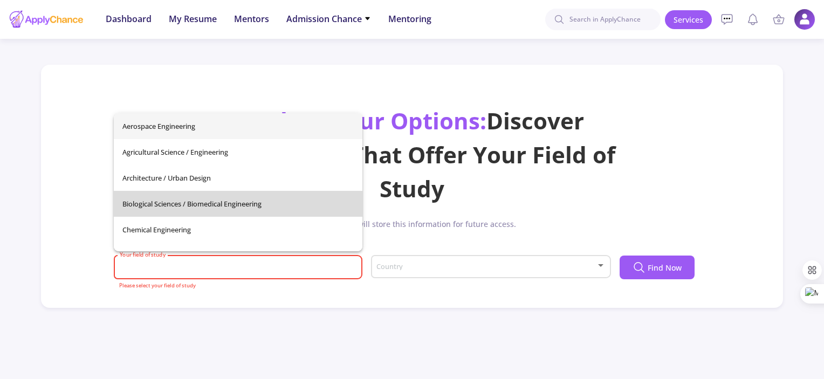
click at [250, 211] on span "Biological Sciences / Biomedical Engineering" at bounding box center [237, 204] width 231 height 26
type input "Biological Sciences / Biomedical Engineering"
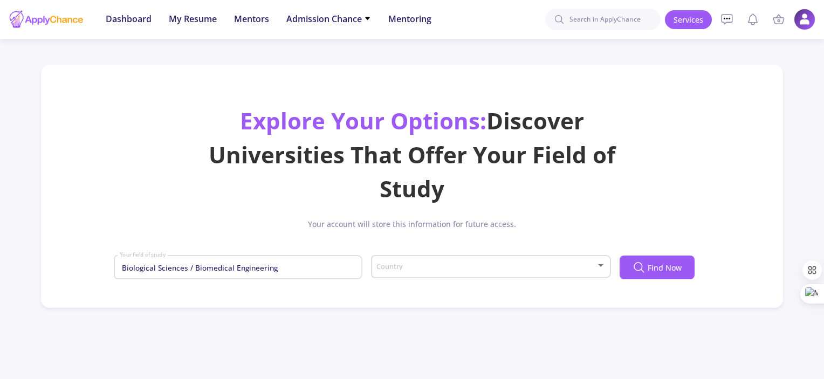
click at [415, 262] on div "Country" at bounding box center [491, 264] width 230 height 27
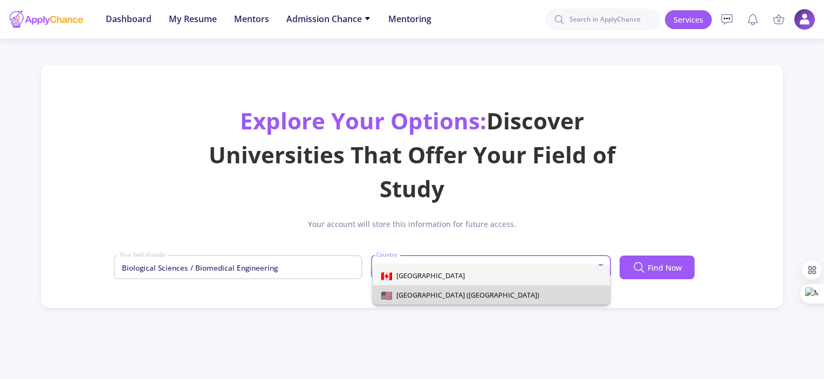
click at [412, 292] on span "[GEOGRAPHIC_DATA] ([GEOGRAPHIC_DATA])" at bounding box center [465, 295] width 147 height 10
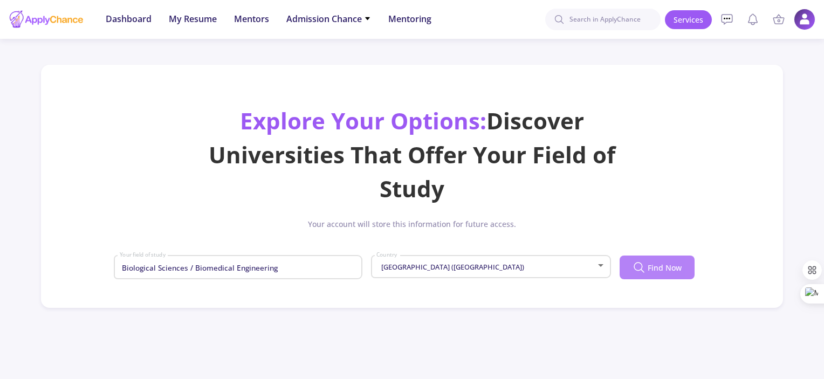
click at [668, 269] on span "Find Now" at bounding box center [665, 267] width 34 height 11
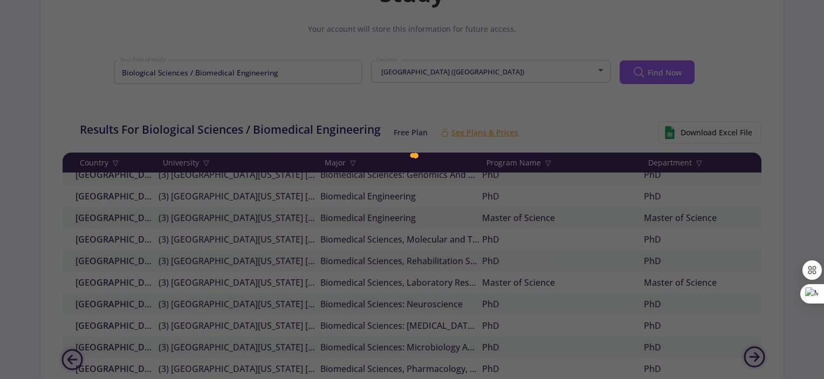
scroll to position [289, 0]
